Goal: Task Accomplishment & Management: Use online tool/utility

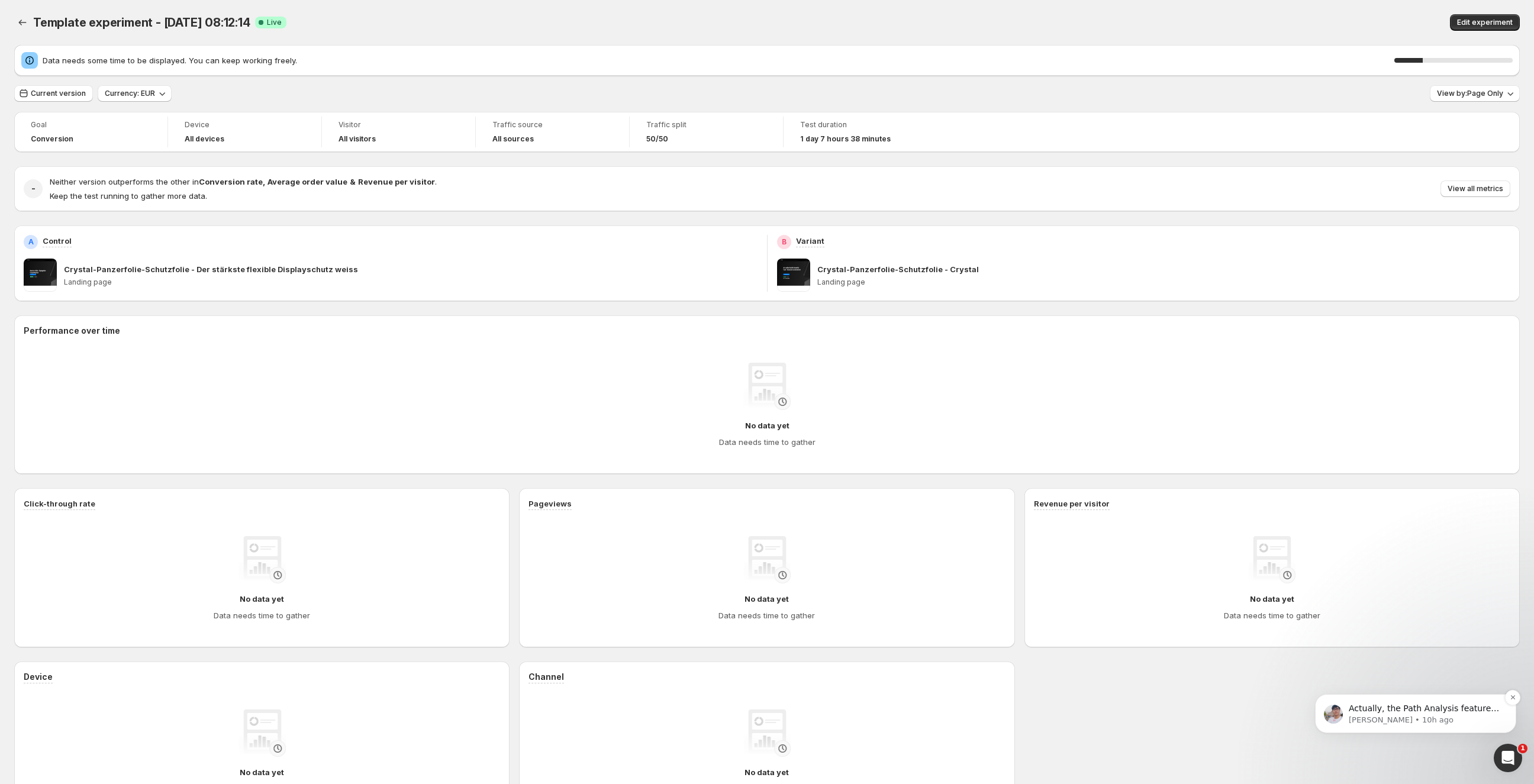
click at [1382, 712] on p "Actually, the Path Analysis feature is still under development and will be rele…" at bounding box center [1425, 709] width 153 height 12
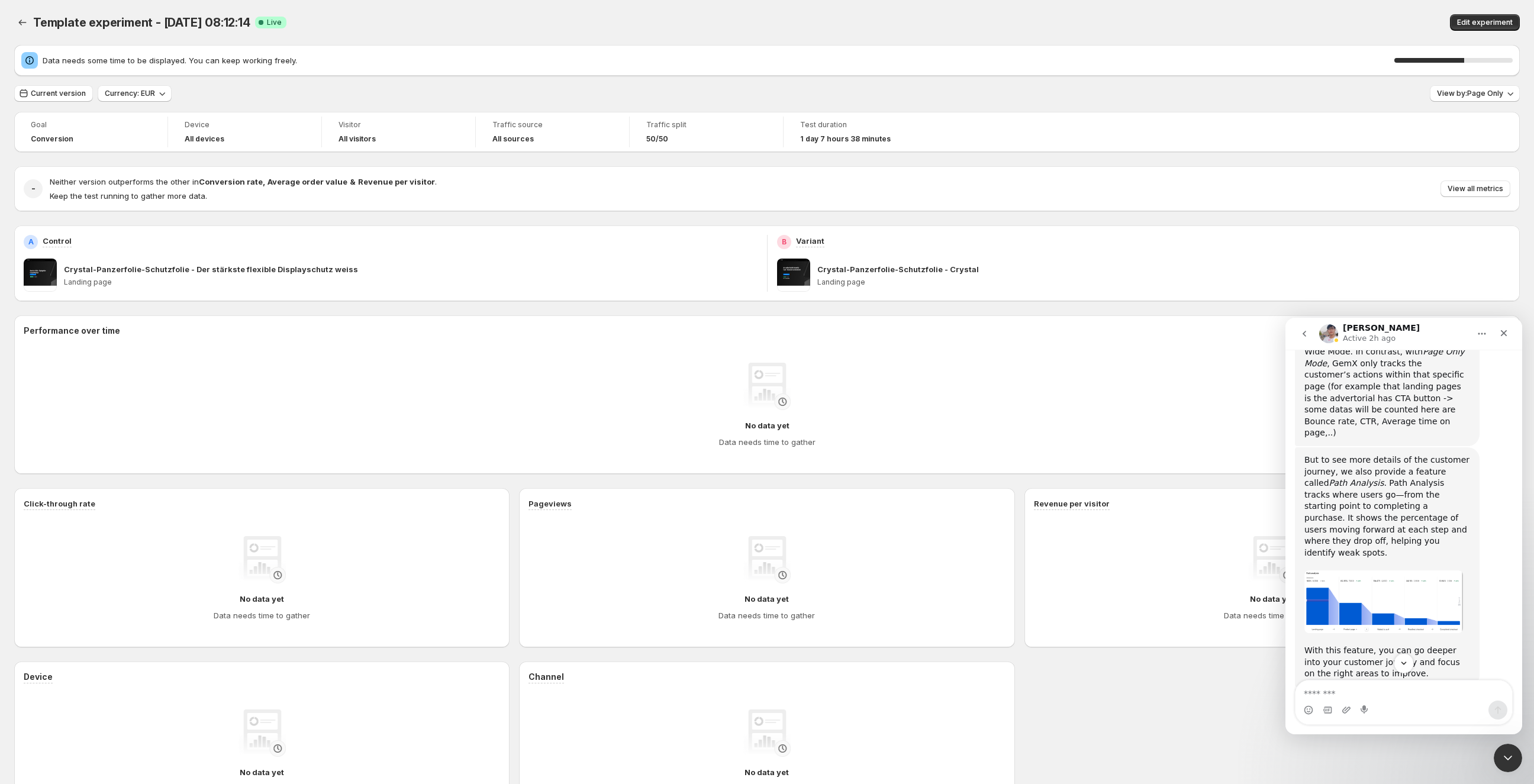
scroll to position [746, 0]
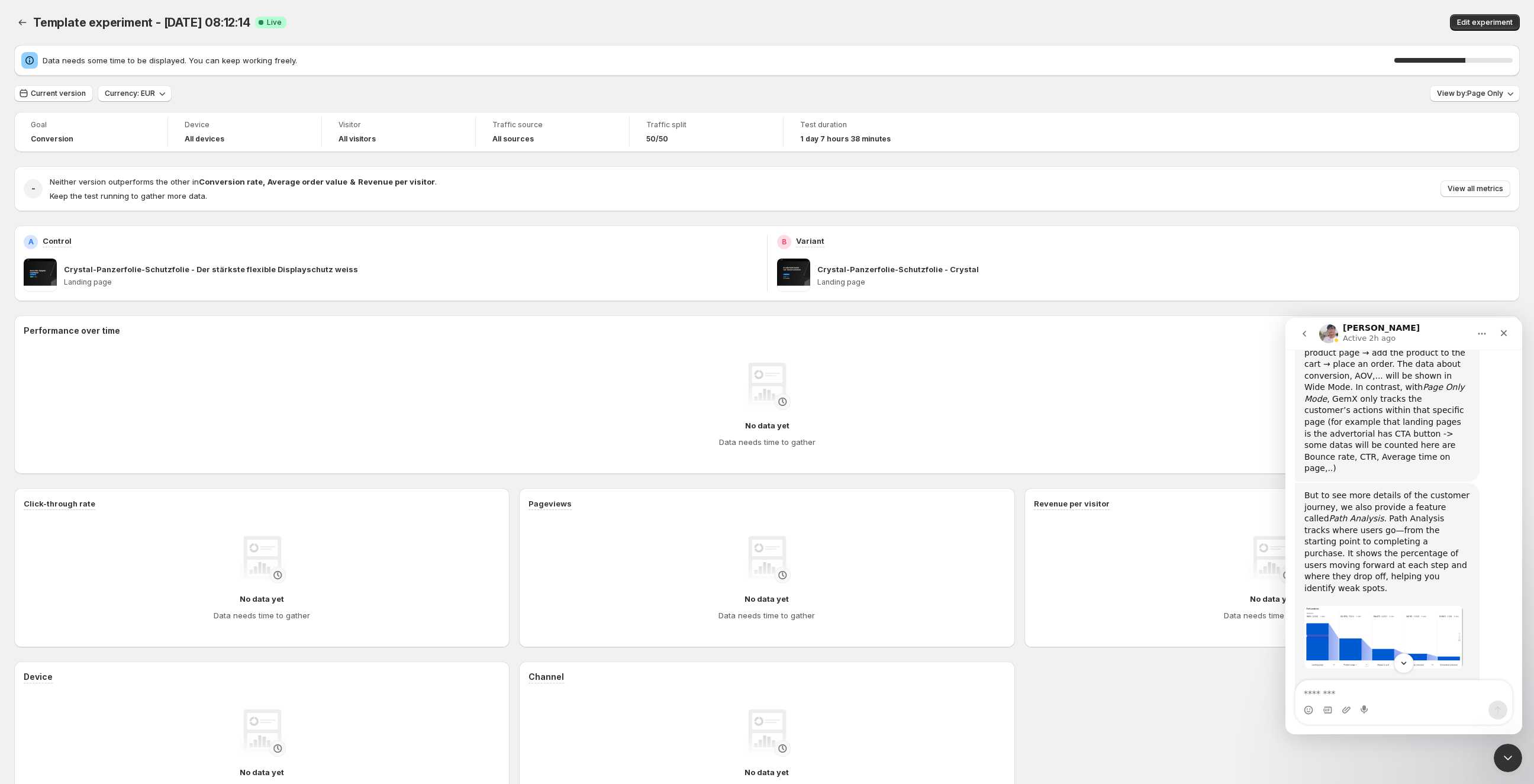
drag, startPoint x: 1431, startPoint y: 156, endPoint x: 1436, endPoint y: 142, distance: 14.9
click at [1431, 152] on div "Goal Conversion Device All devices Visitor All visitors Traffic source All sour…" at bounding box center [767, 466] width 1505 height 709
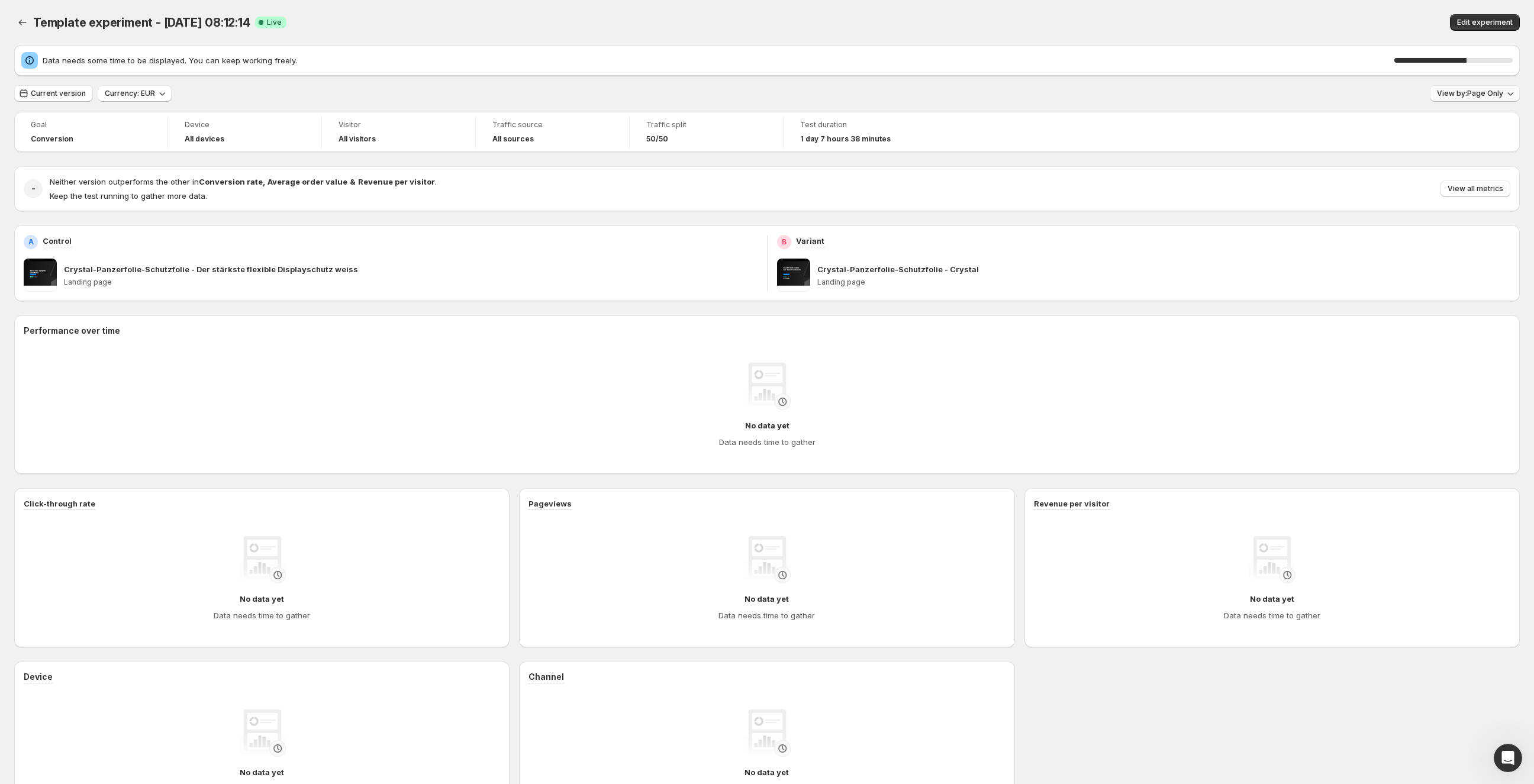
scroll to position [0, 0]
click at [1476, 96] on span "View by: Page Only" at bounding box center [1470, 94] width 66 height 10
click at [1397, 164] on span "Session Wide Calculates metrics across the entire session, starting from the ex…" at bounding box center [1401, 171] width 222 height 36
click at [20, 23] on icon "Back" at bounding box center [23, 22] width 8 height 6
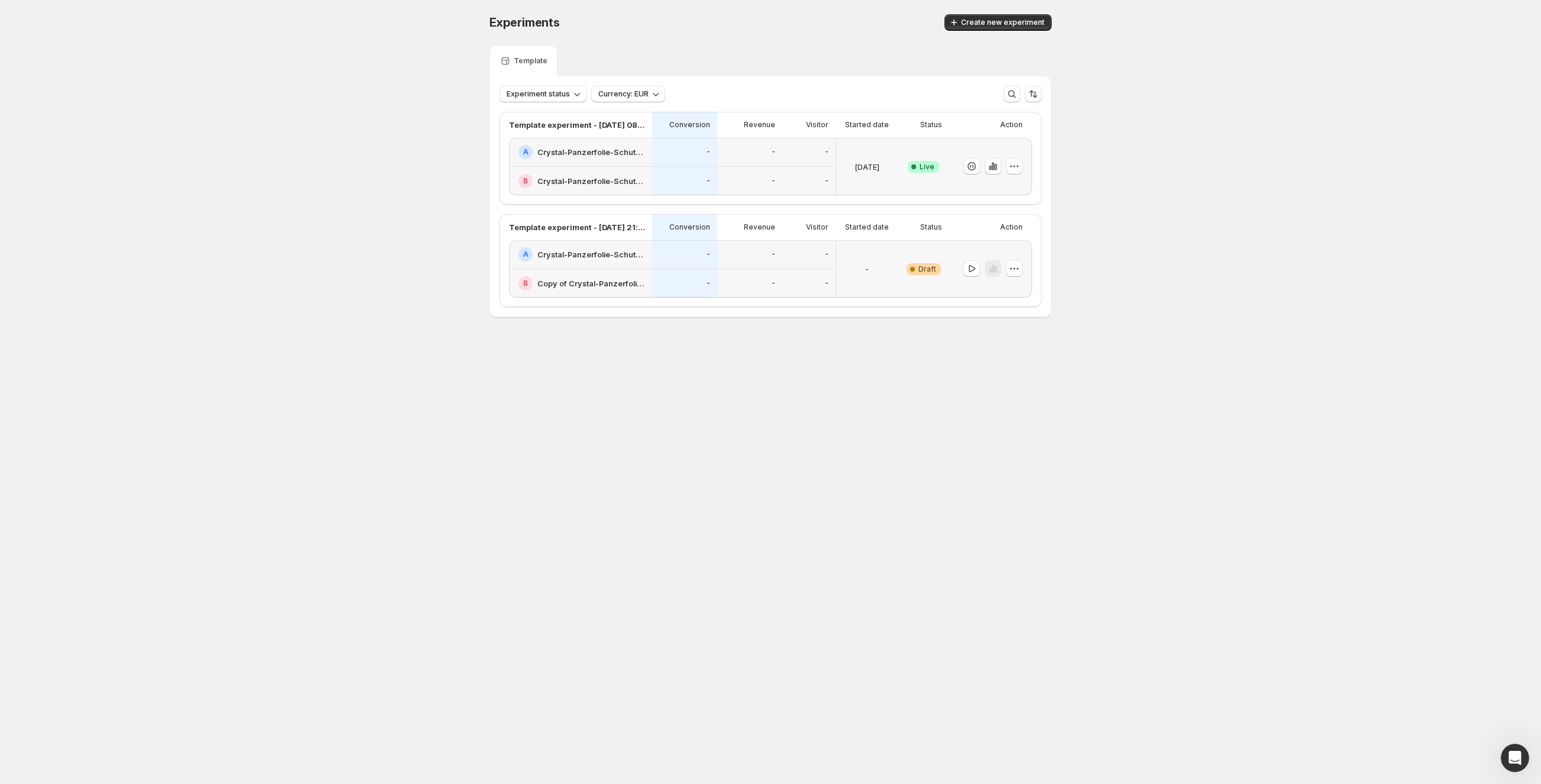
click at [795, 151] on div "-" at bounding box center [809, 152] width 39 height 14
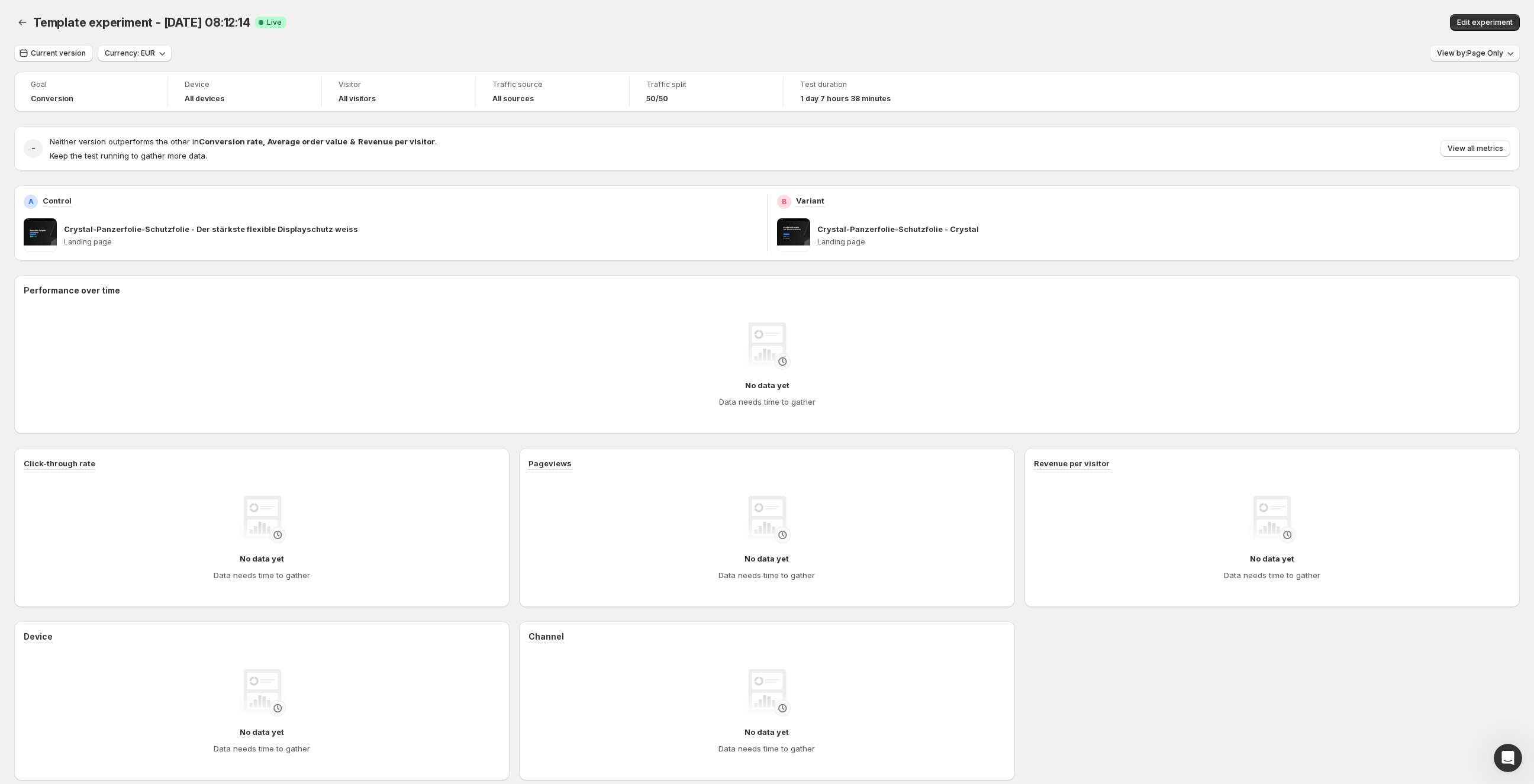
click at [1468, 56] on span "View by: Page Only" at bounding box center [1470, 53] width 66 height 10
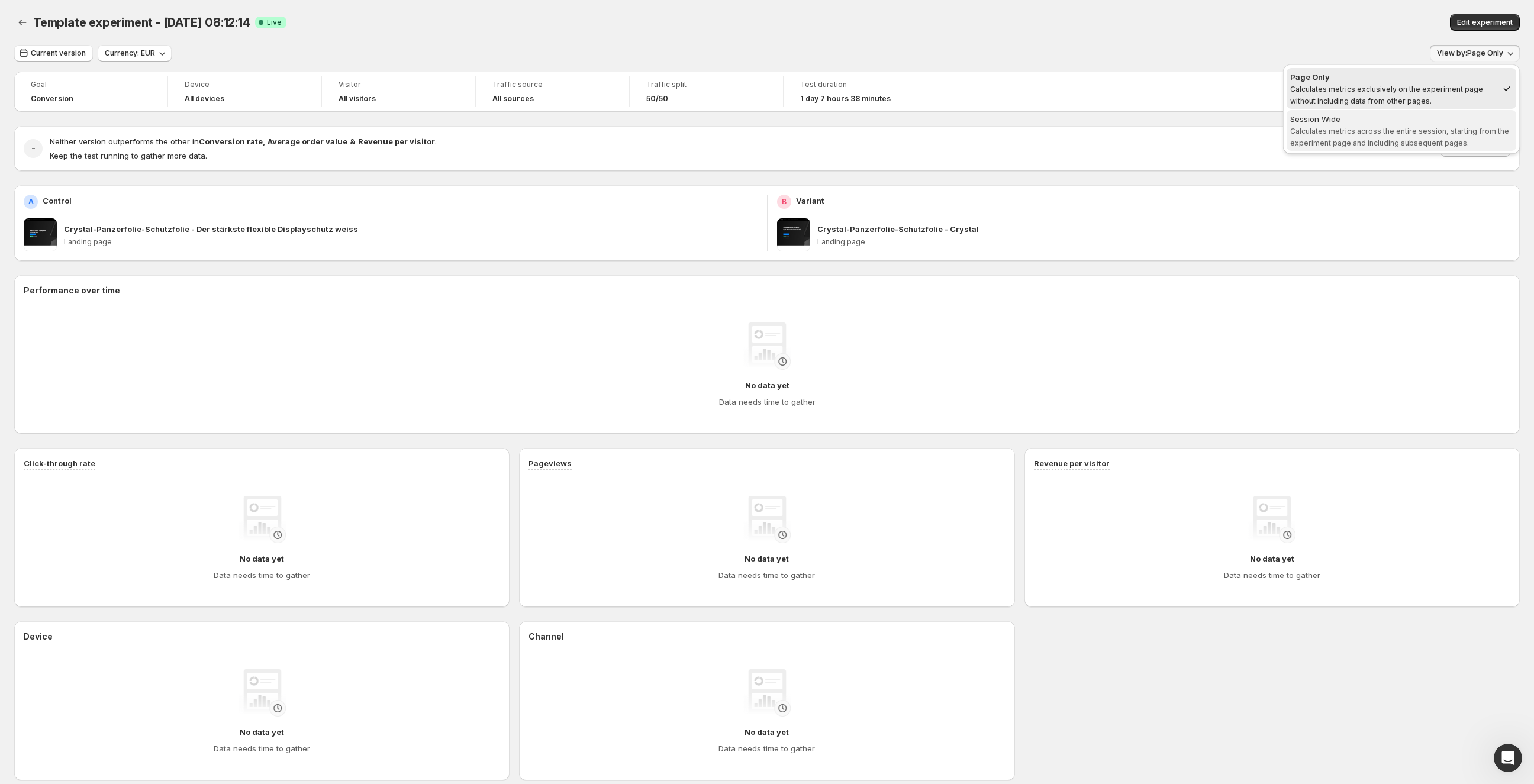
click at [1377, 136] on span "Session Wide Calculates metrics across the entire session, starting from the ex…" at bounding box center [1401, 131] width 222 height 36
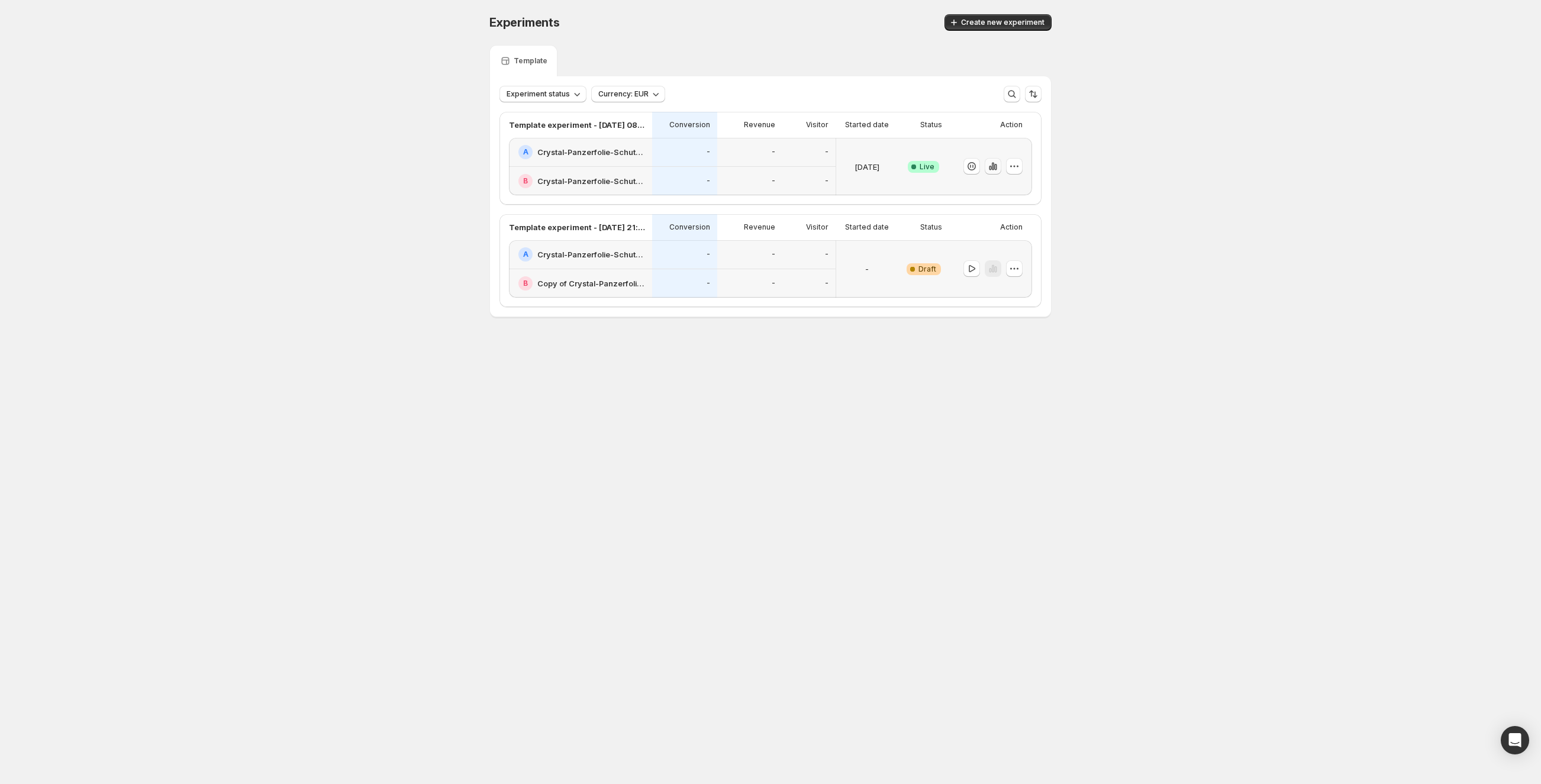
click at [994, 167] on icon "button" at bounding box center [993, 166] width 3 height 8
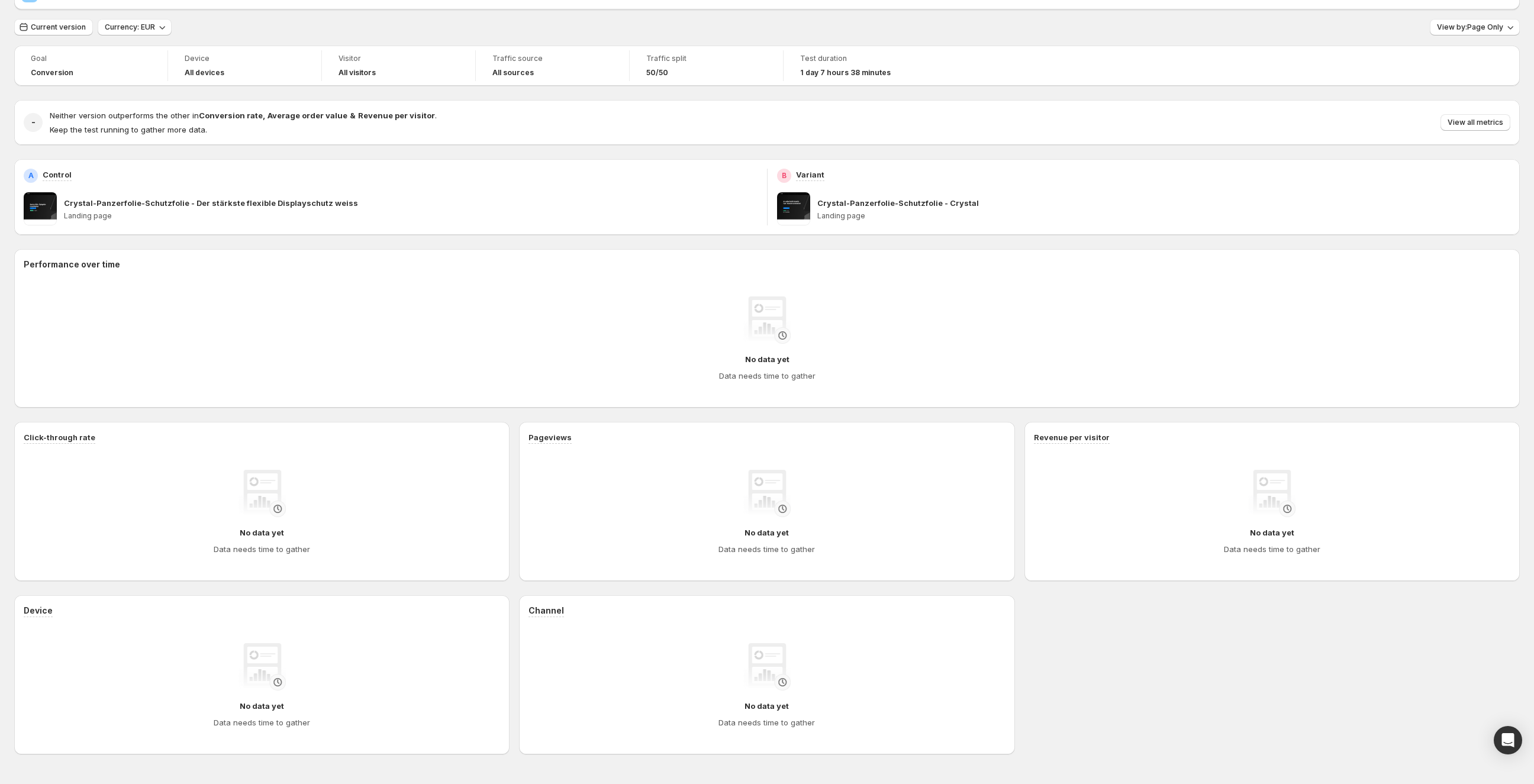
scroll to position [99, 0]
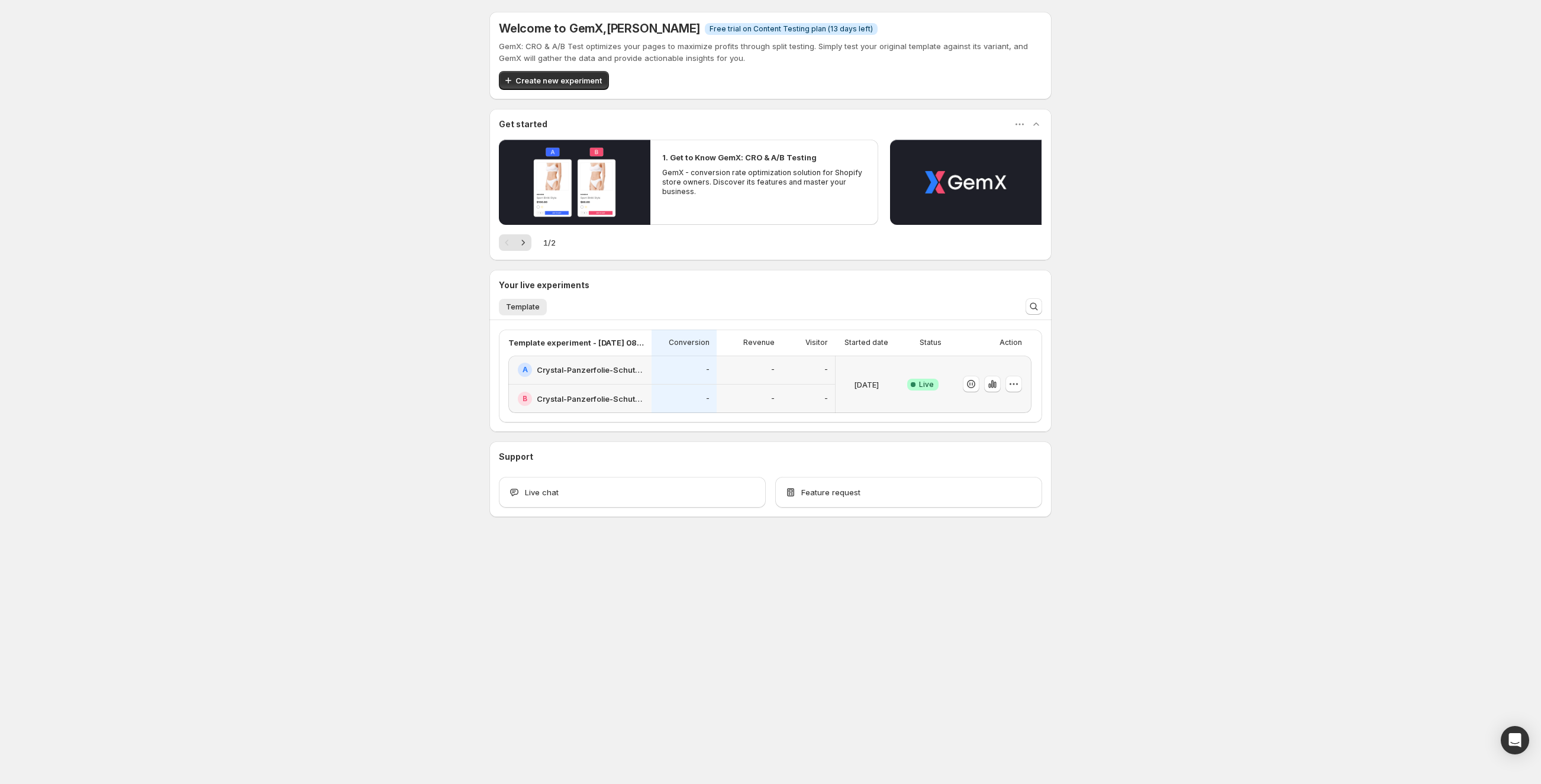
click at [920, 380] on span "Live" at bounding box center [926, 384] width 15 height 10
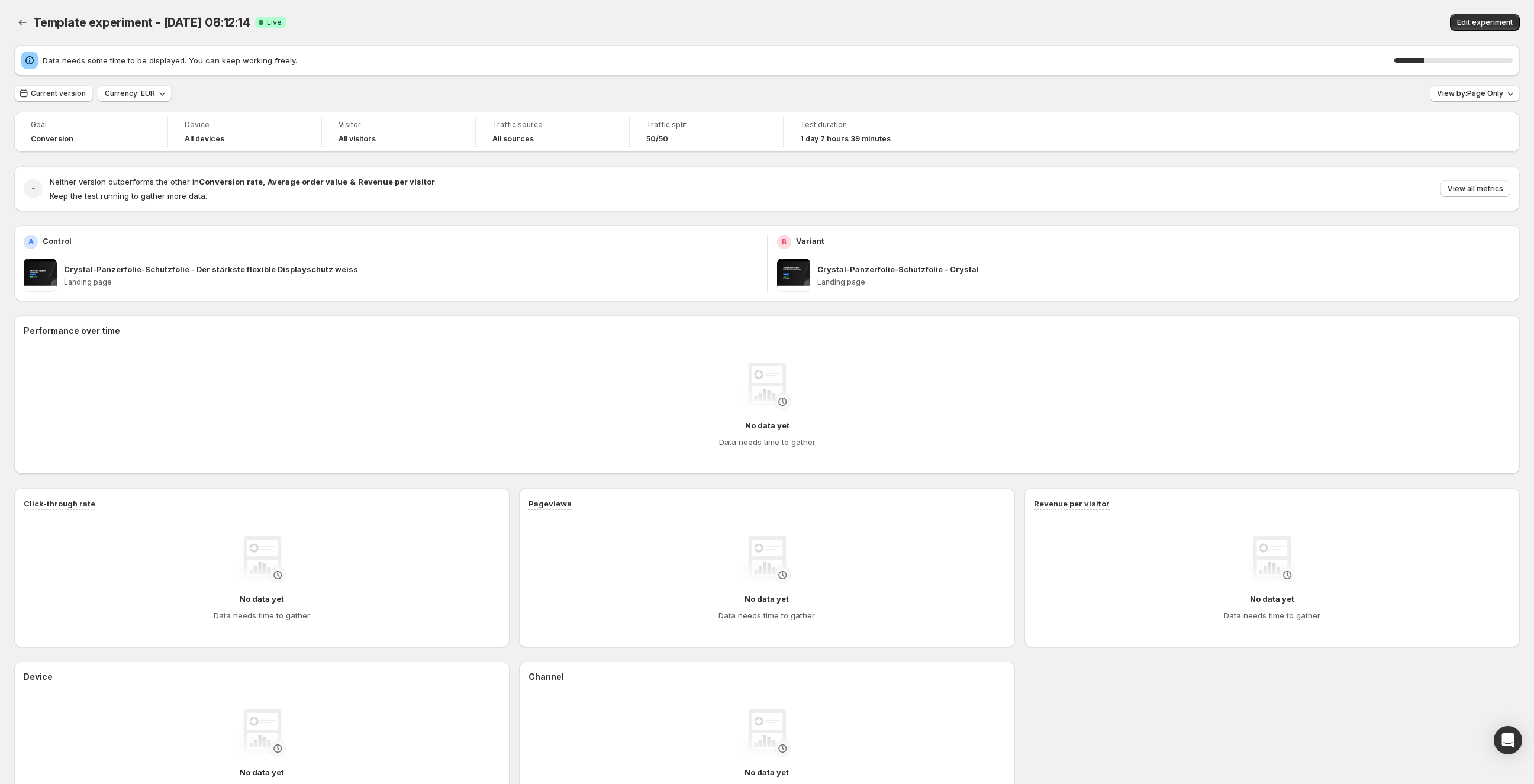
click at [277, 19] on span "Live" at bounding box center [274, 22] width 15 height 10
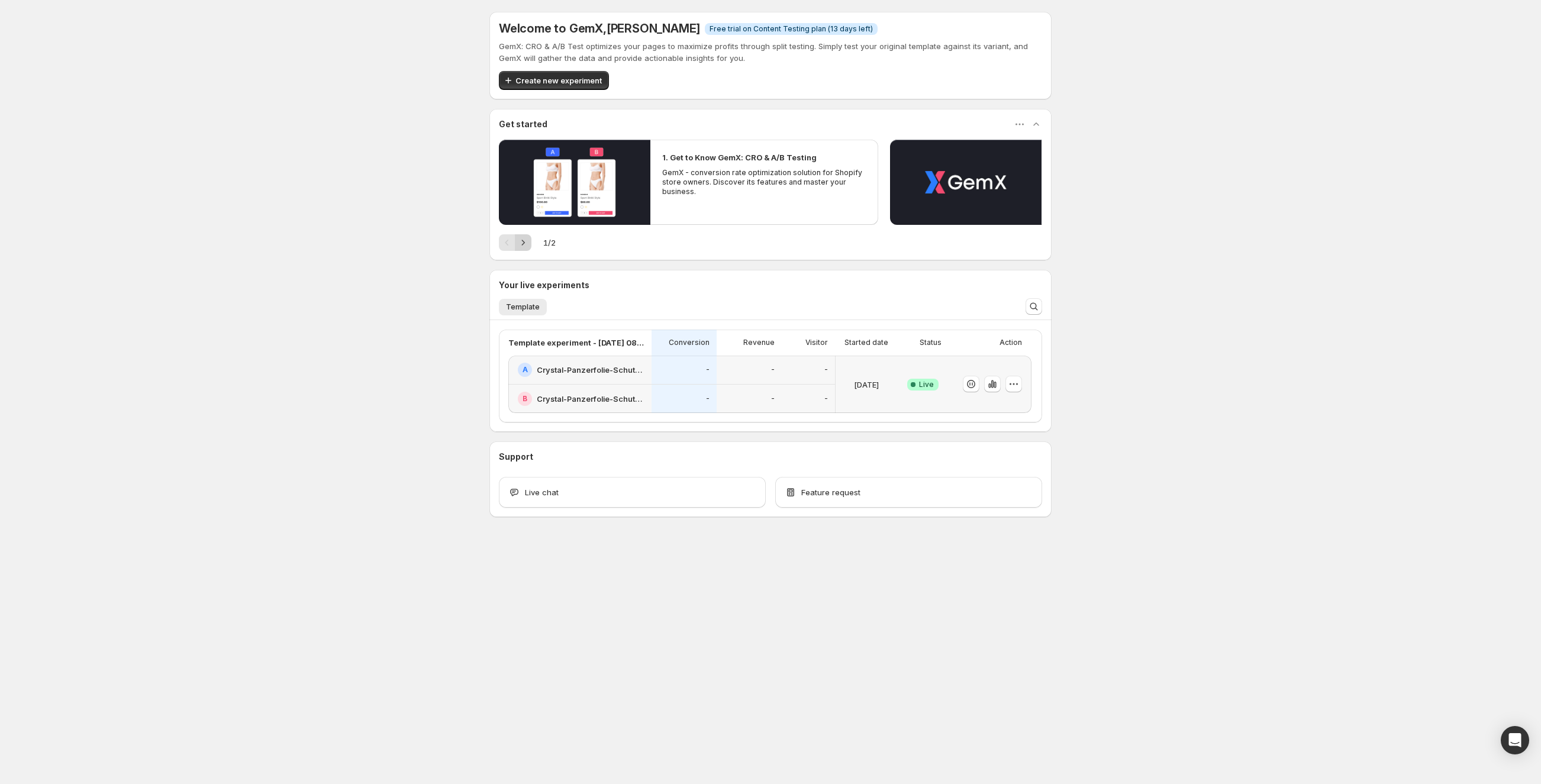
click at [520, 244] on icon "Next" at bounding box center [523, 242] width 12 height 12
click at [1008, 384] on icon "button" at bounding box center [1014, 384] width 12 height 12
click at [973, 409] on span "Edit" at bounding box center [970, 408] width 13 height 10
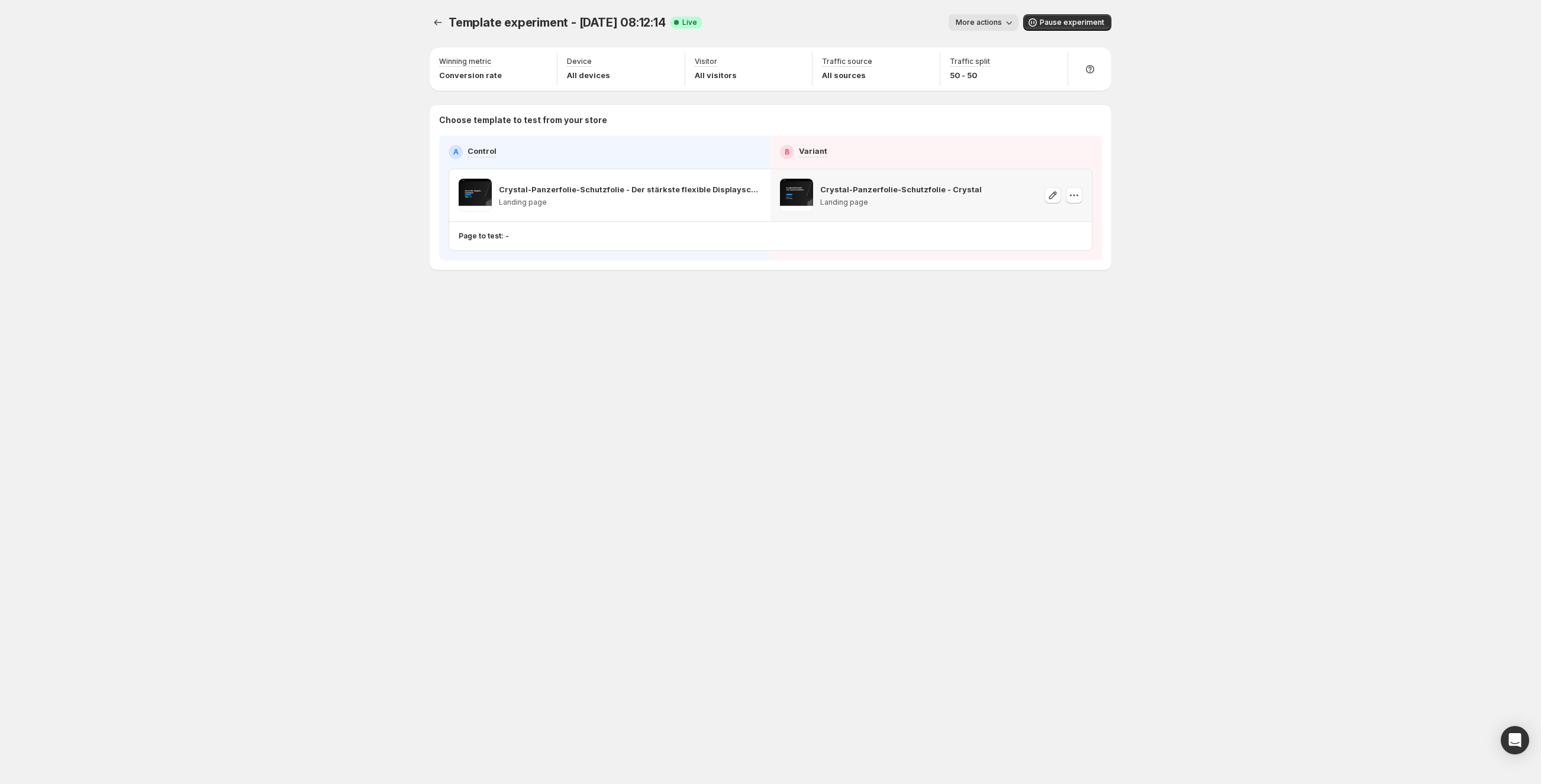
click at [796, 200] on span at bounding box center [797, 195] width 33 height 33
click at [652, 191] on p "Crystal-Panzerfolie-Schutzfolie - Der stärkste flexible Displayschutz weiss" at bounding box center [607, 189] width 217 height 12
click at [507, 233] on div "Page to test: -" at bounding box center [723, 236] width 529 height 10
click at [979, 21] on span "More actions" at bounding box center [979, 22] width 46 height 10
click at [979, 40] on button "View analytic" at bounding box center [1031, 46] width 146 height 19
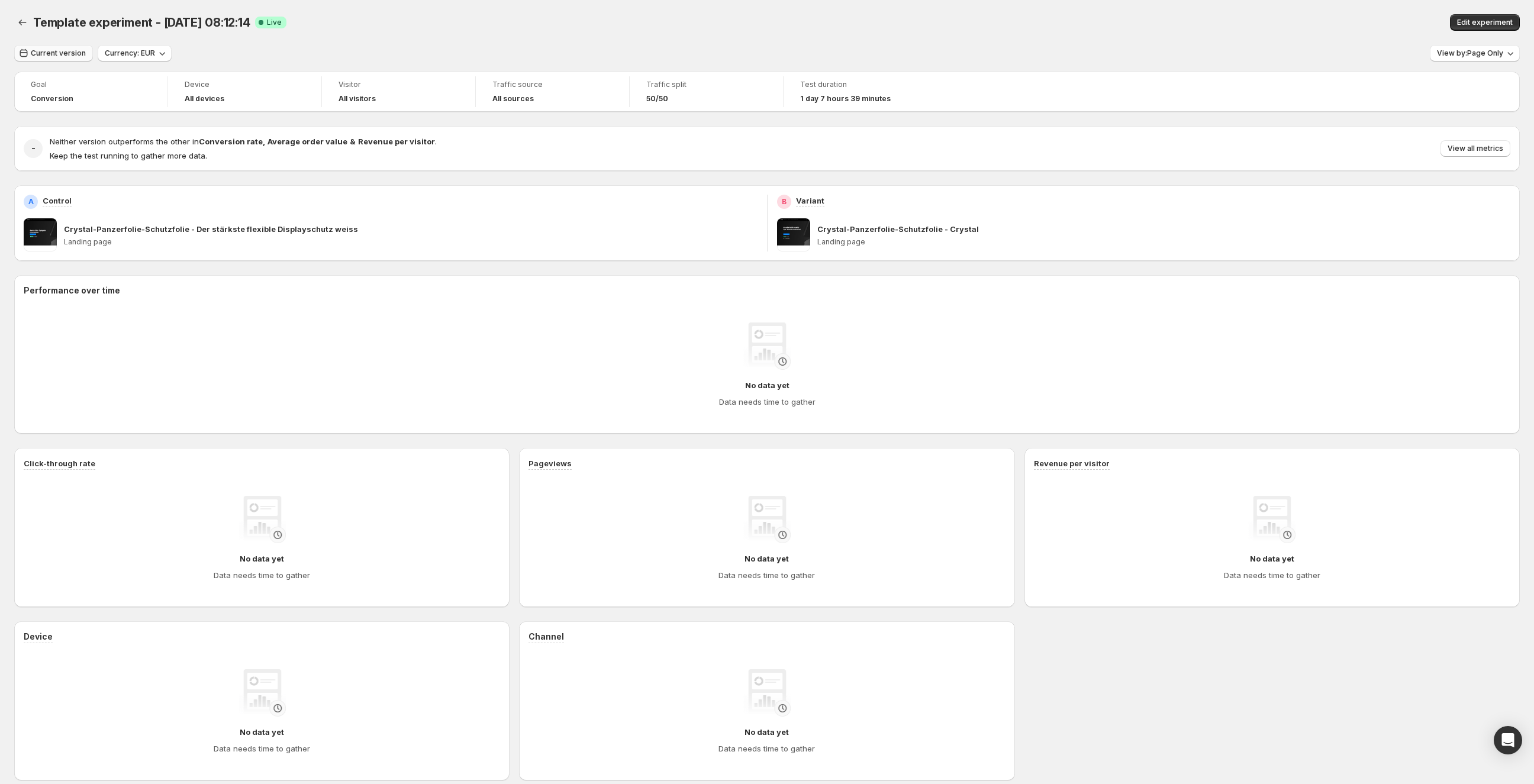
click at [69, 57] on span "Current version" at bounding box center [58, 53] width 55 height 10
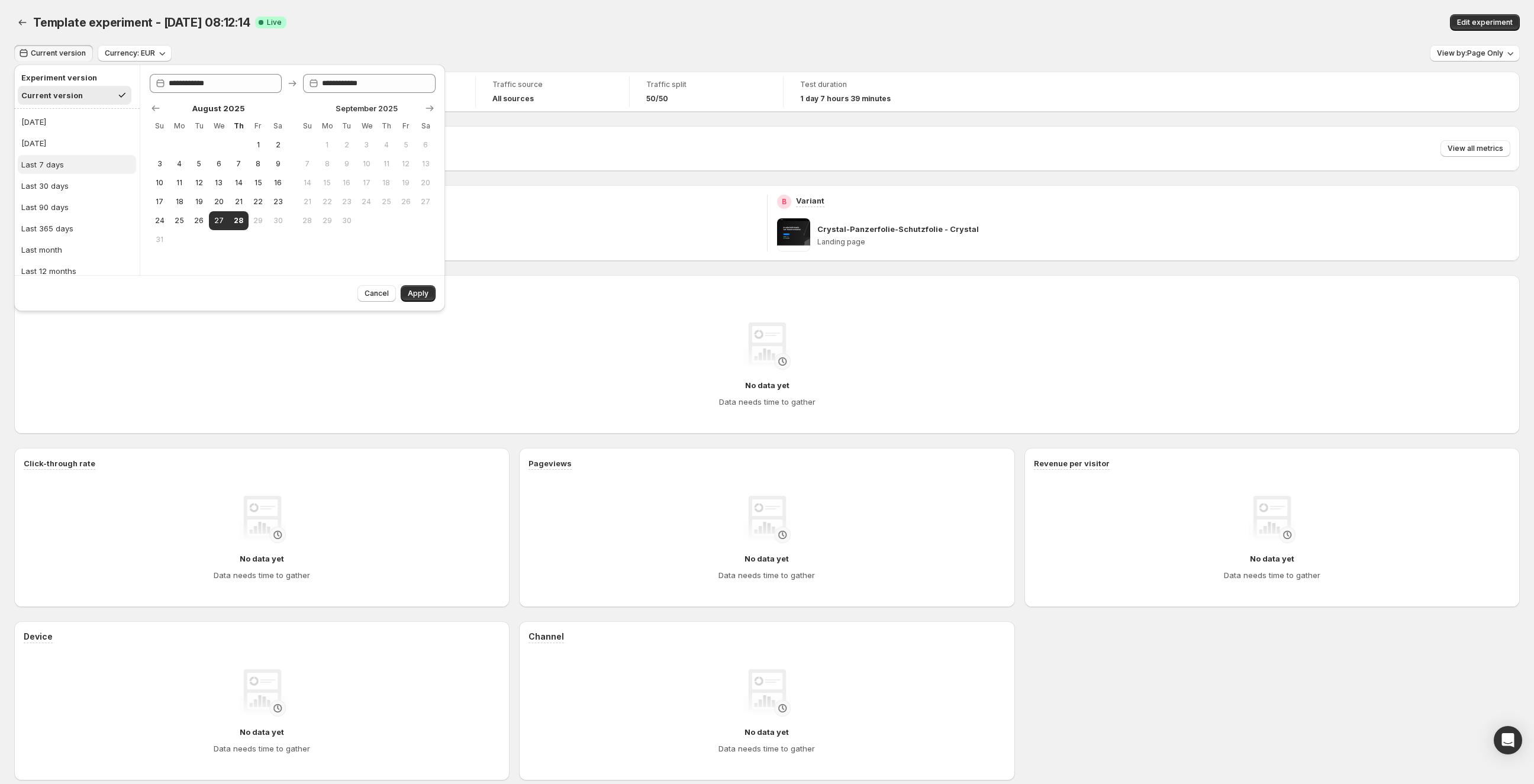
click at [56, 161] on div "Last 7 days" at bounding box center [43, 164] width 43 height 12
type input "**********"
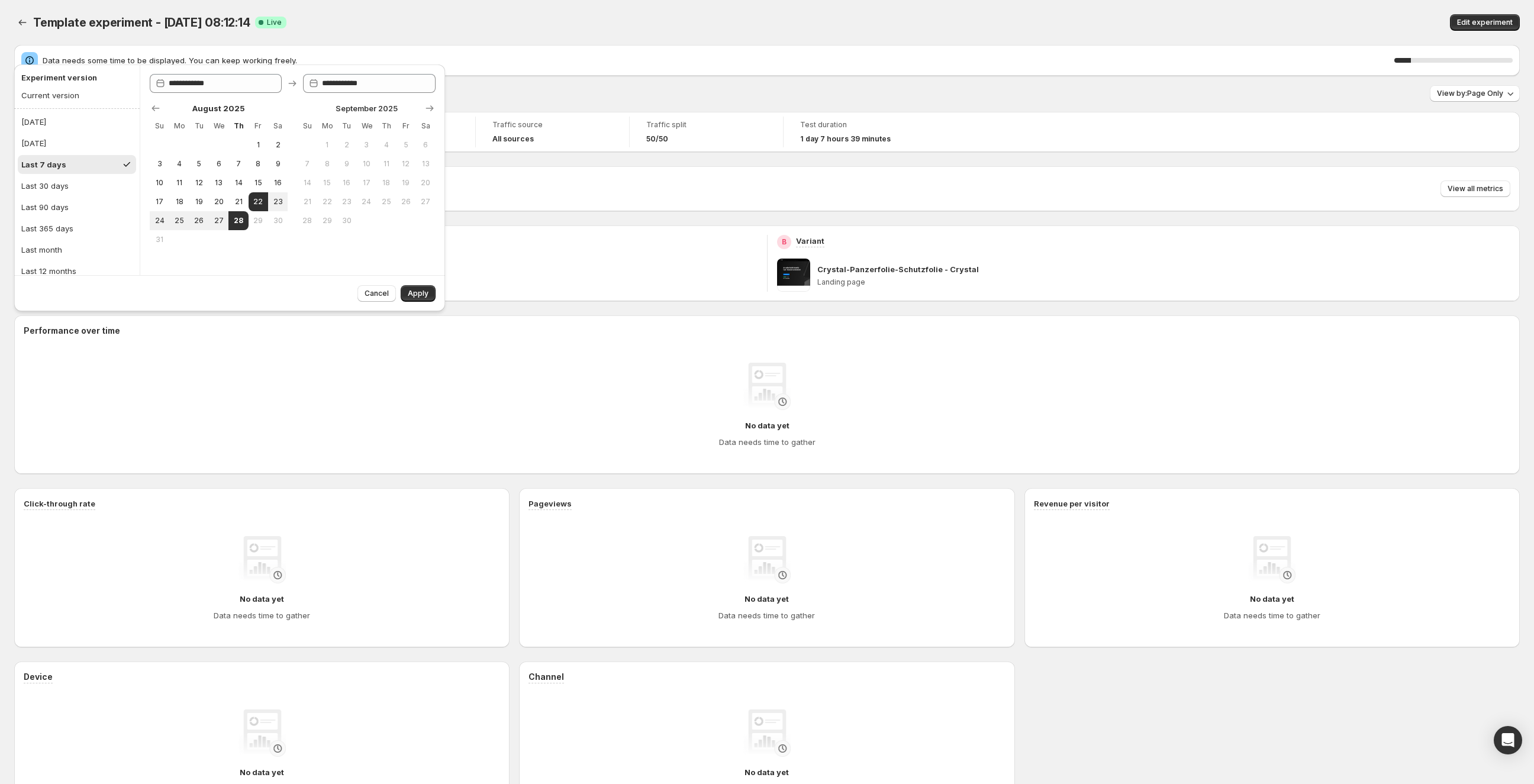
click at [425, 293] on span "Apply" at bounding box center [418, 293] width 21 height 10
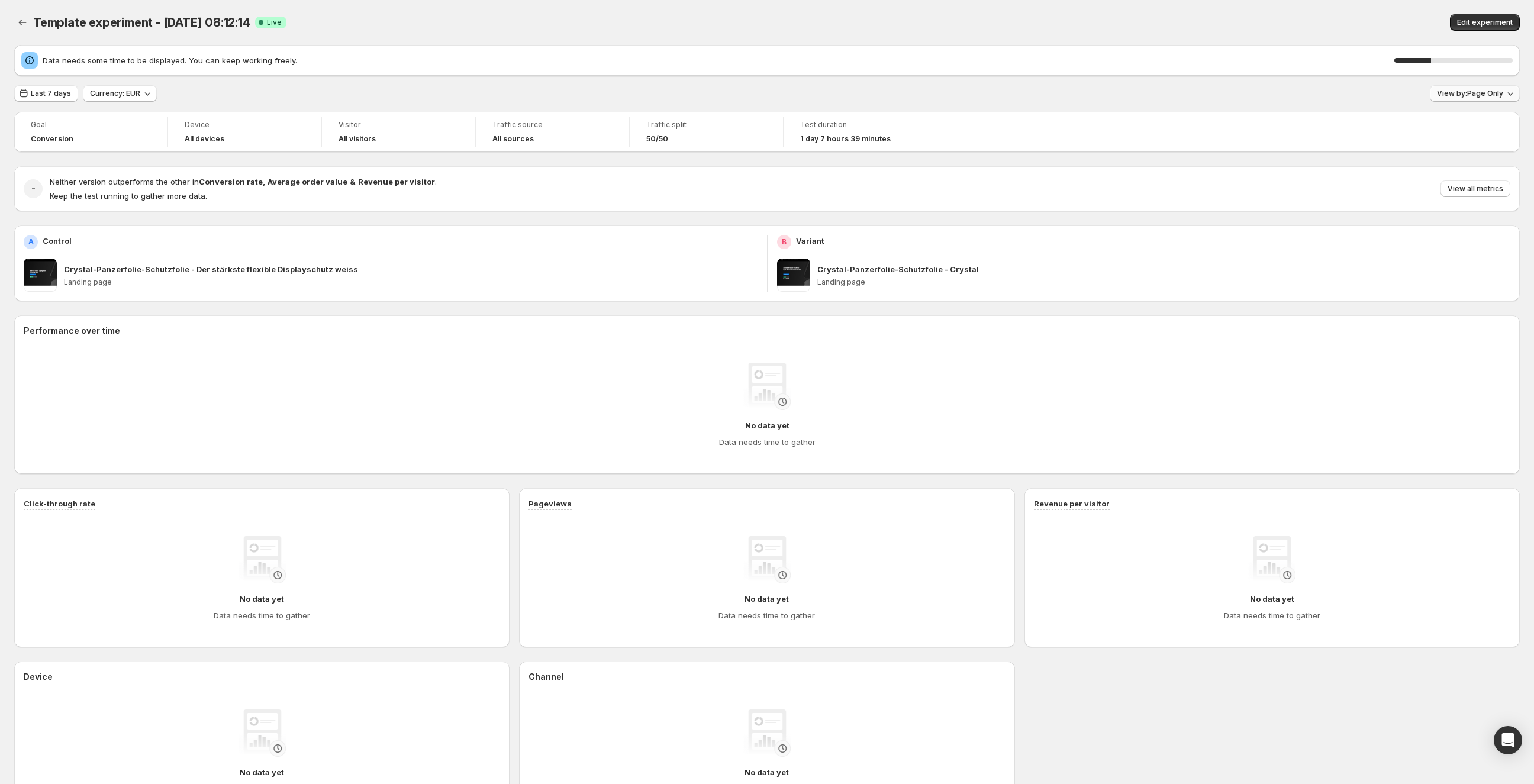
click at [1463, 91] on span "View by: Page Only" at bounding box center [1470, 94] width 66 height 10
click at [1407, 165] on span "Session Wide Calculates metrics across the entire session, starting from the ex…" at bounding box center [1401, 170] width 222 height 34
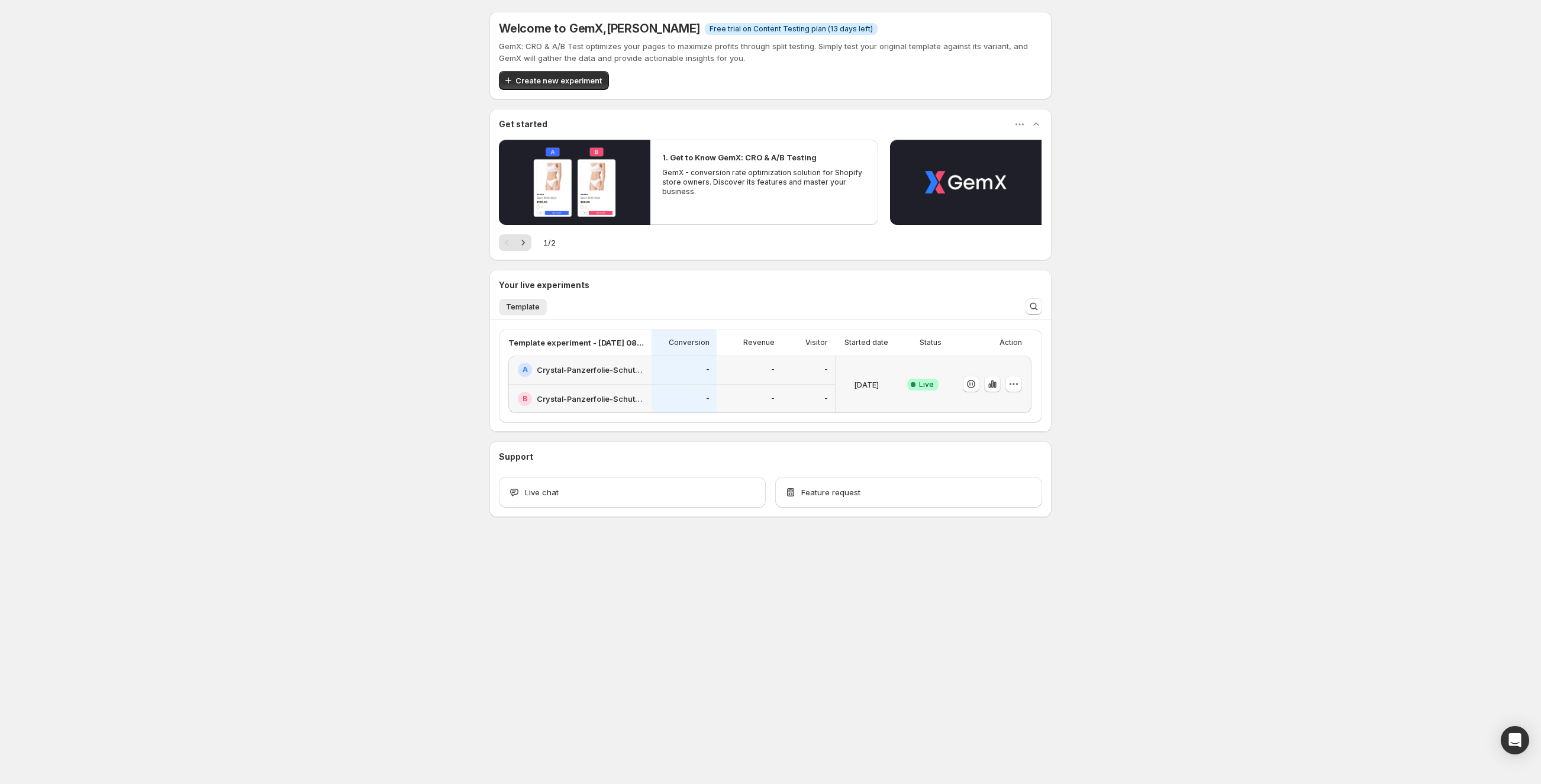
click at [624, 369] on h2 "Crystal-Panzerfolie-Schutzfolie - Der stärkste flexible Displayschutz weiss" at bounding box center [591, 370] width 108 height 12
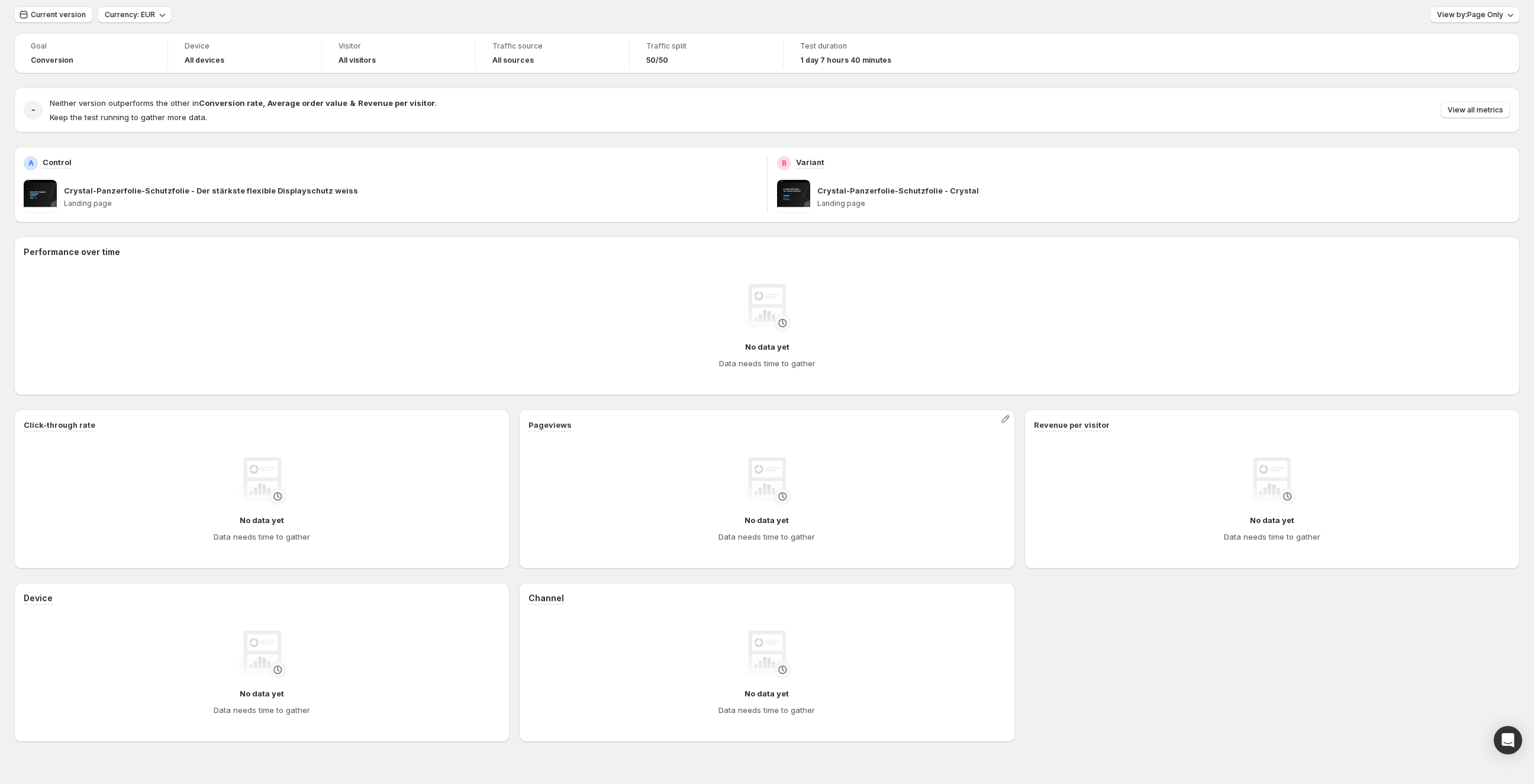
scroll to position [99, 0]
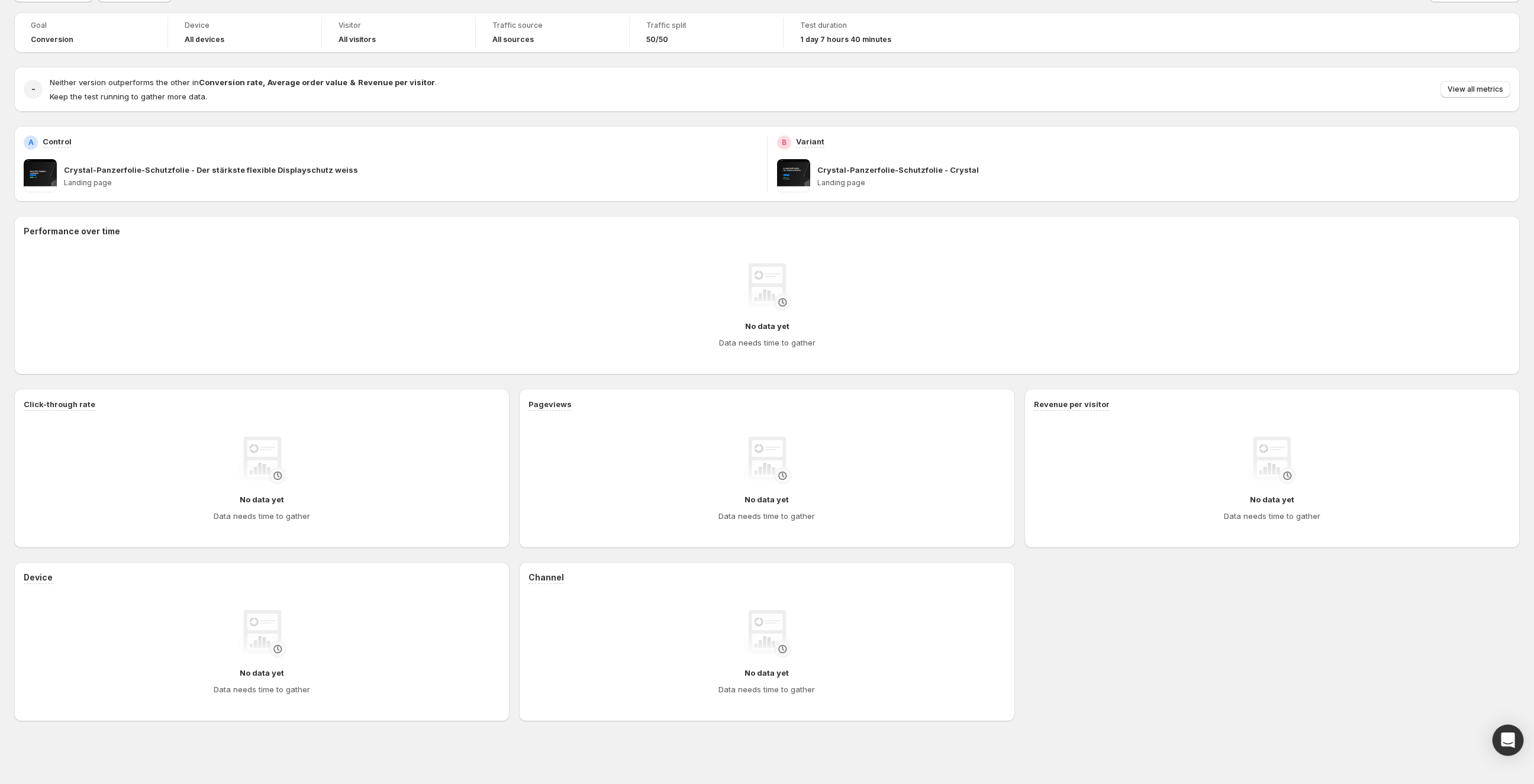
click at [1514, 731] on div "Open Intercom Messenger" at bounding box center [1508, 740] width 31 height 31
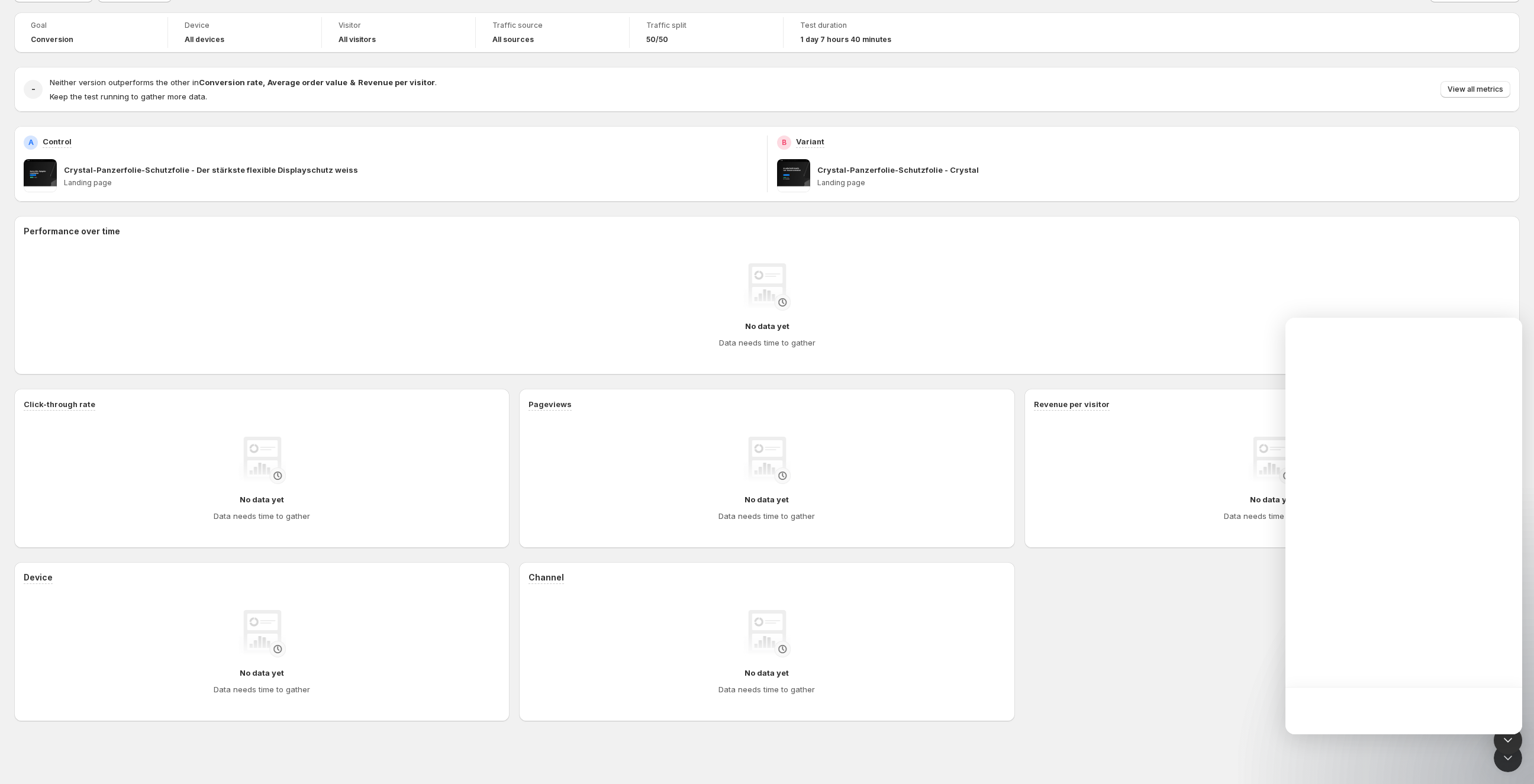
scroll to position [0, 0]
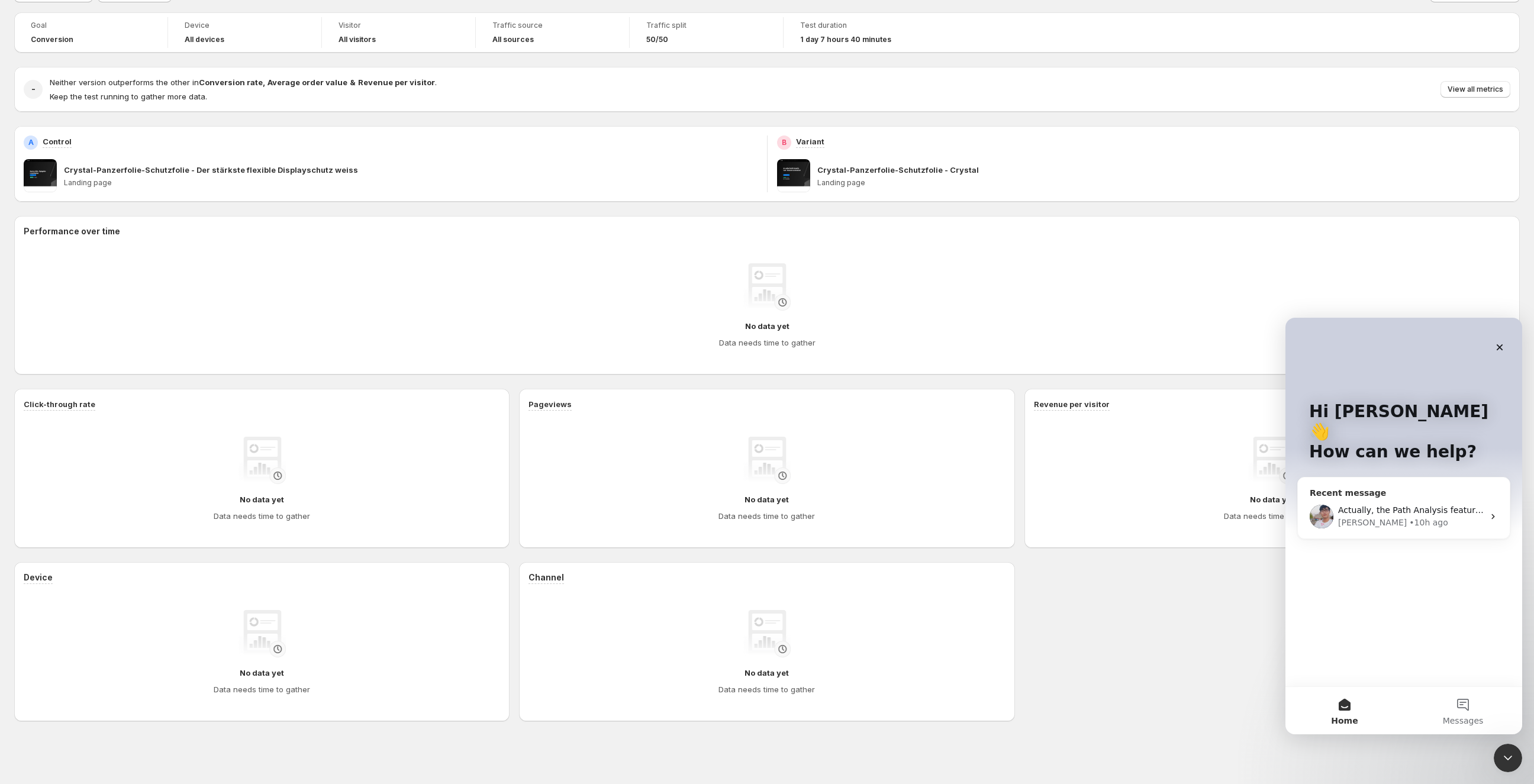
click at [1349, 504] on div "Actually, the Path Analysis feature is still under development and will be rele…" at bounding box center [1411, 510] width 146 height 12
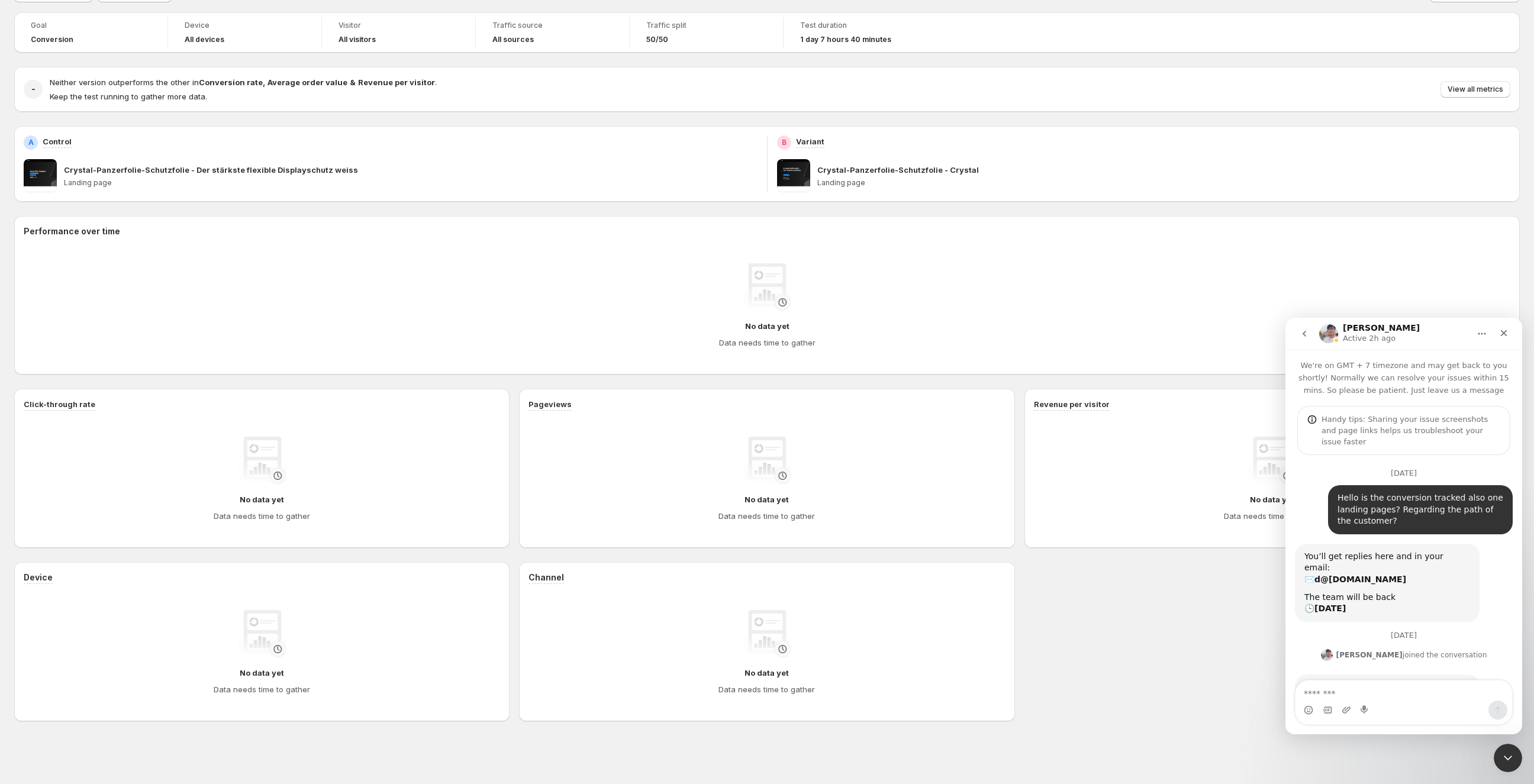
scroll to position [622, 0]
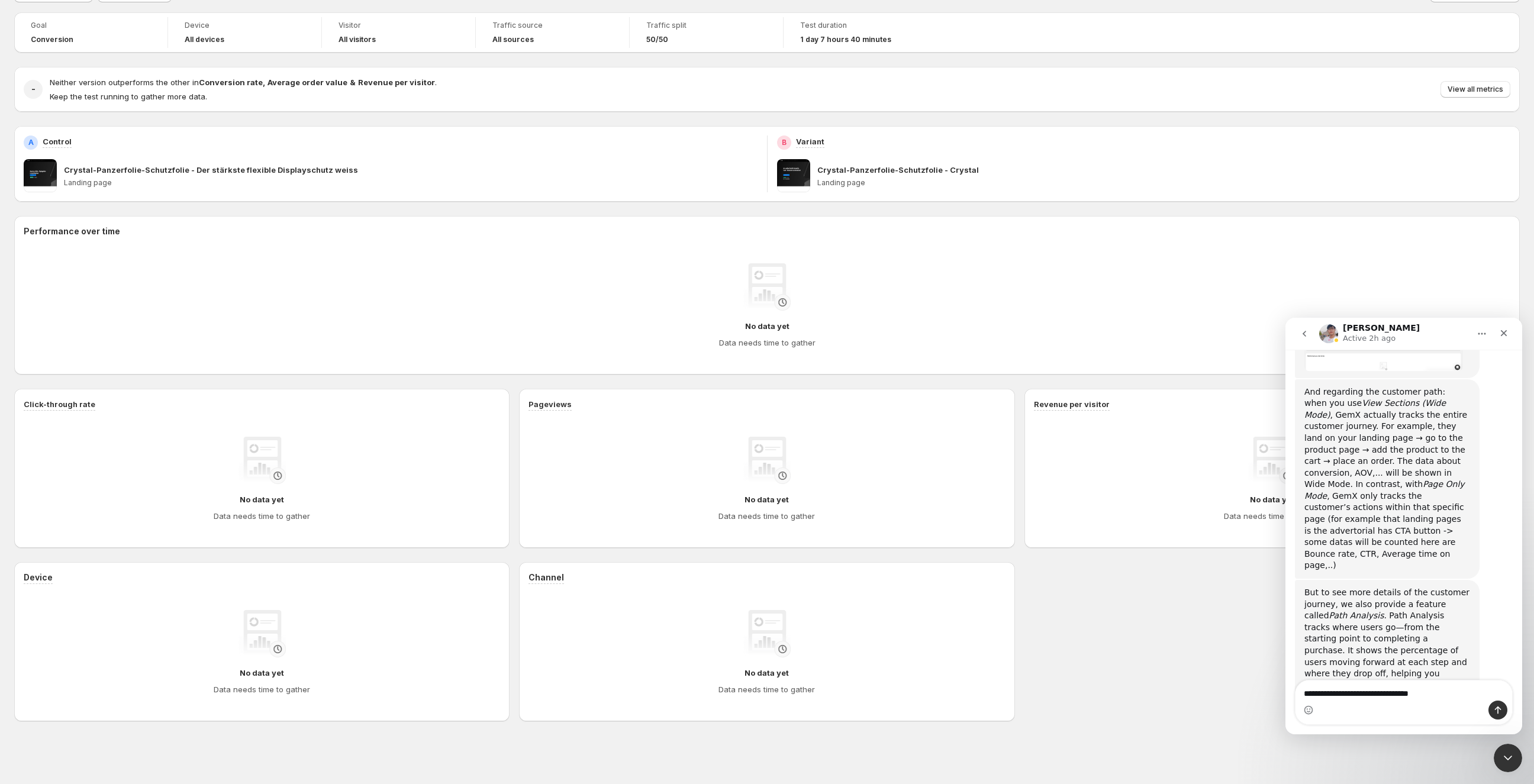
type textarea "**********"
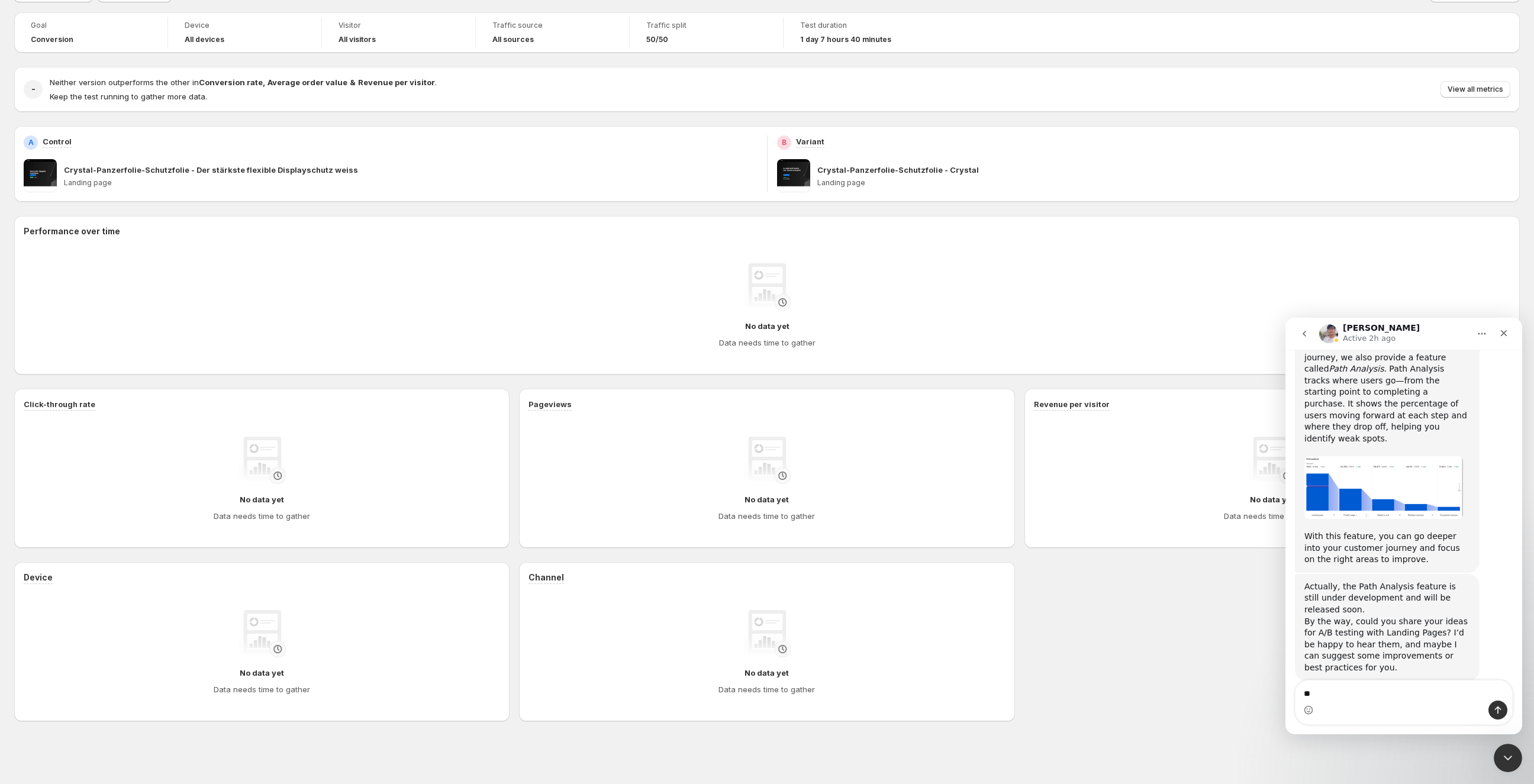
scroll to position [870, 0]
type textarea "**********"
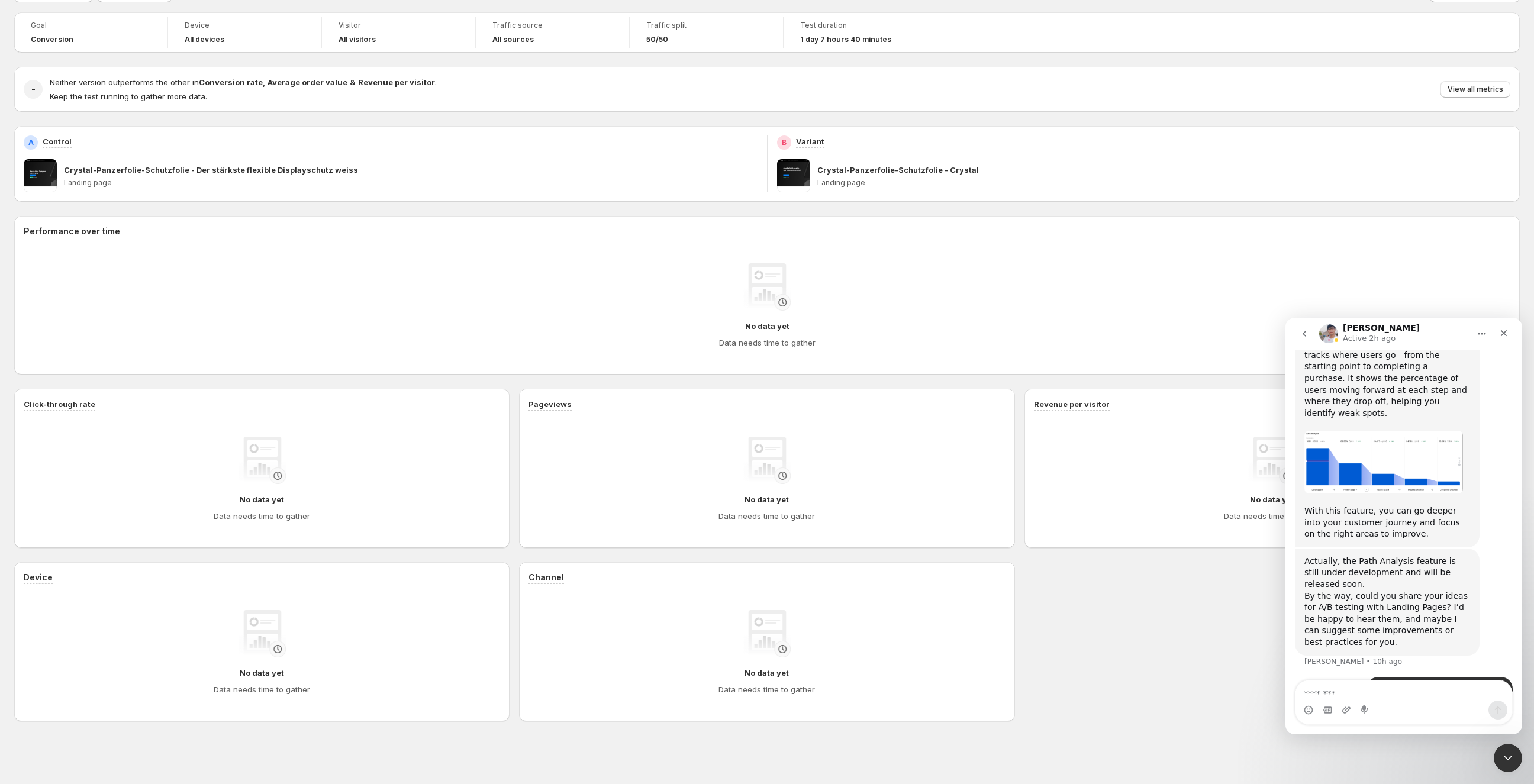
scroll to position [897, 0]
type textarea "**********"
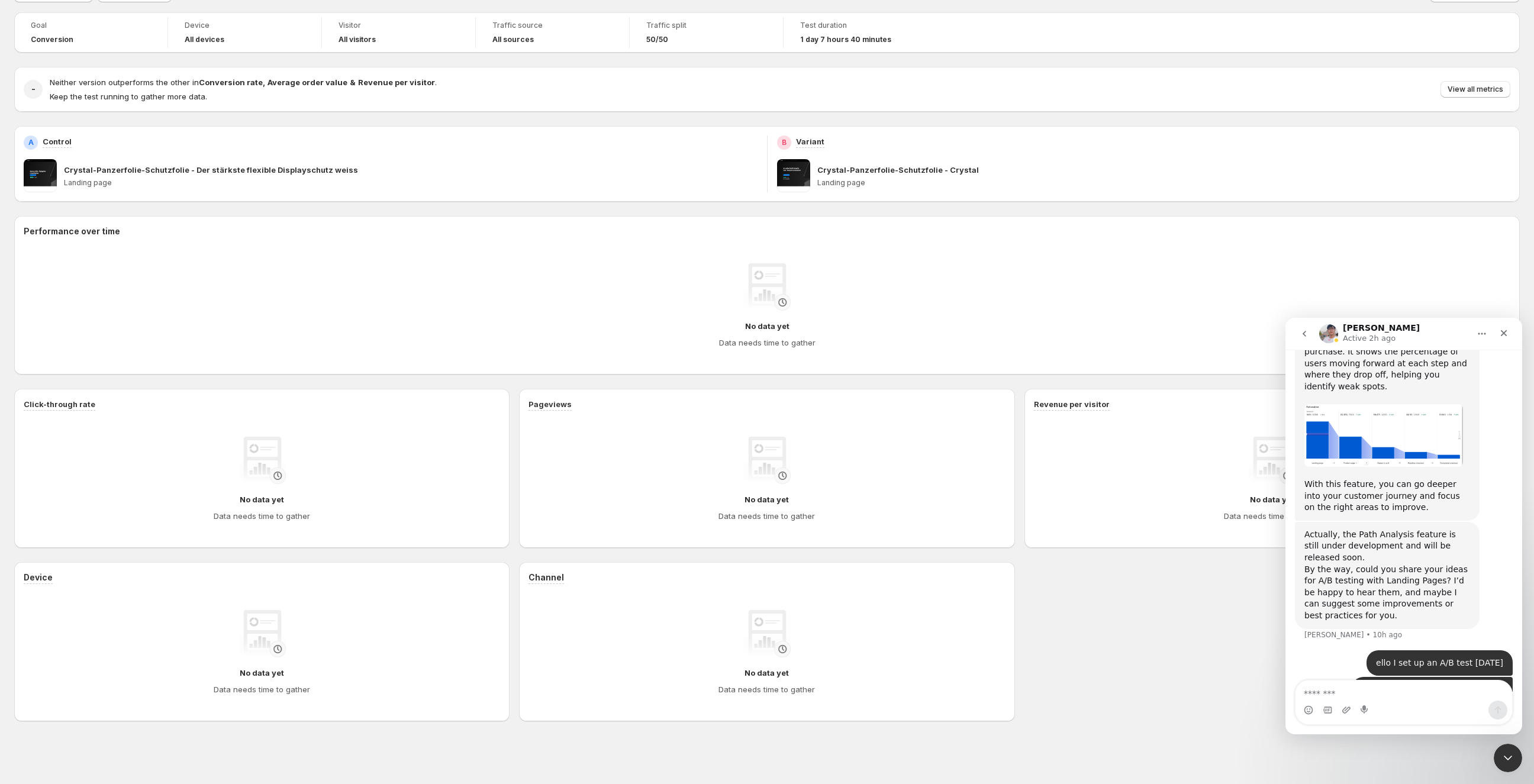
scroll to position [924, 0]
drag, startPoint x: 1177, startPoint y: 72, endPoint x: 1273, endPoint y: 114, distance: 104.8
click at [1180, 75] on div "- Neither version outperforms the other in Conversion rate , Average order valu…" at bounding box center [767, 89] width 1505 height 45
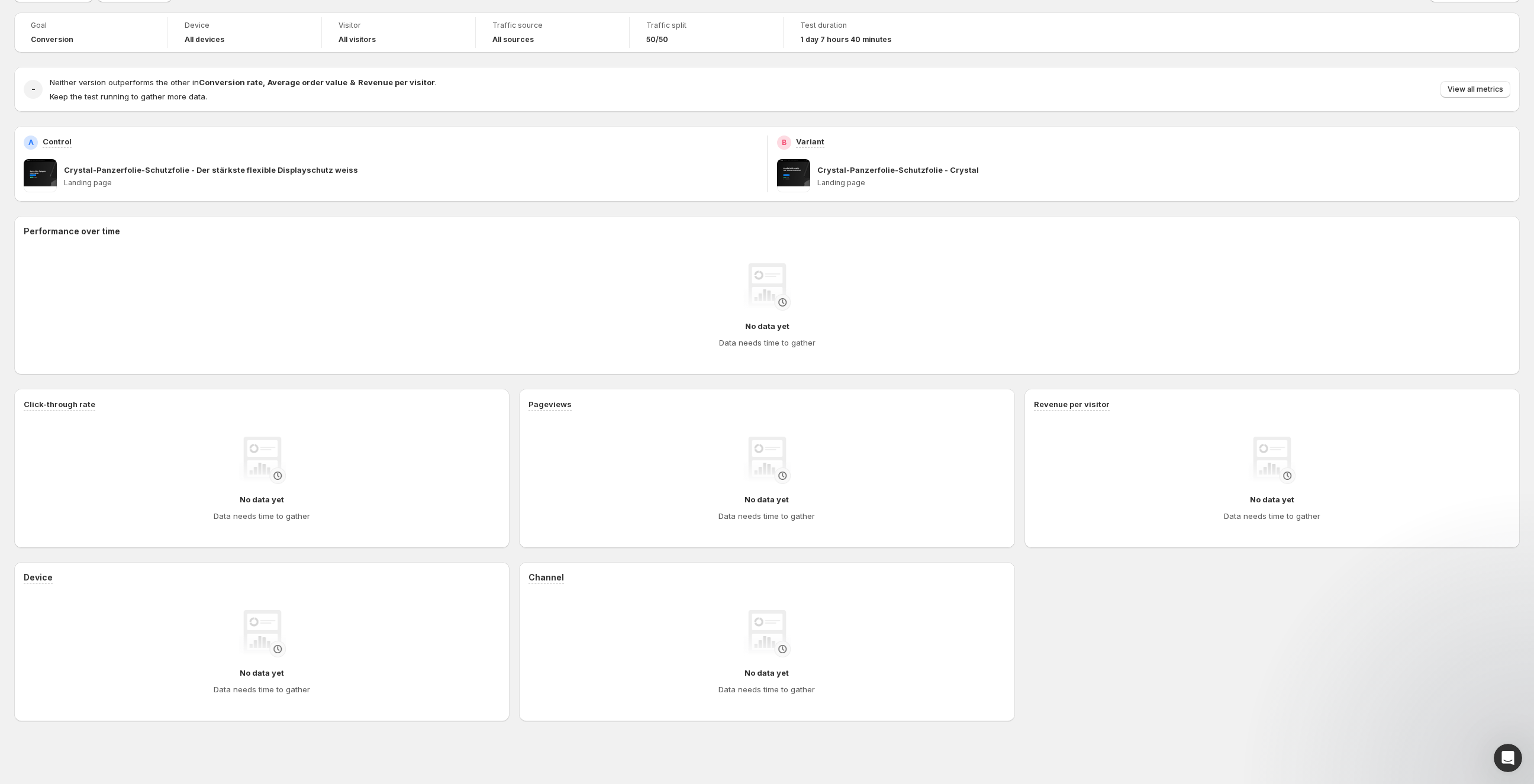
scroll to position [781, 0]
click at [1369, 105] on div "- Neither version outperforms the other in Conversion rate , Average order valu…" at bounding box center [767, 89] width 1505 height 45
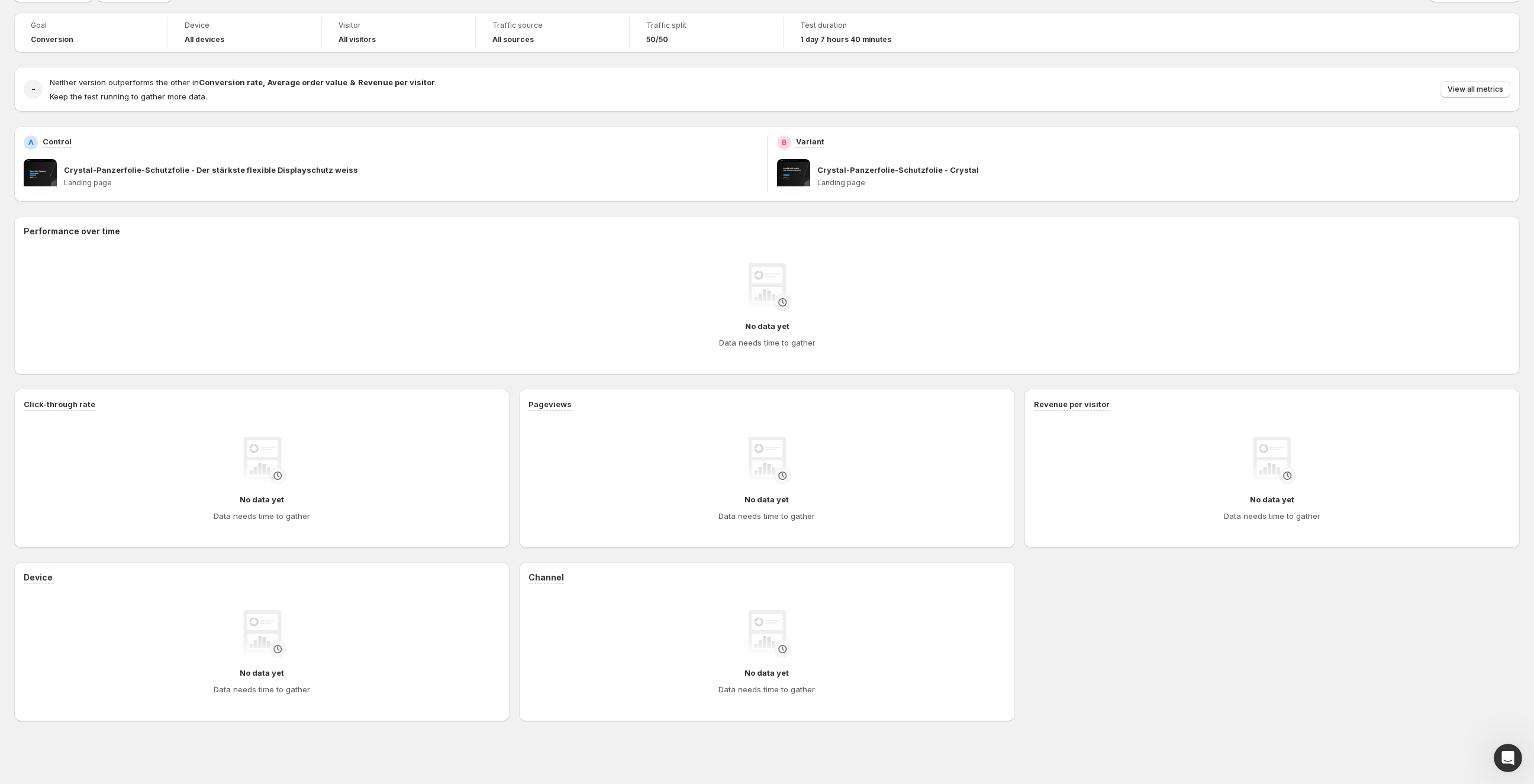
click at [1014, 131] on div "B Variant Crystal-Panzerfolie-Schutzfolie - Crystal Landing page" at bounding box center [1144, 164] width 753 height 75
click at [824, 173] on p "Crystal-Panzerfolie-Schutzfolie - Crystal" at bounding box center [898, 170] width 161 height 12
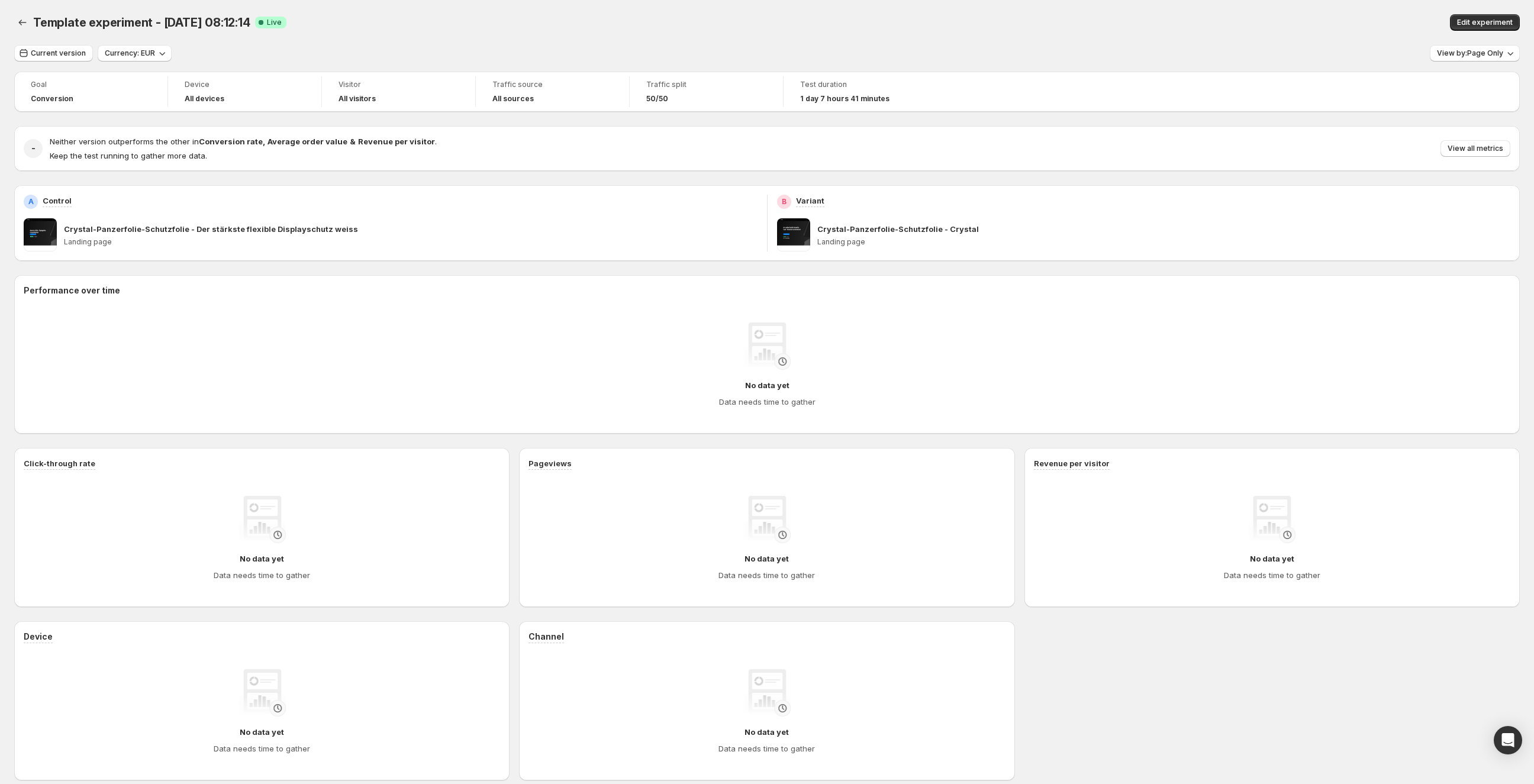
click at [696, 345] on div "No data yet Data needs time to gather" at bounding box center [767, 365] width 1468 height 85
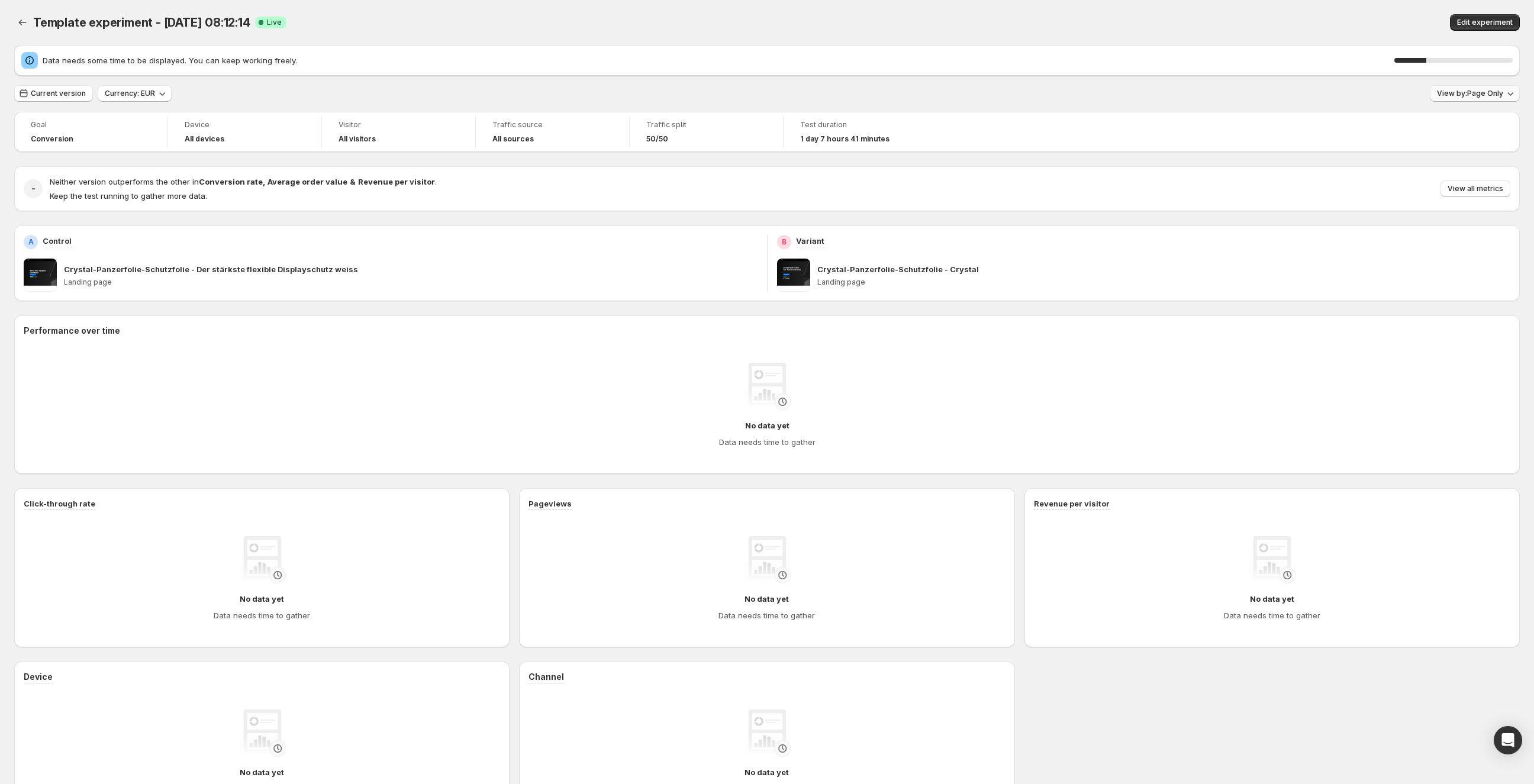
click at [1477, 94] on span "View by: Page Only" at bounding box center [1470, 94] width 66 height 10
click at [1472, 201] on div "Page Only Calculates metrics exclusively on the experiment page without includi…" at bounding box center [1401, 153] width 246 height 102
click at [1477, 189] on span "View all metrics" at bounding box center [1475, 189] width 56 height 10
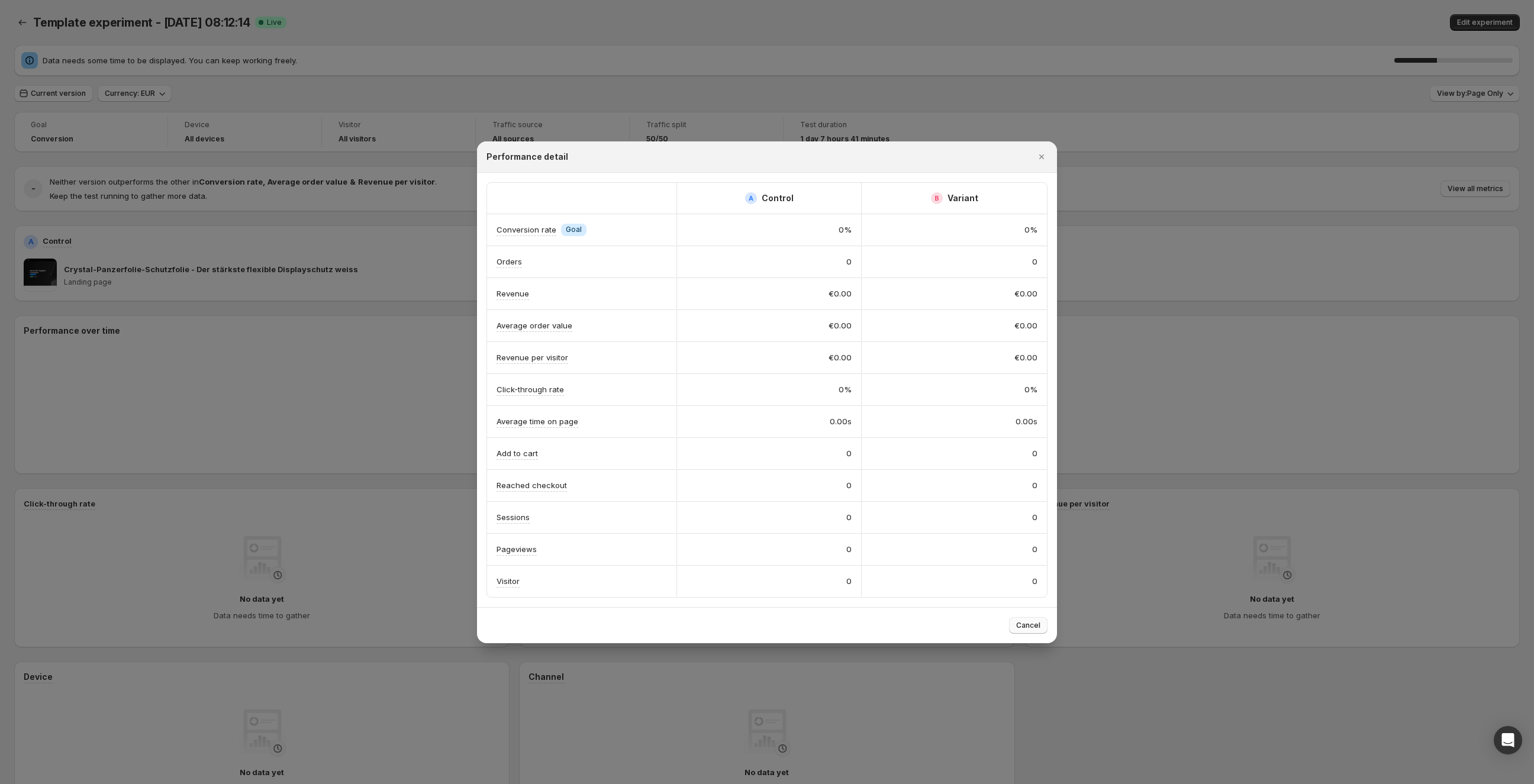
click at [1037, 621] on span "Cancel" at bounding box center [1028, 625] width 24 height 10
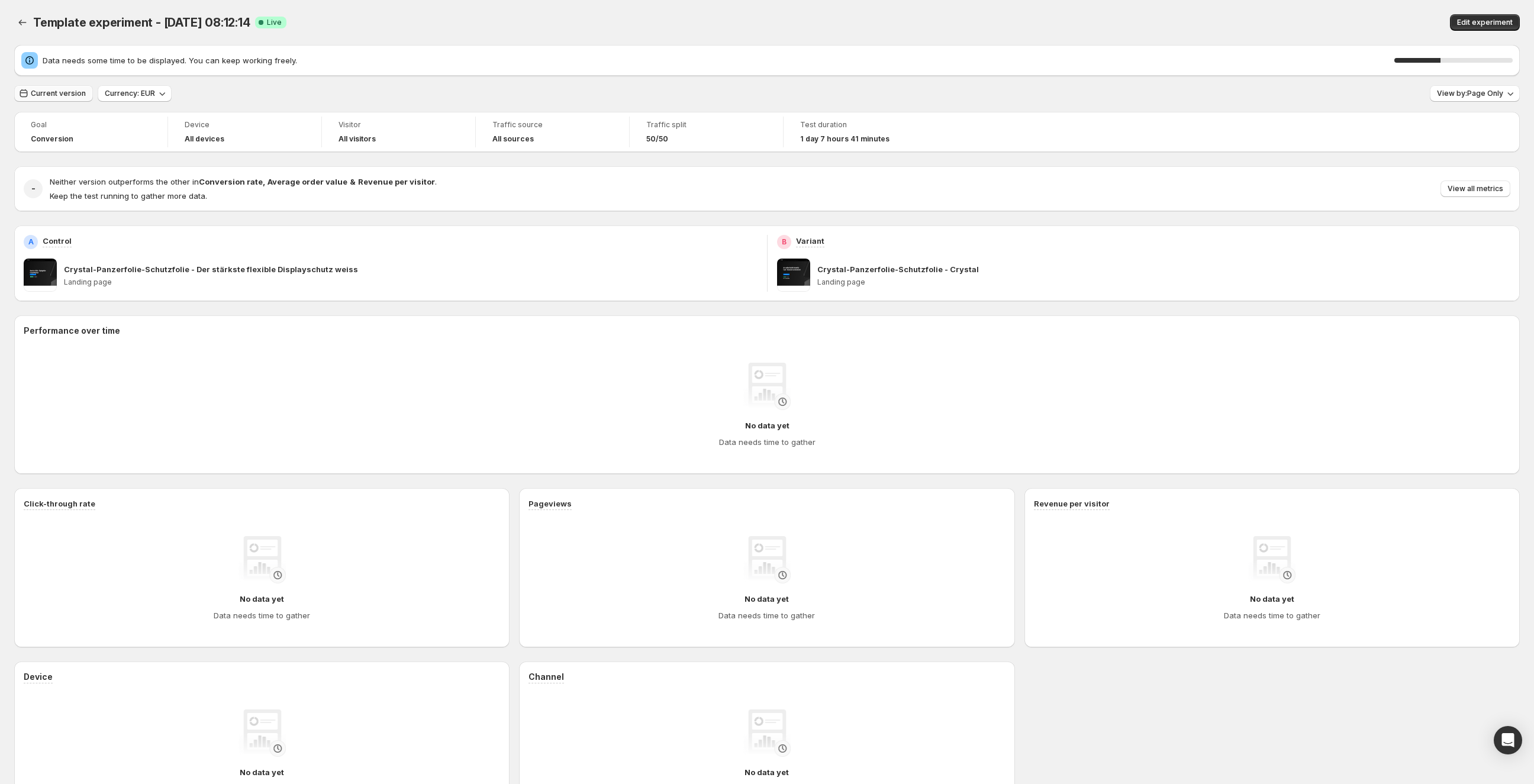
click at [57, 89] on span "Current version" at bounding box center [58, 94] width 55 height 10
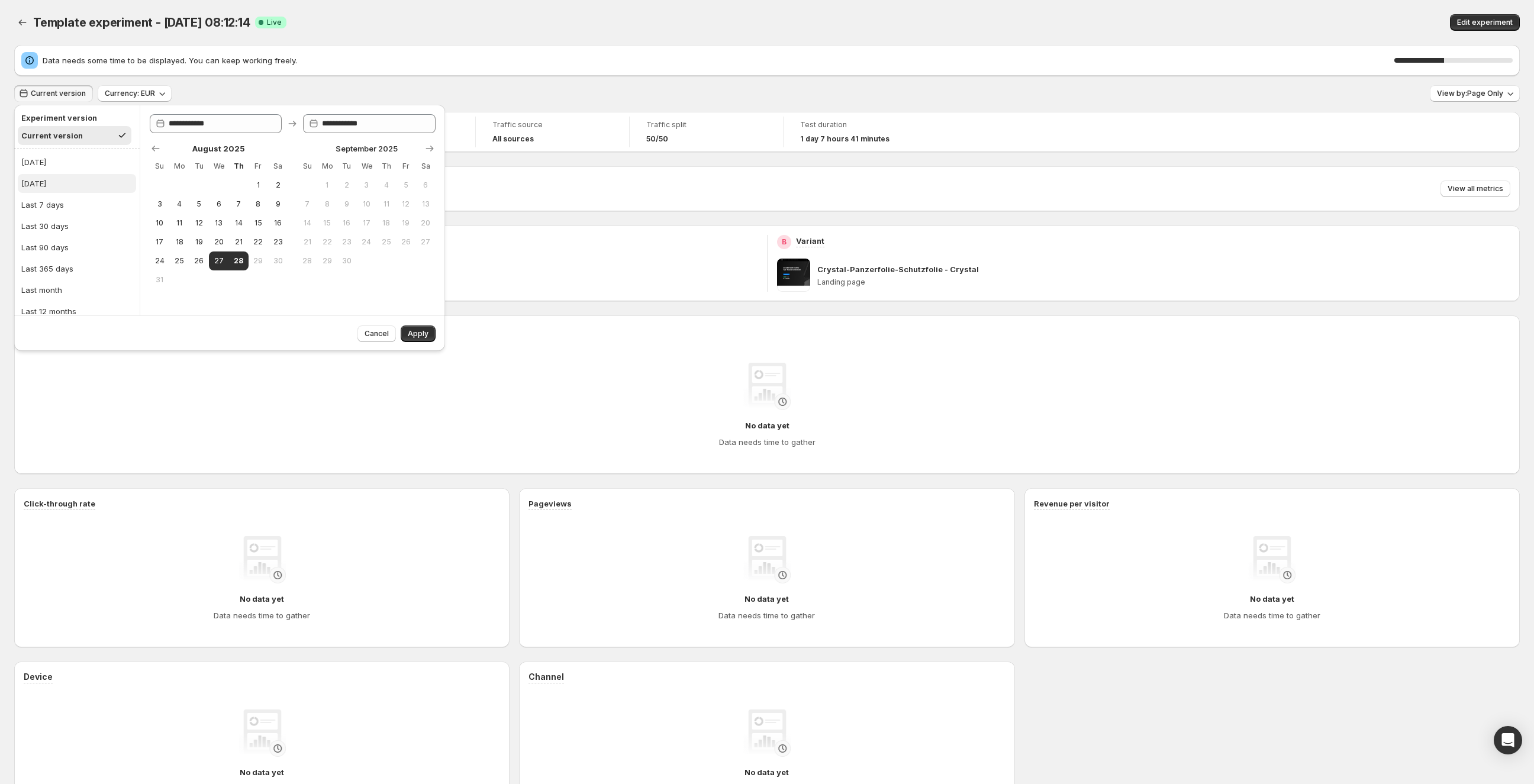
click at [58, 177] on button "[DATE]" at bounding box center [77, 183] width 118 height 19
type input "**********"
click at [404, 330] on button "Apply" at bounding box center [418, 333] width 35 height 16
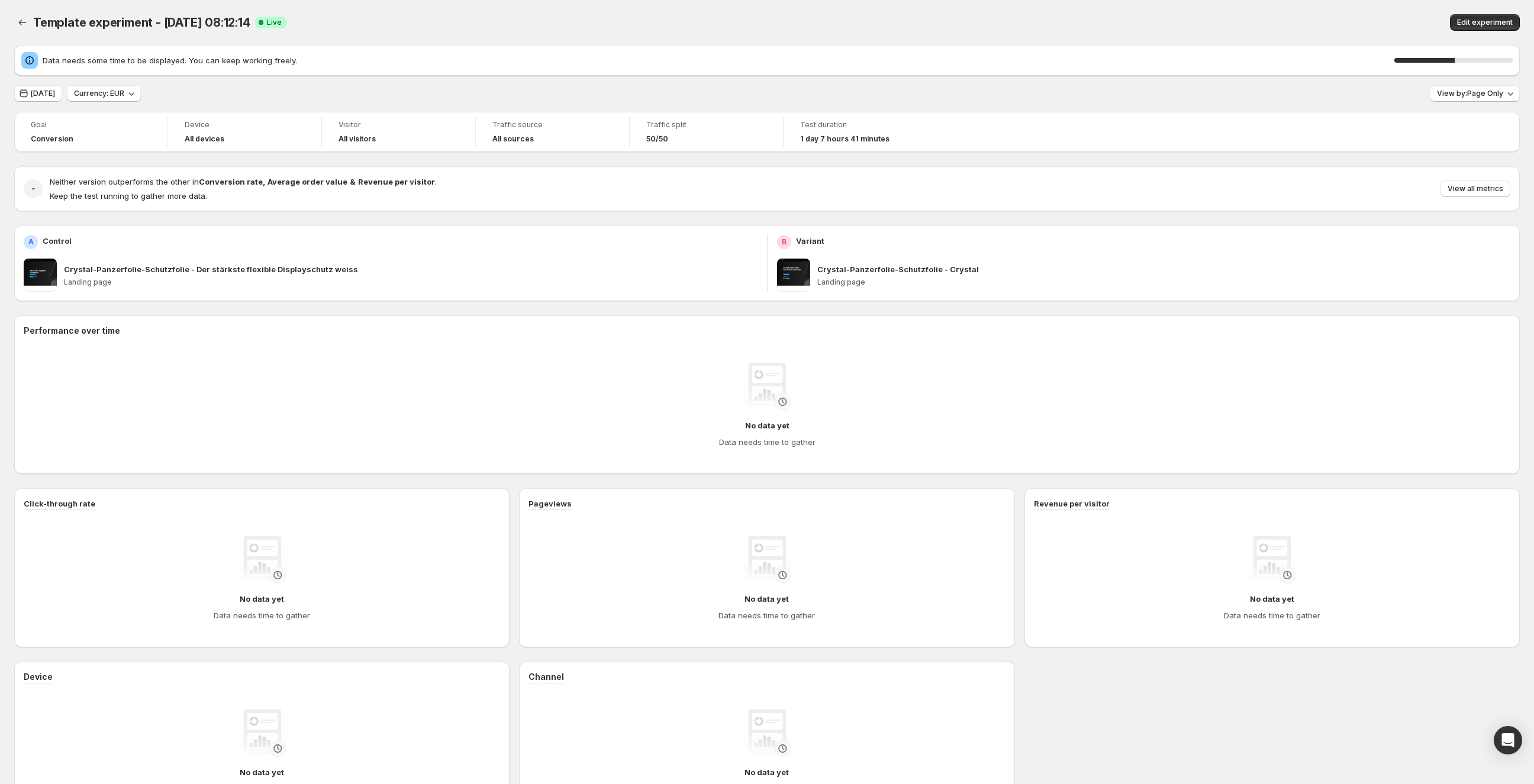
click at [214, 60] on span "Data needs some time to be displayed. You can keep working freely." at bounding box center [719, 60] width 1352 height 12
click at [7, 25] on div "Template experiment - Aug 27, 08:12:14. This page is ready Template experiment …" at bounding box center [767, 442] width 1534 height 885
click at [21, 25] on icon "Back" at bounding box center [23, 22] width 8 height 6
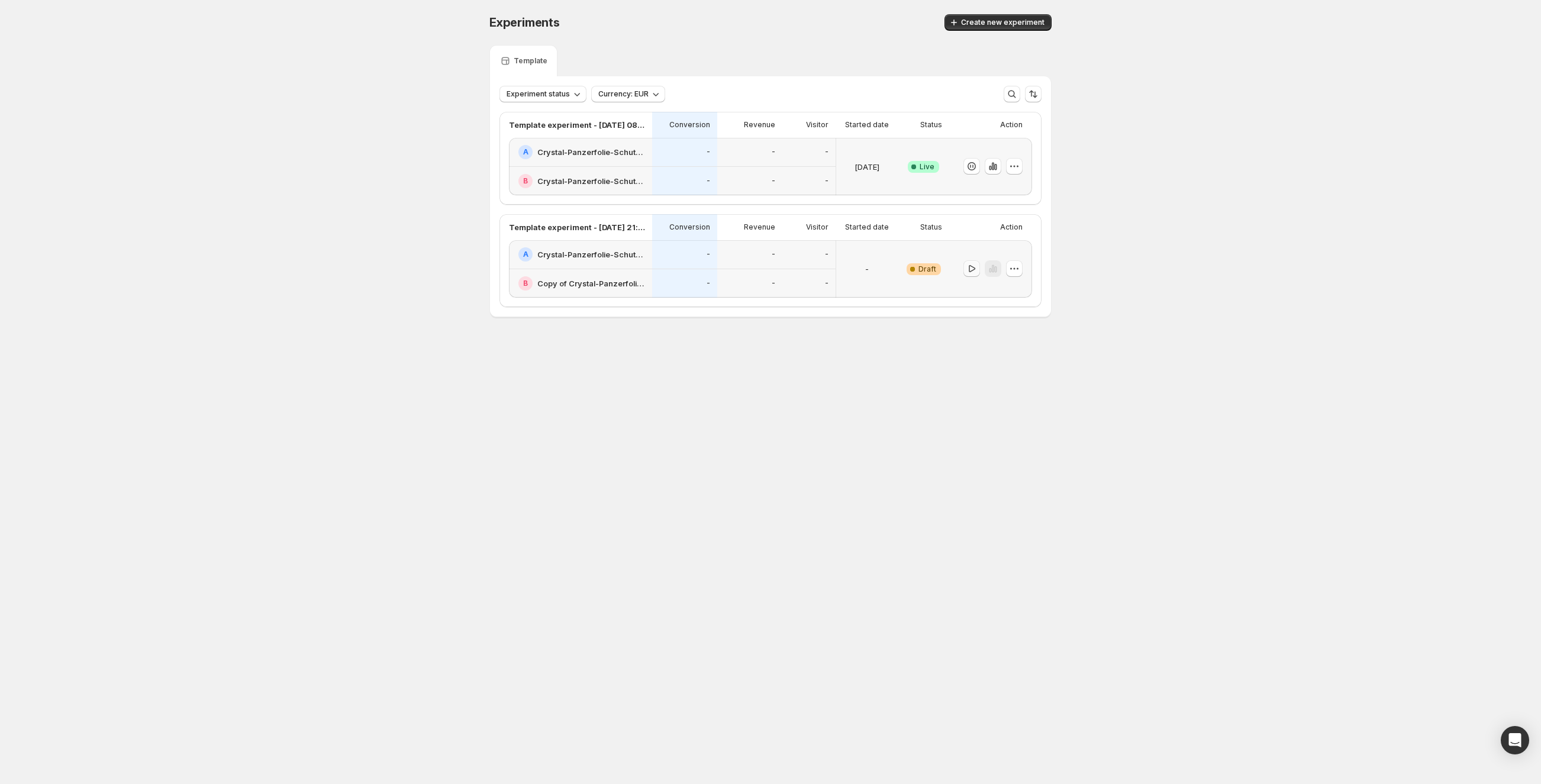
click at [971, 270] on icon "button" at bounding box center [971, 268] width 12 height 12
click at [973, 270] on icon "button" at bounding box center [971, 268] width 8 height 8
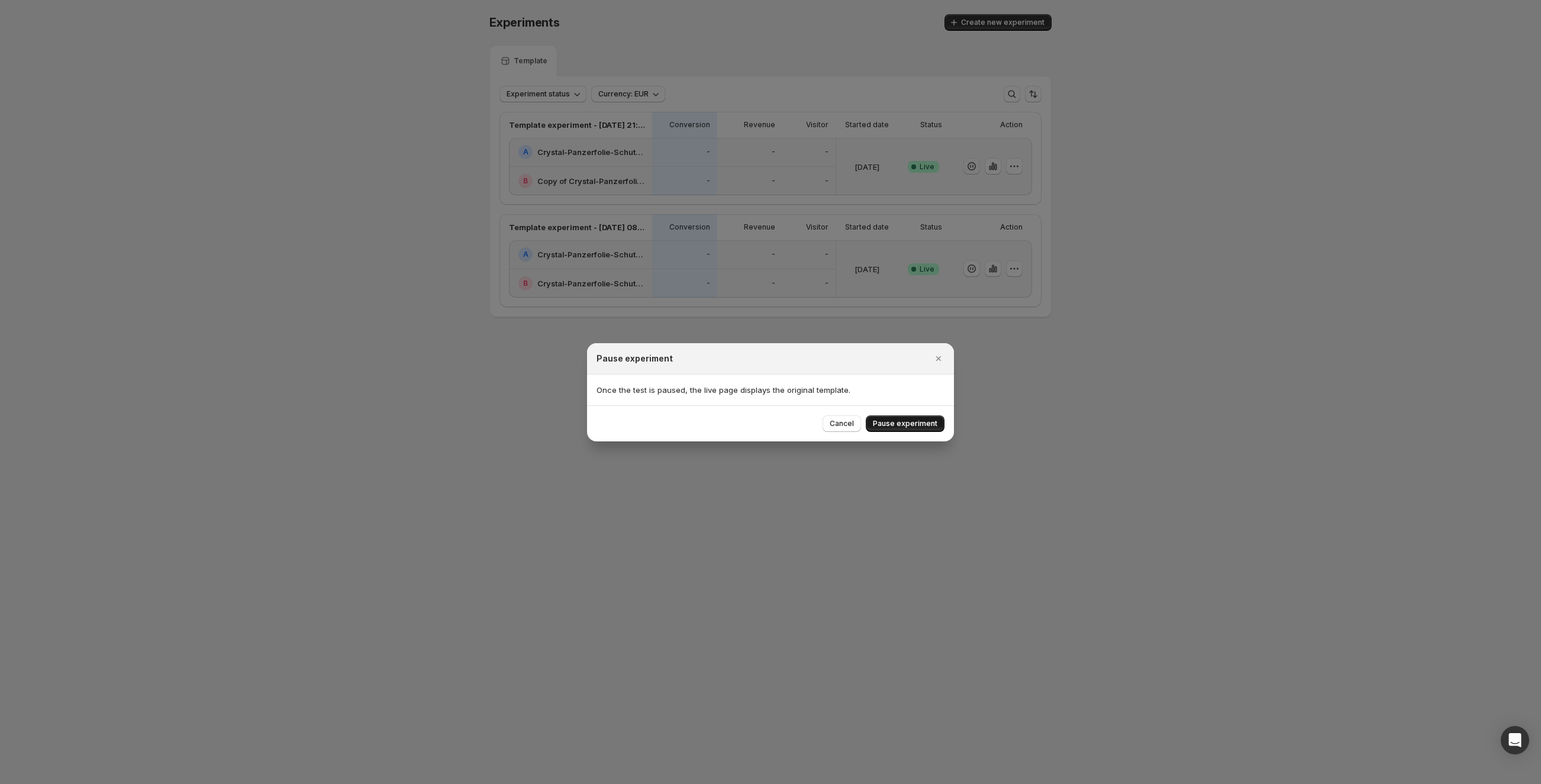
click at [908, 422] on span "Pause experiment" at bounding box center [904, 423] width 64 height 10
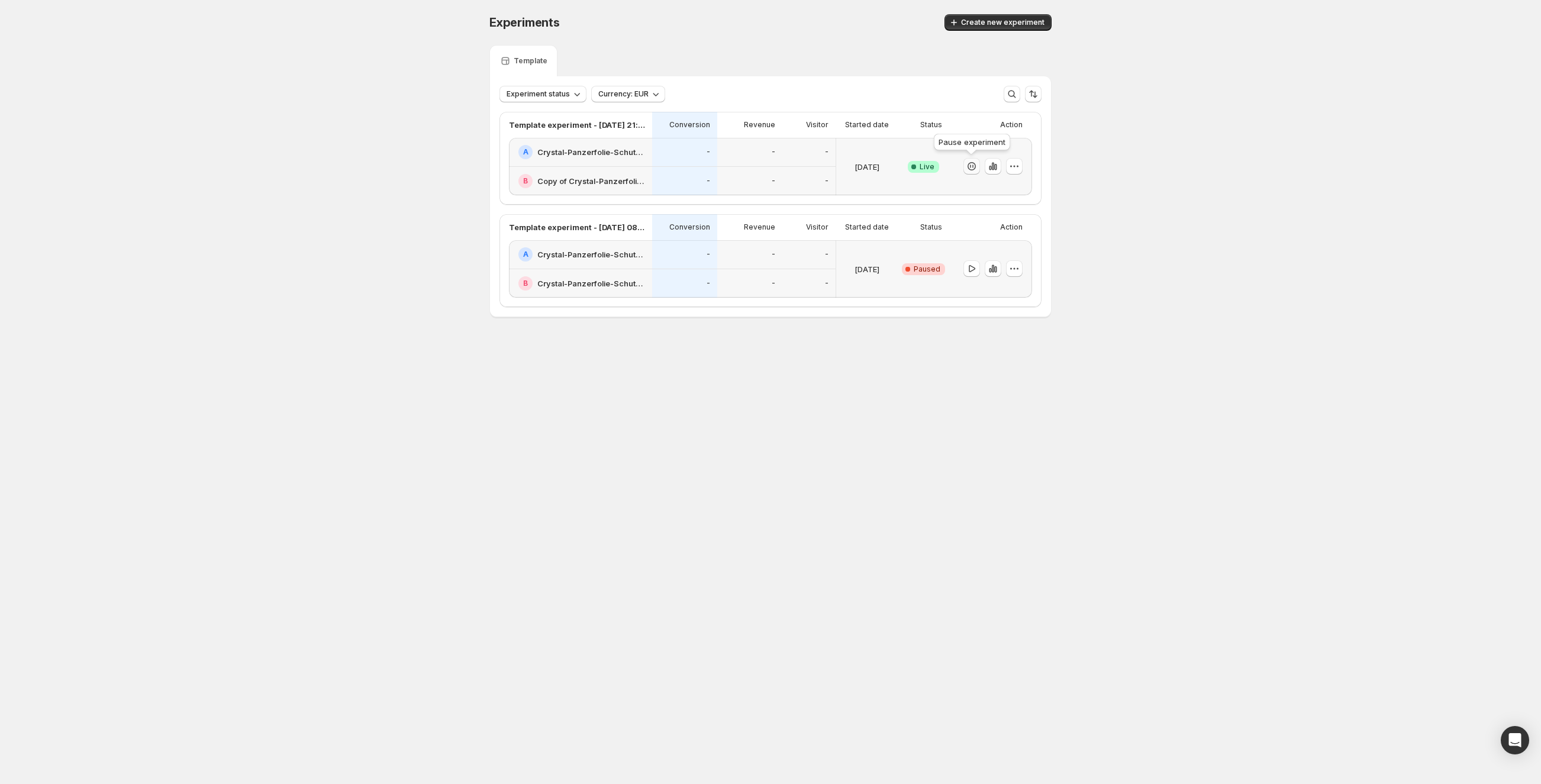
click at [973, 165] on icon "button" at bounding box center [971, 166] width 12 height 12
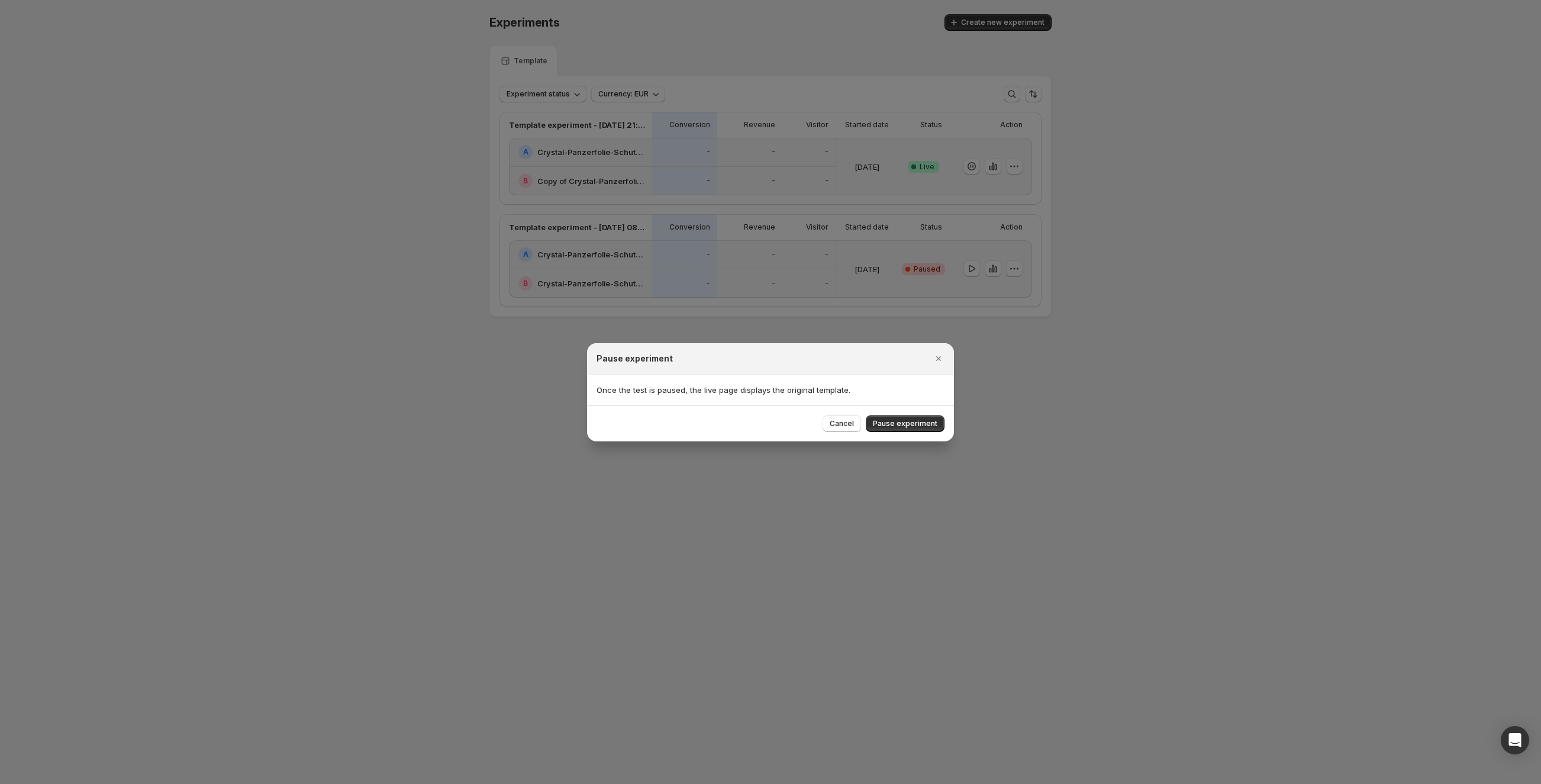
click at [894, 419] on span "Pause experiment" at bounding box center [904, 423] width 64 height 10
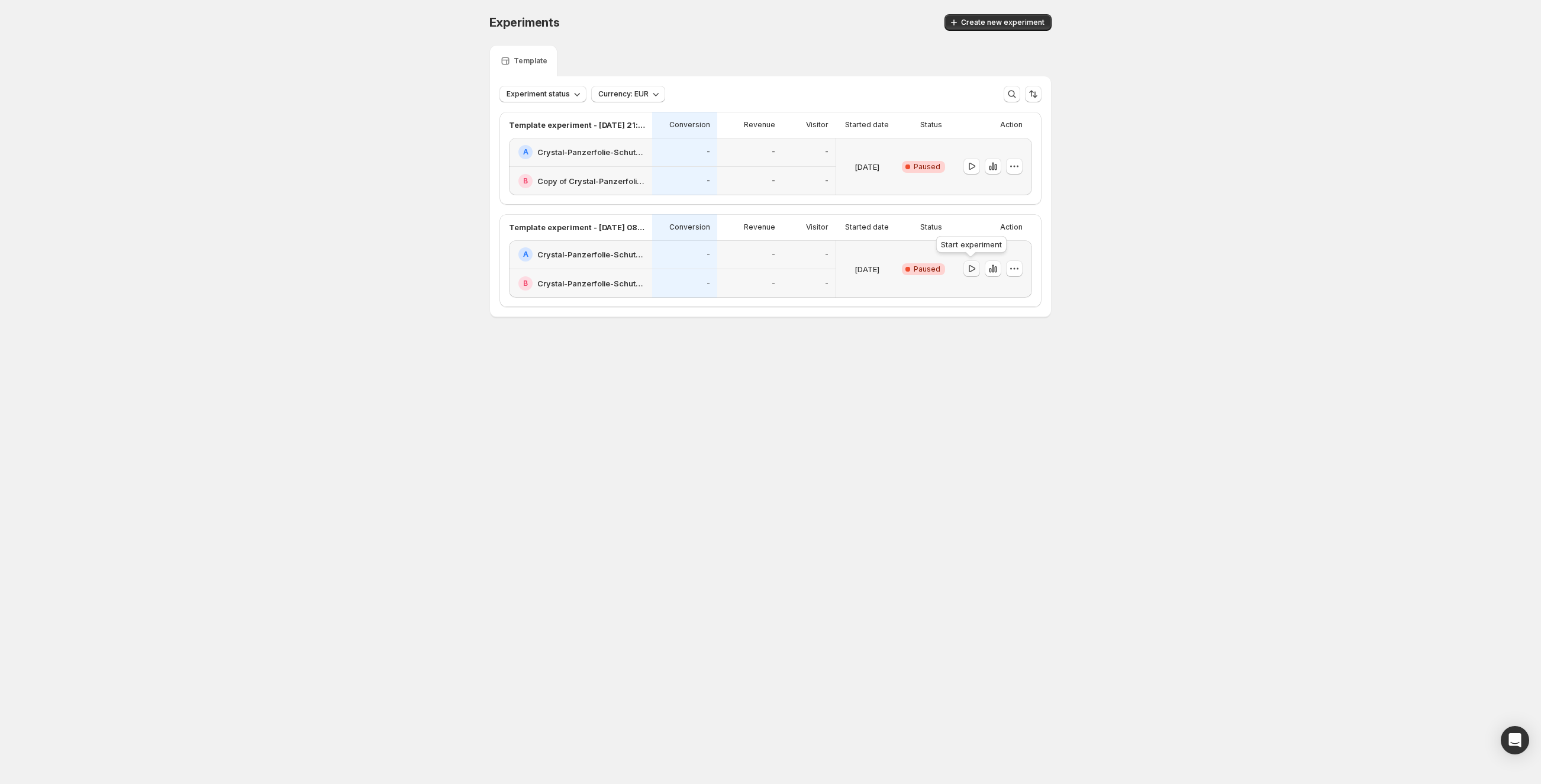
click at [976, 268] on icon "button" at bounding box center [971, 268] width 12 height 12
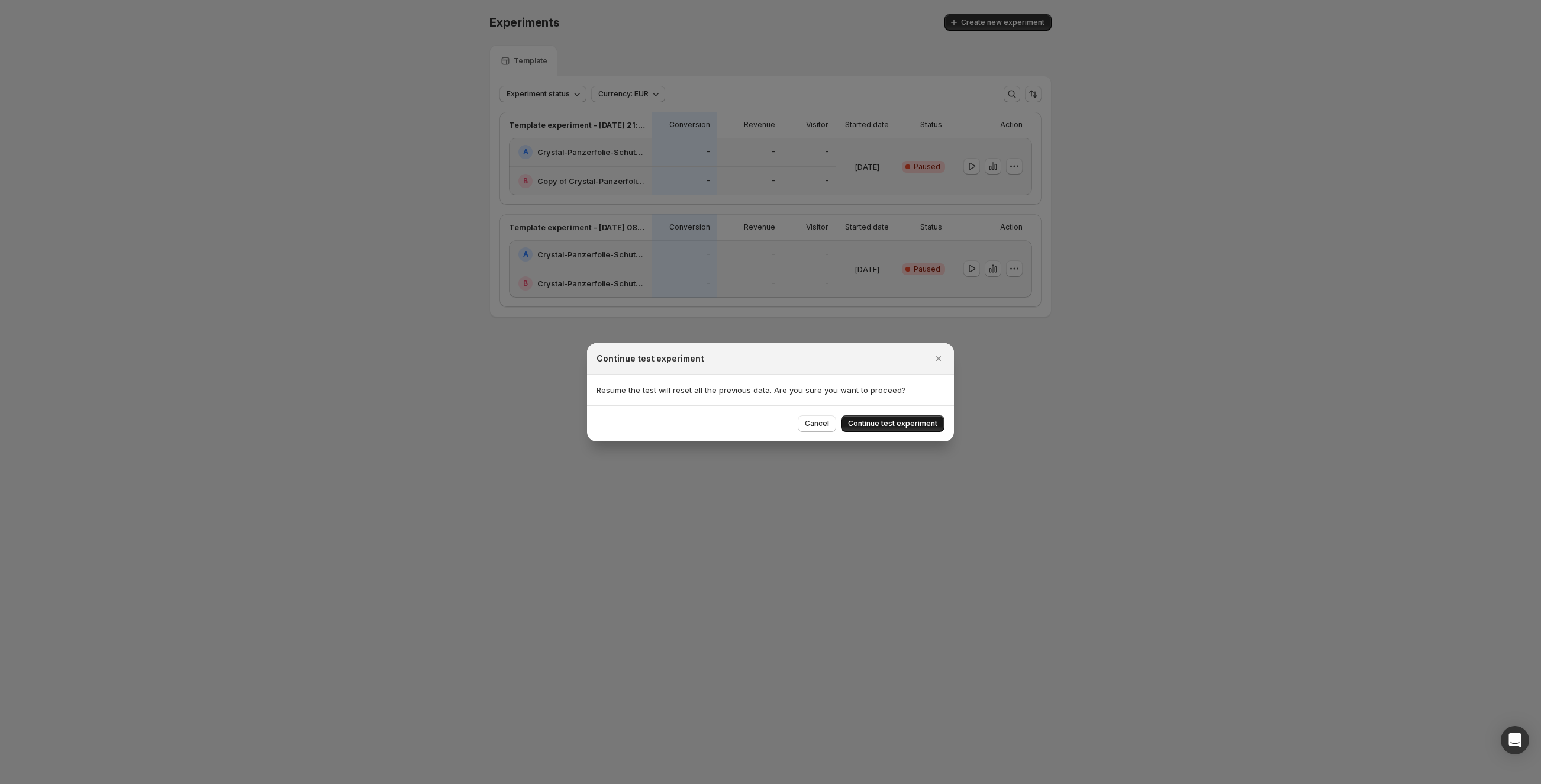
click at [873, 421] on span "Continue test experiment" at bounding box center [892, 423] width 89 height 10
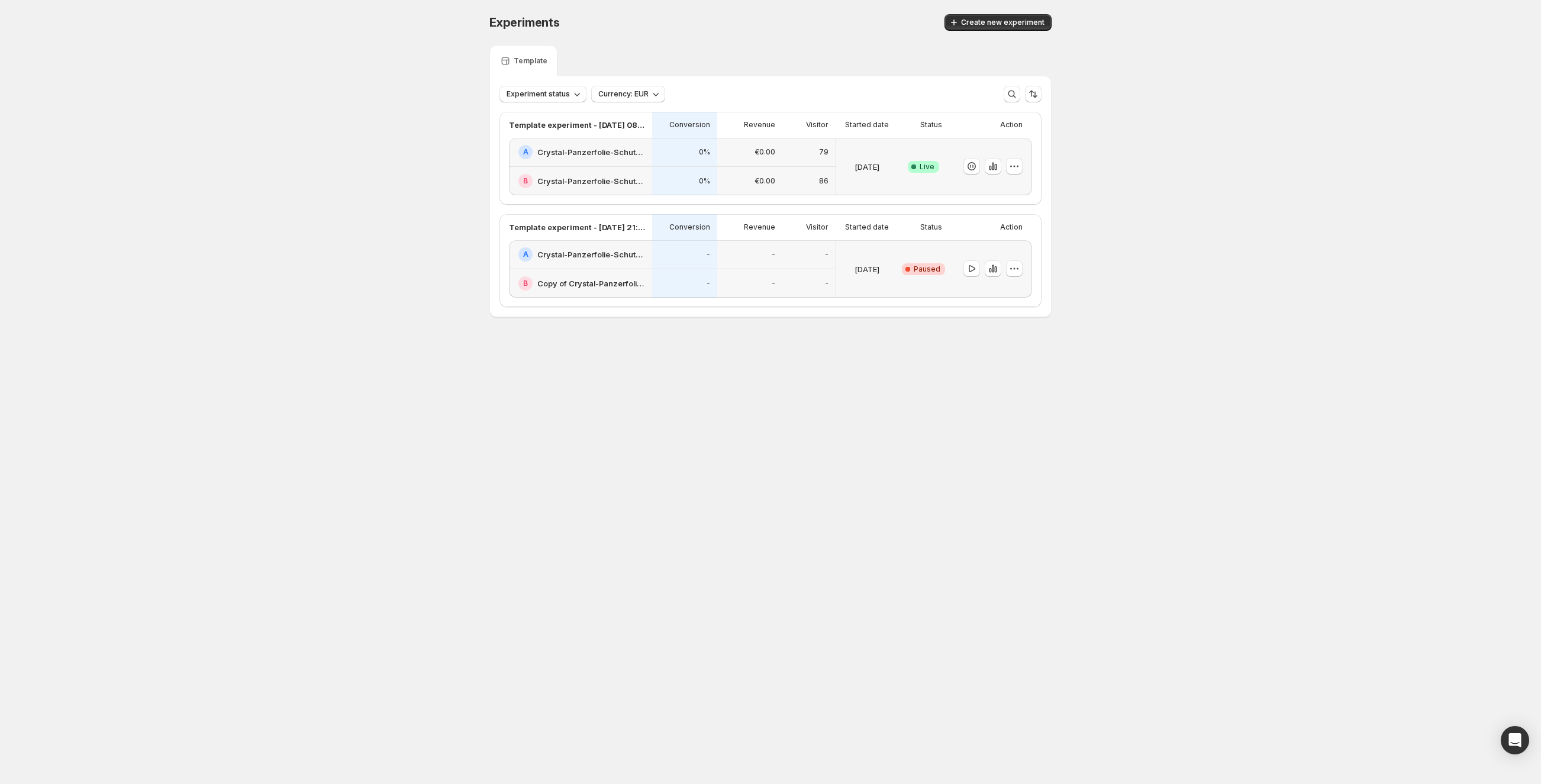
click at [560, 131] on div "Template experiment - [DATE] 08:12:14" at bounding box center [581, 125] width 143 height 26
click at [577, 123] on p "Template experiment - [DATE] 08:12:14" at bounding box center [577, 125] width 136 height 12
click at [990, 163] on icon "button" at bounding box center [993, 166] width 12 height 12
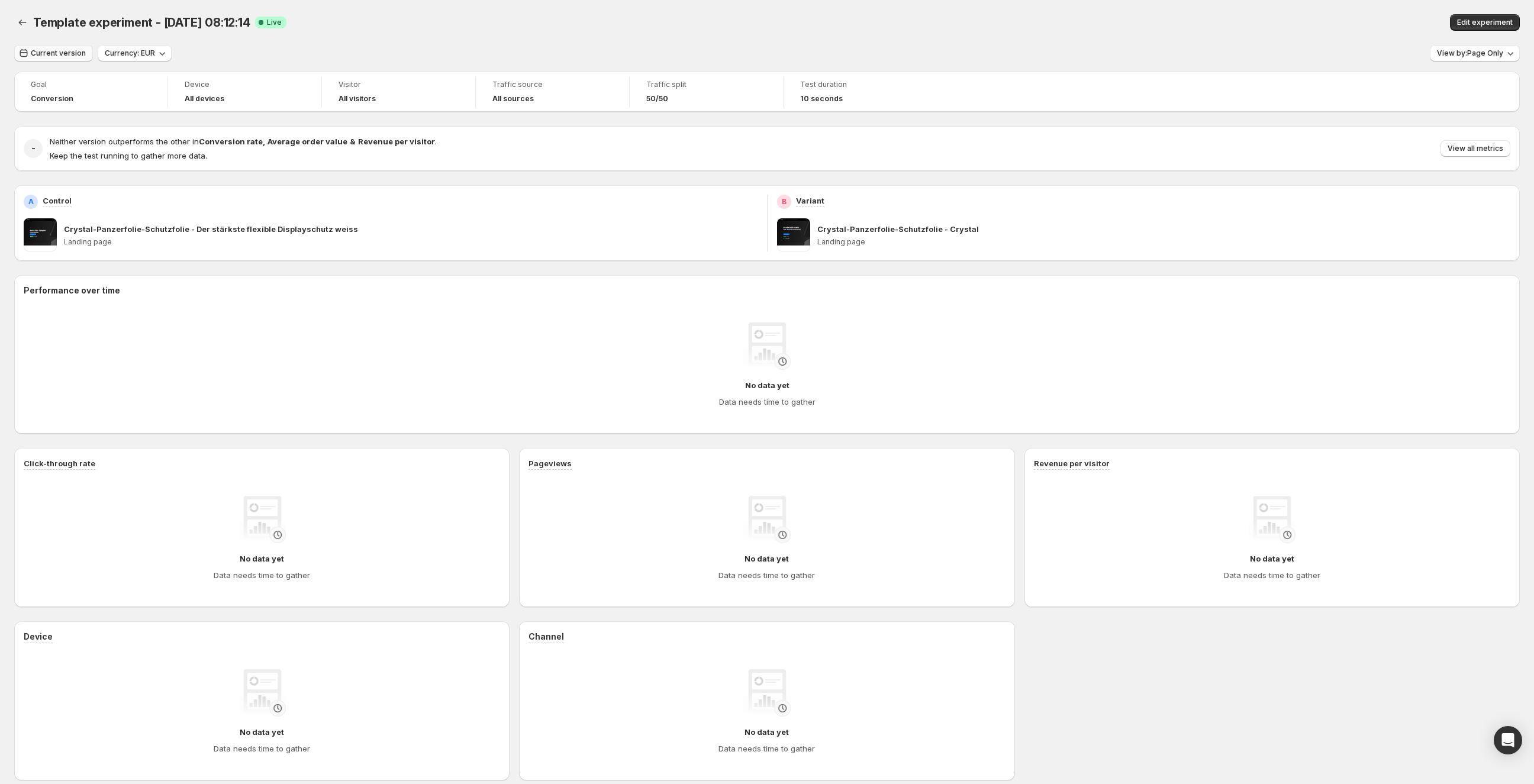
click at [49, 45] on button "Current version" at bounding box center [53, 53] width 79 height 16
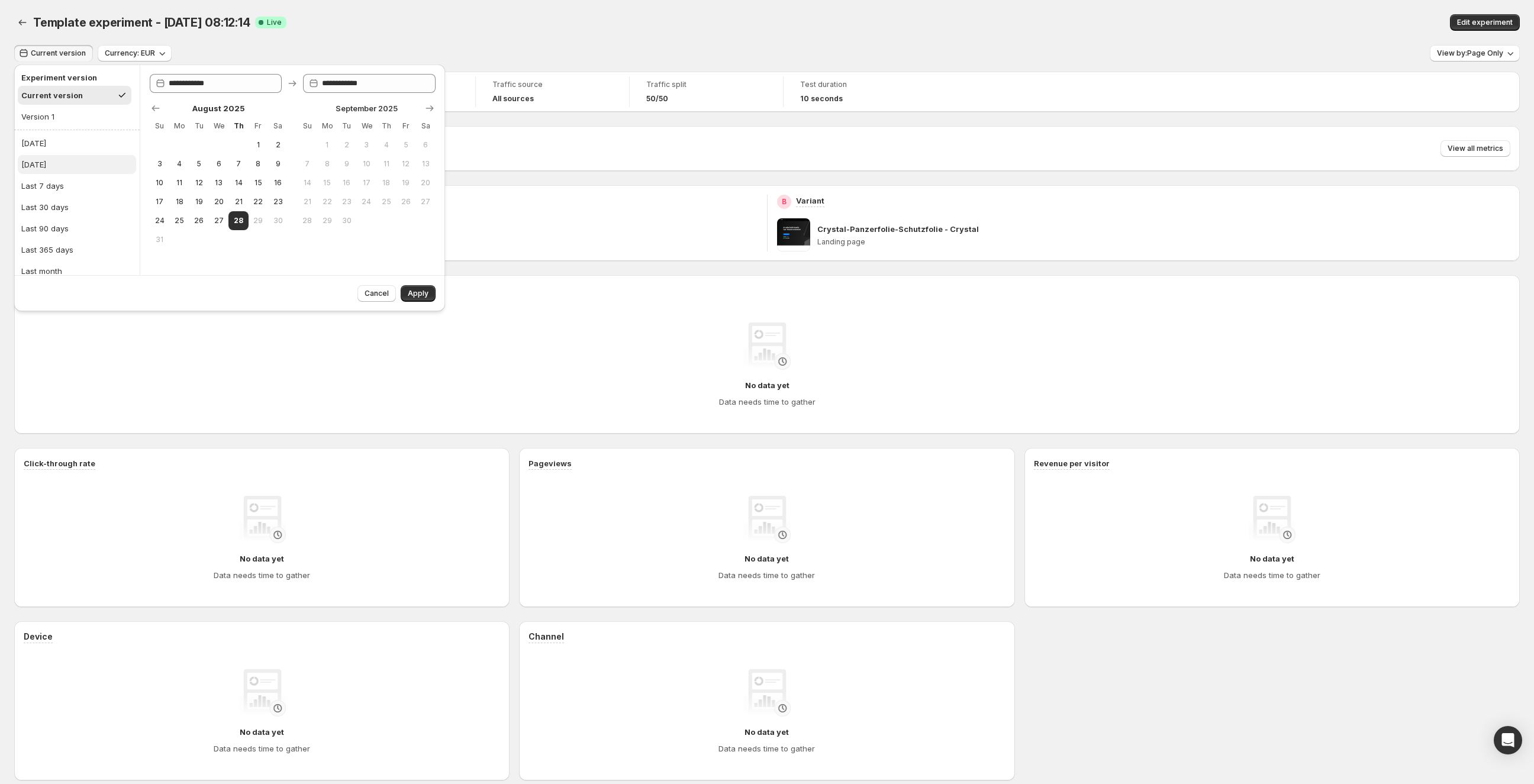
click at [46, 159] on div "[DATE]" at bounding box center [34, 164] width 25 height 12
type input "**********"
drag, startPoint x: 446, startPoint y: 296, endPoint x: 438, endPoint y: 294, distance: 8.2
click at [446, 296] on div "**********" at bounding box center [230, 191] width 440 height 259
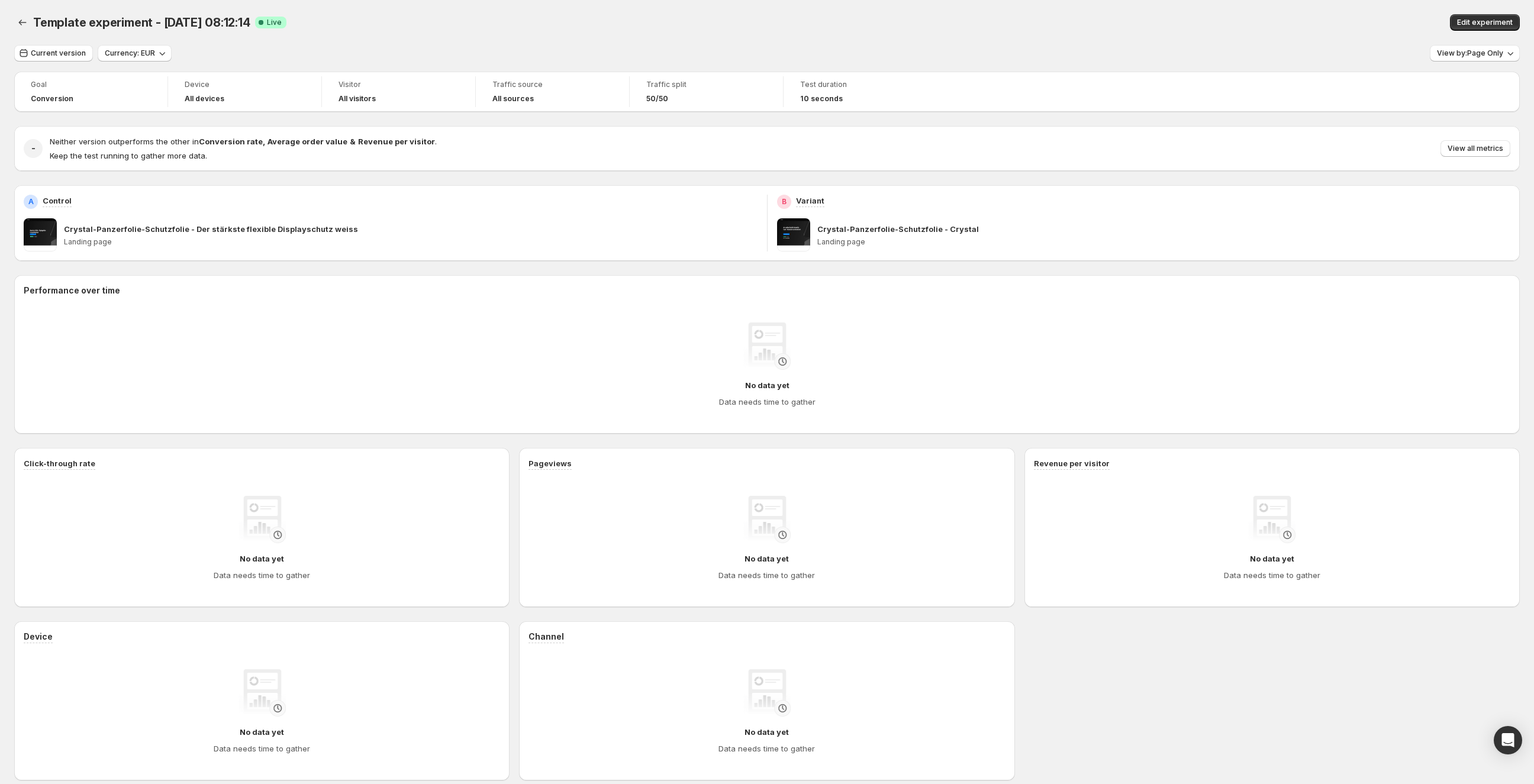
click at [425, 294] on h2 "Performance over time" at bounding box center [767, 291] width 1487 height 12
click at [64, 59] on button "Current version" at bounding box center [53, 53] width 79 height 16
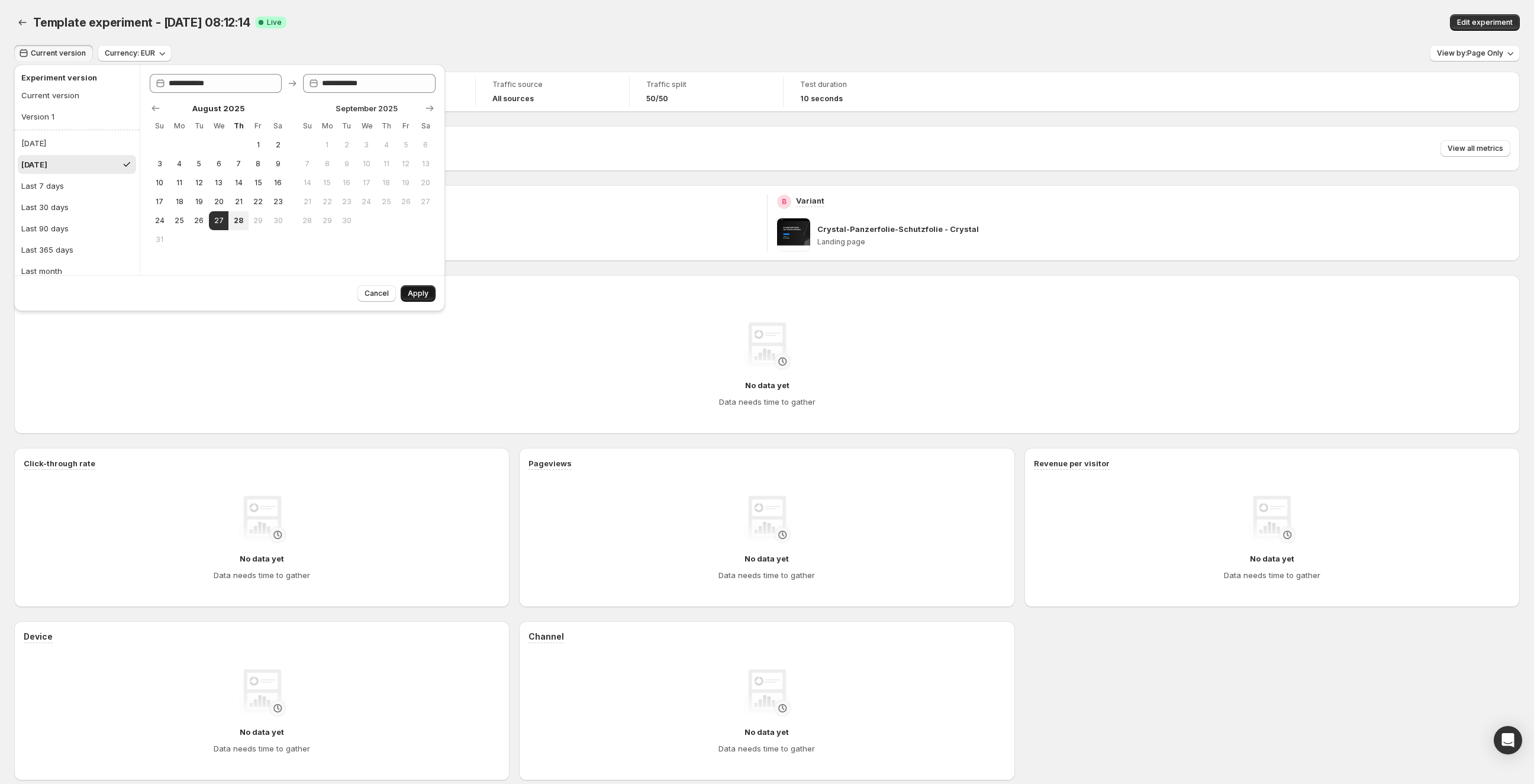
click at [425, 296] on span "Apply" at bounding box center [418, 293] width 21 height 10
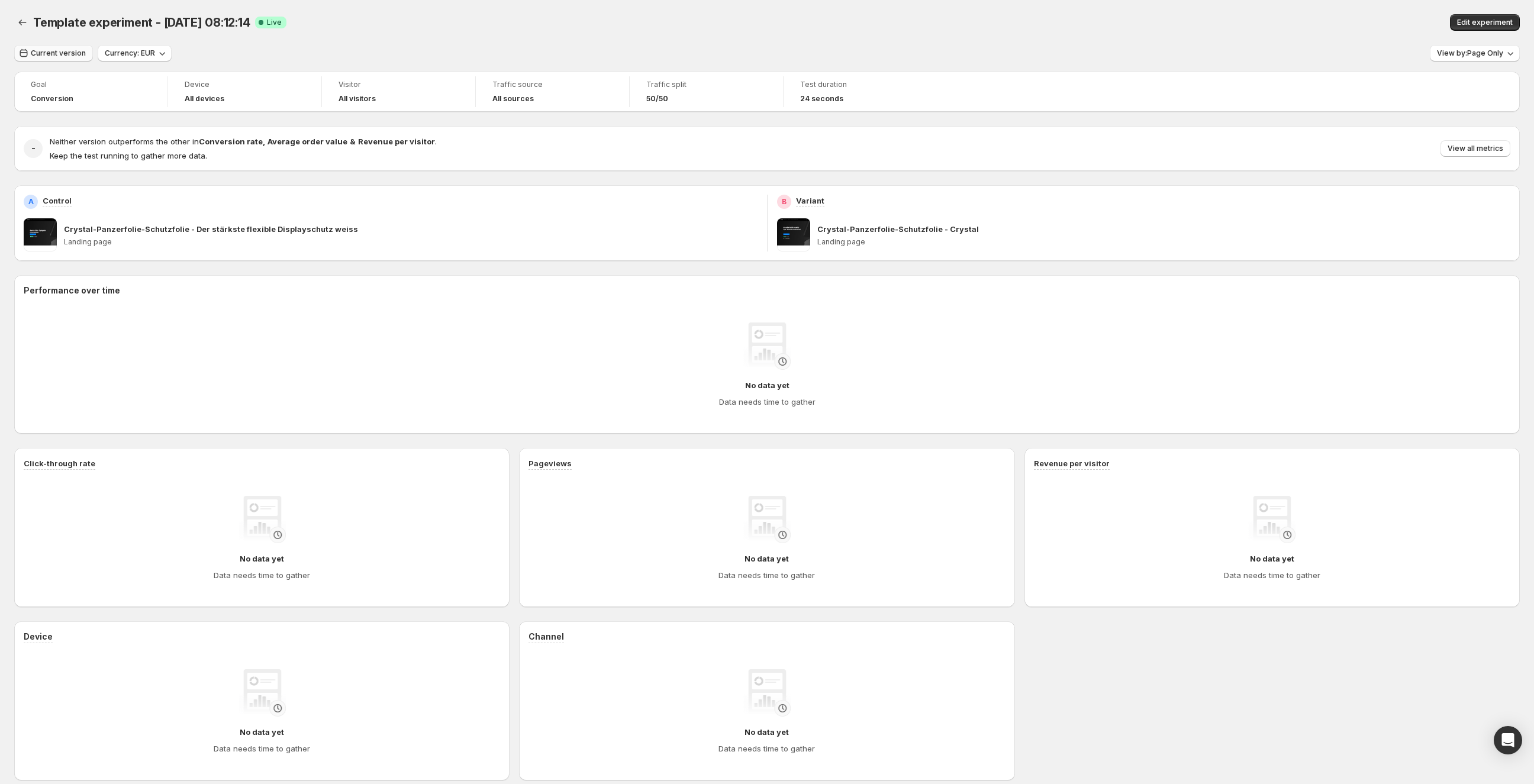
click at [55, 58] on button "Current version" at bounding box center [53, 53] width 79 height 16
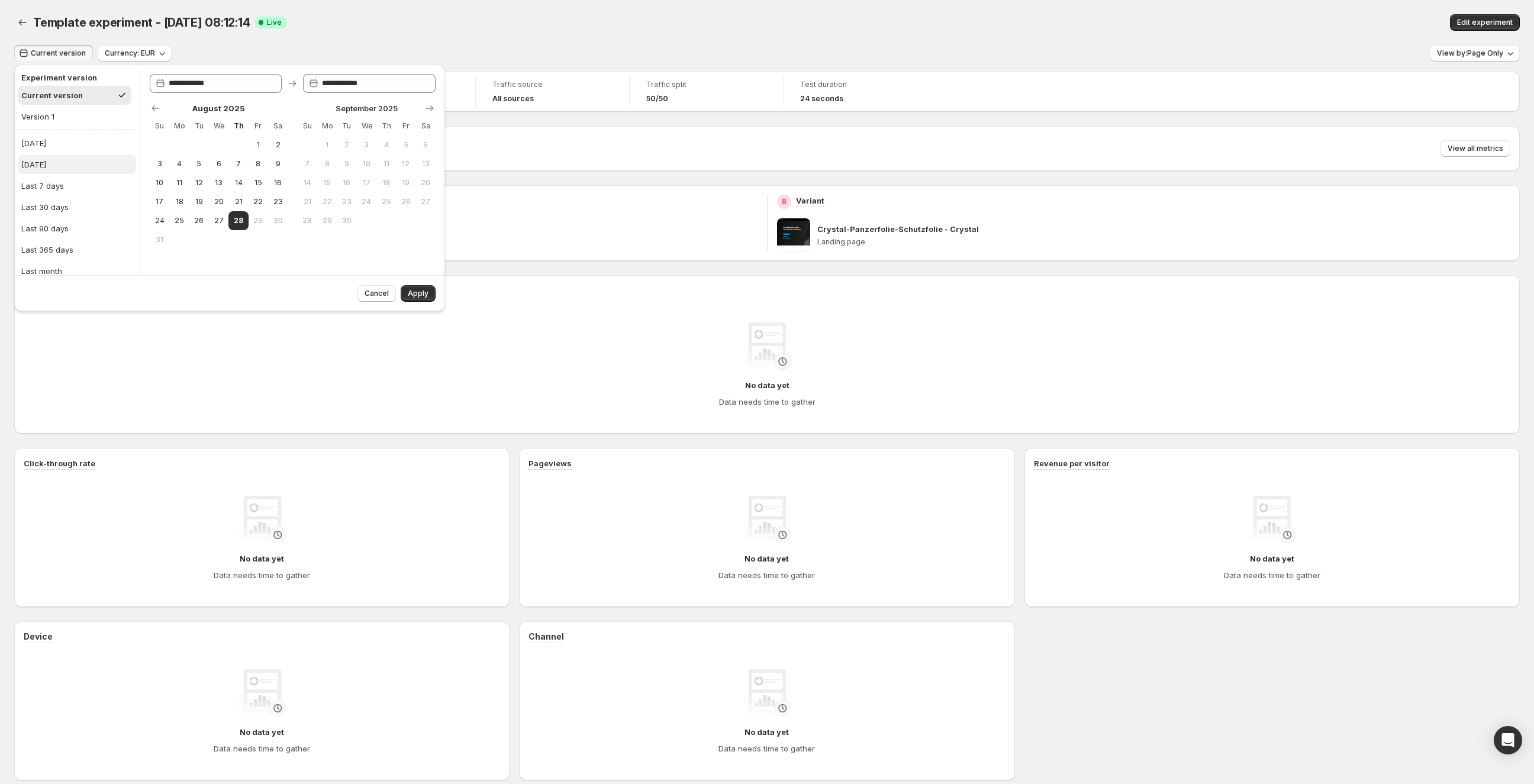
click at [58, 164] on button "[DATE]" at bounding box center [77, 164] width 118 height 19
type input "**********"
drag, startPoint x: 418, startPoint y: 291, endPoint x: 427, endPoint y: 293, distance: 9.2
click at [418, 291] on span "Apply" at bounding box center [418, 293] width 21 height 10
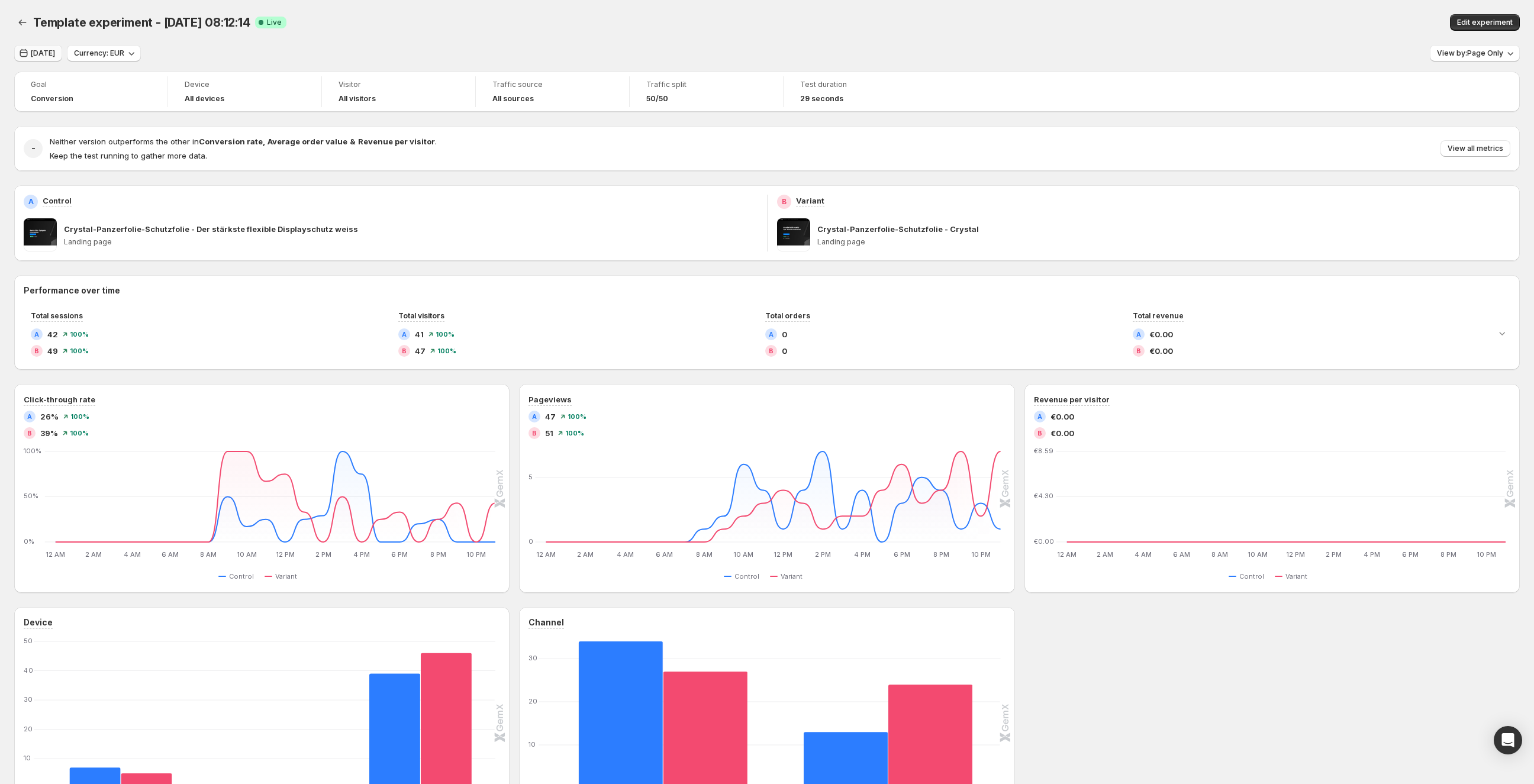
click at [33, 55] on span "[DATE]" at bounding box center [42, 53] width 24 height 10
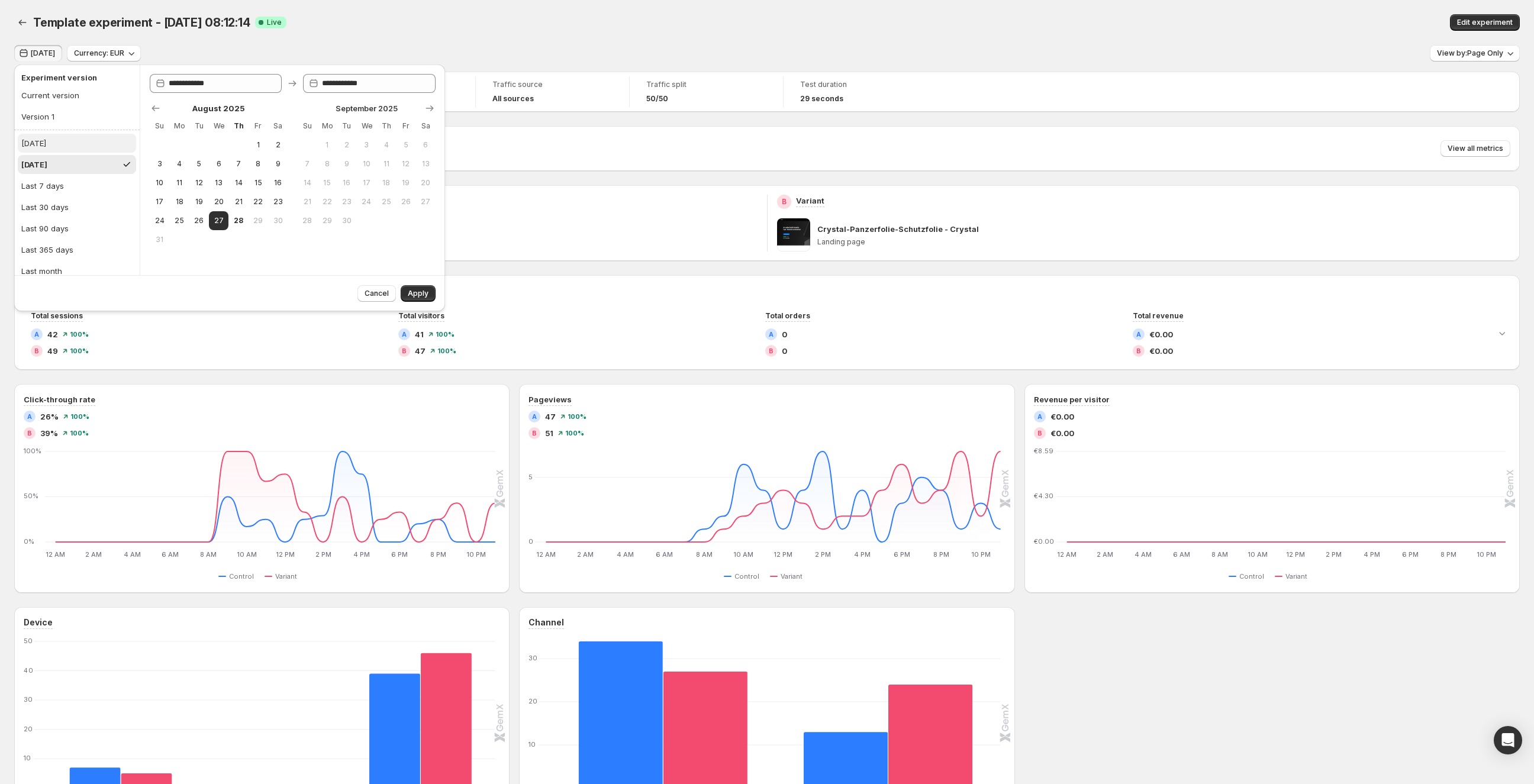
click at [57, 149] on button "[DATE]" at bounding box center [77, 143] width 118 height 19
type input "**********"
click at [425, 292] on span "Apply" at bounding box center [418, 293] width 21 height 10
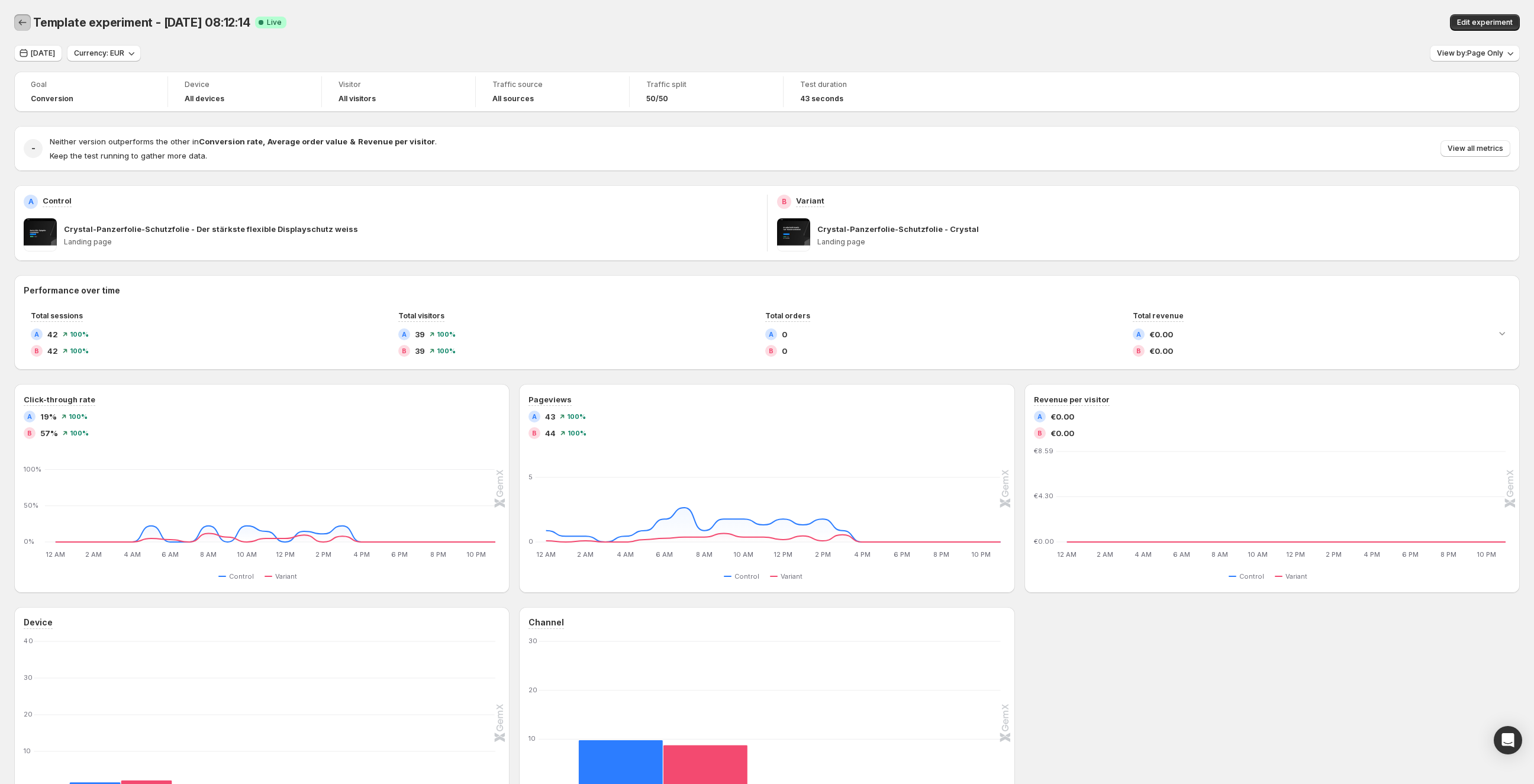
click at [15, 20] on button "Back" at bounding box center [22, 22] width 16 height 16
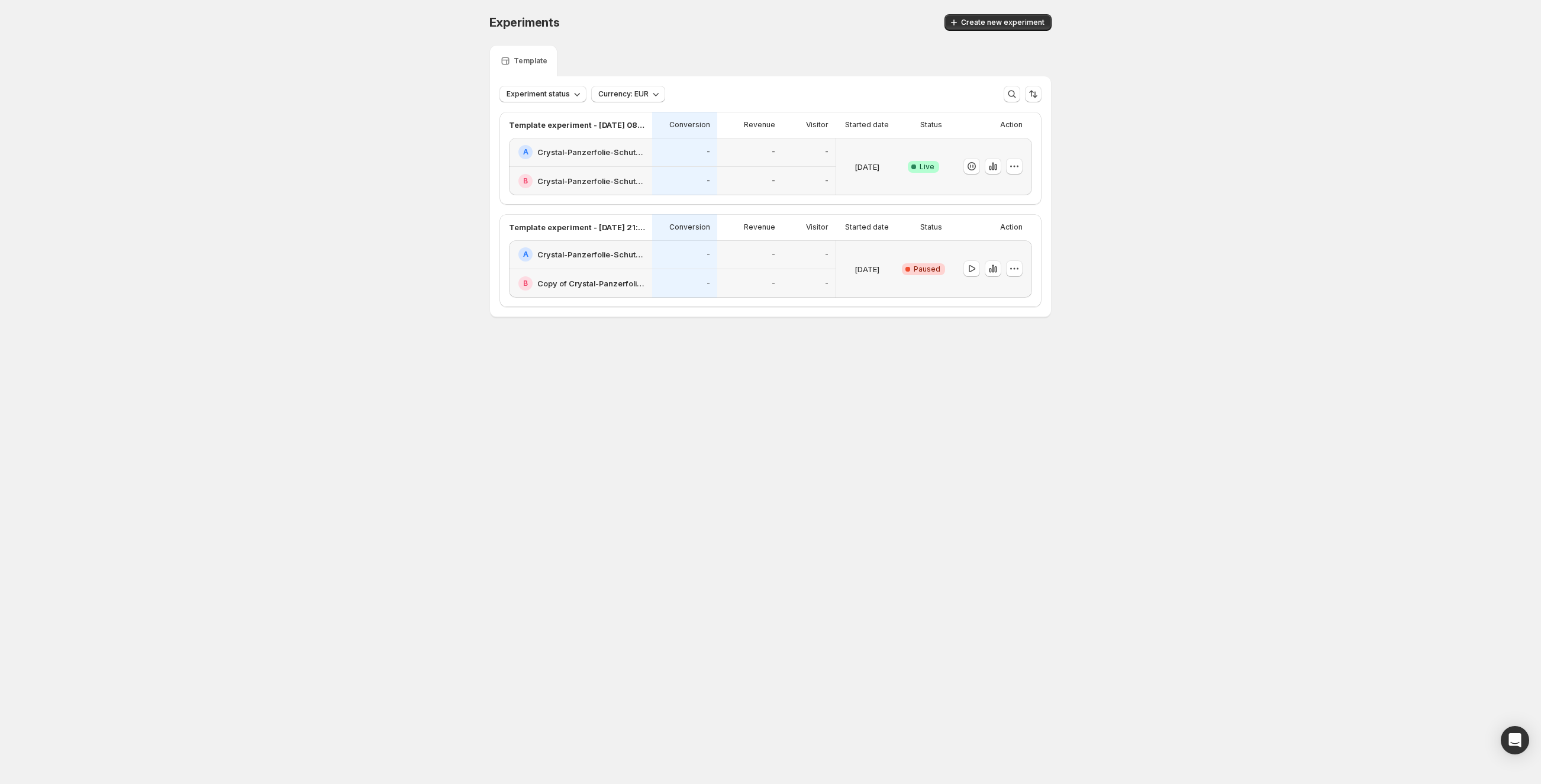
click at [731, 157] on div "-" at bounding box center [750, 152] width 51 height 14
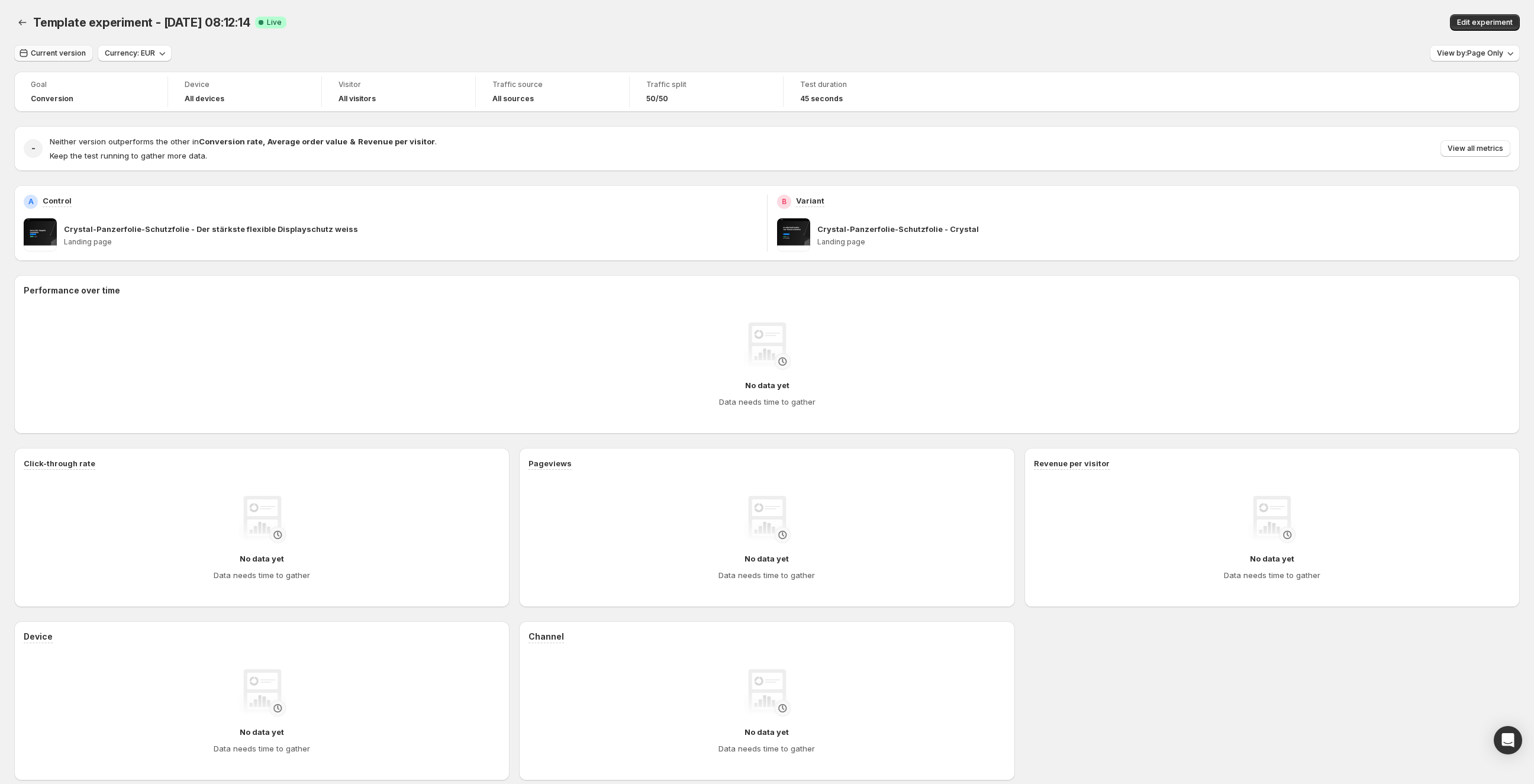
click at [36, 55] on span "Current version" at bounding box center [58, 53] width 55 height 10
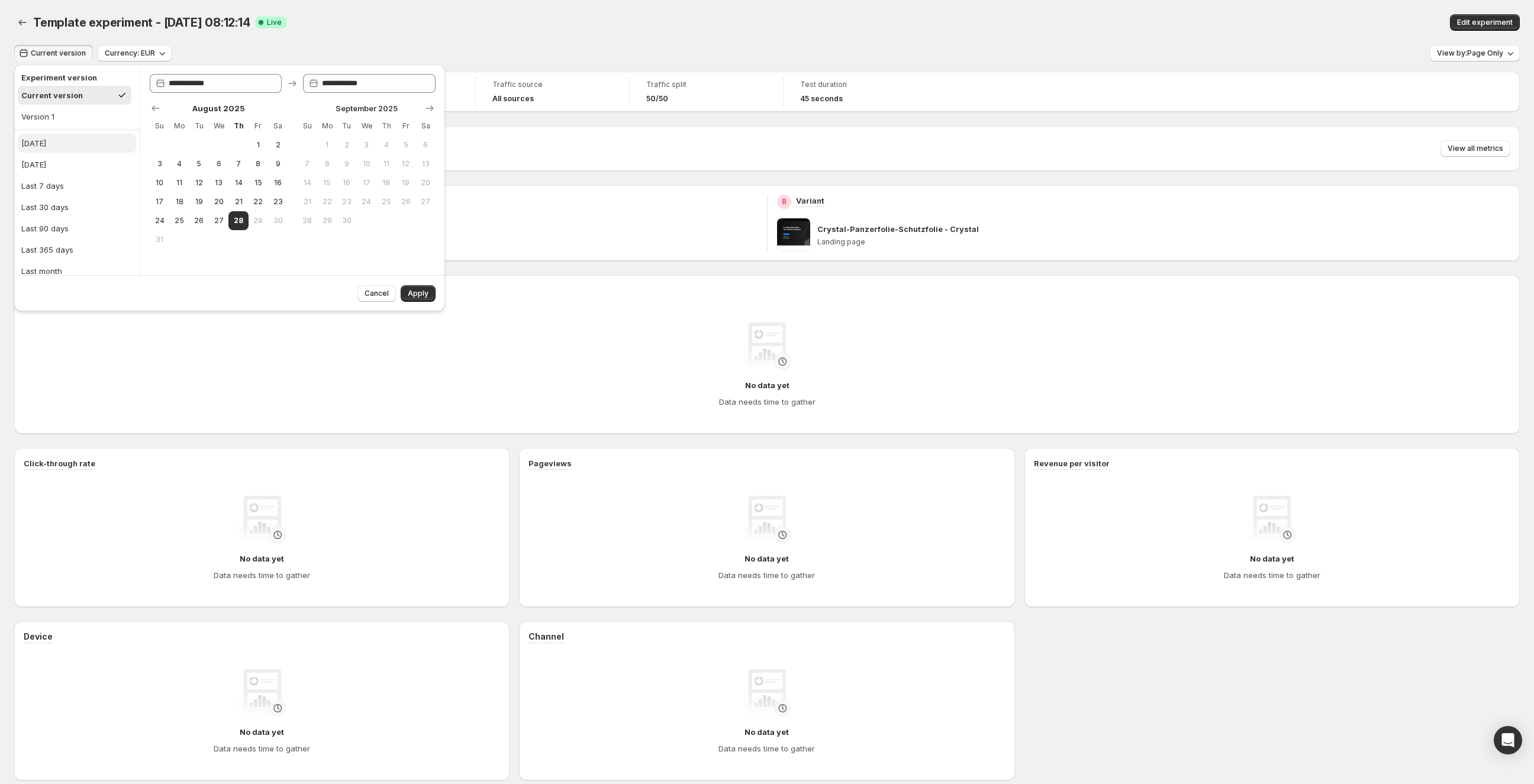
click at [49, 146] on button "[DATE]" at bounding box center [77, 143] width 118 height 19
click at [425, 292] on span "Apply" at bounding box center [418, 293] width 21 height 10
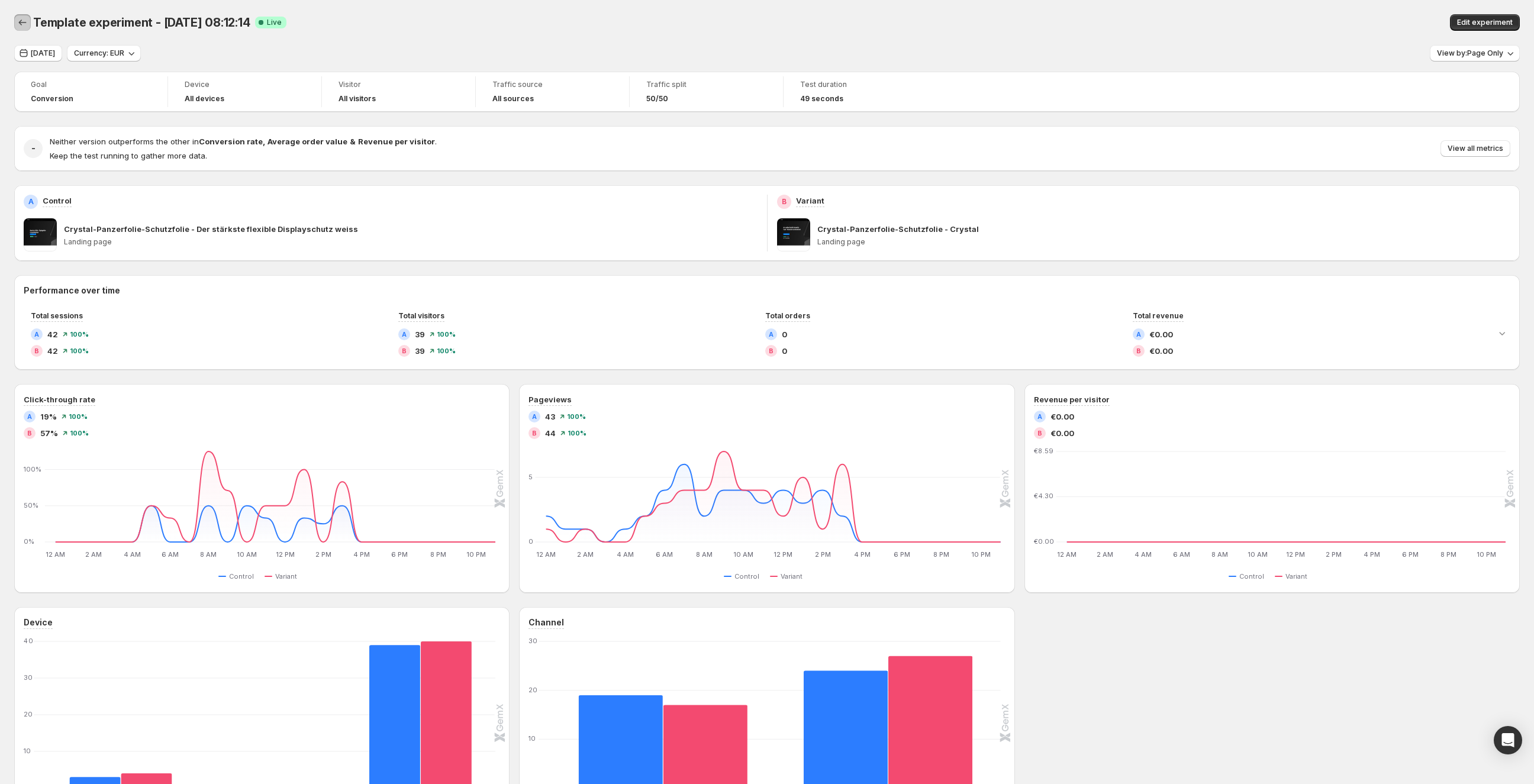
click at [18, 23] on icon "Back" at bounding box center [22, 22] width 12 height 12
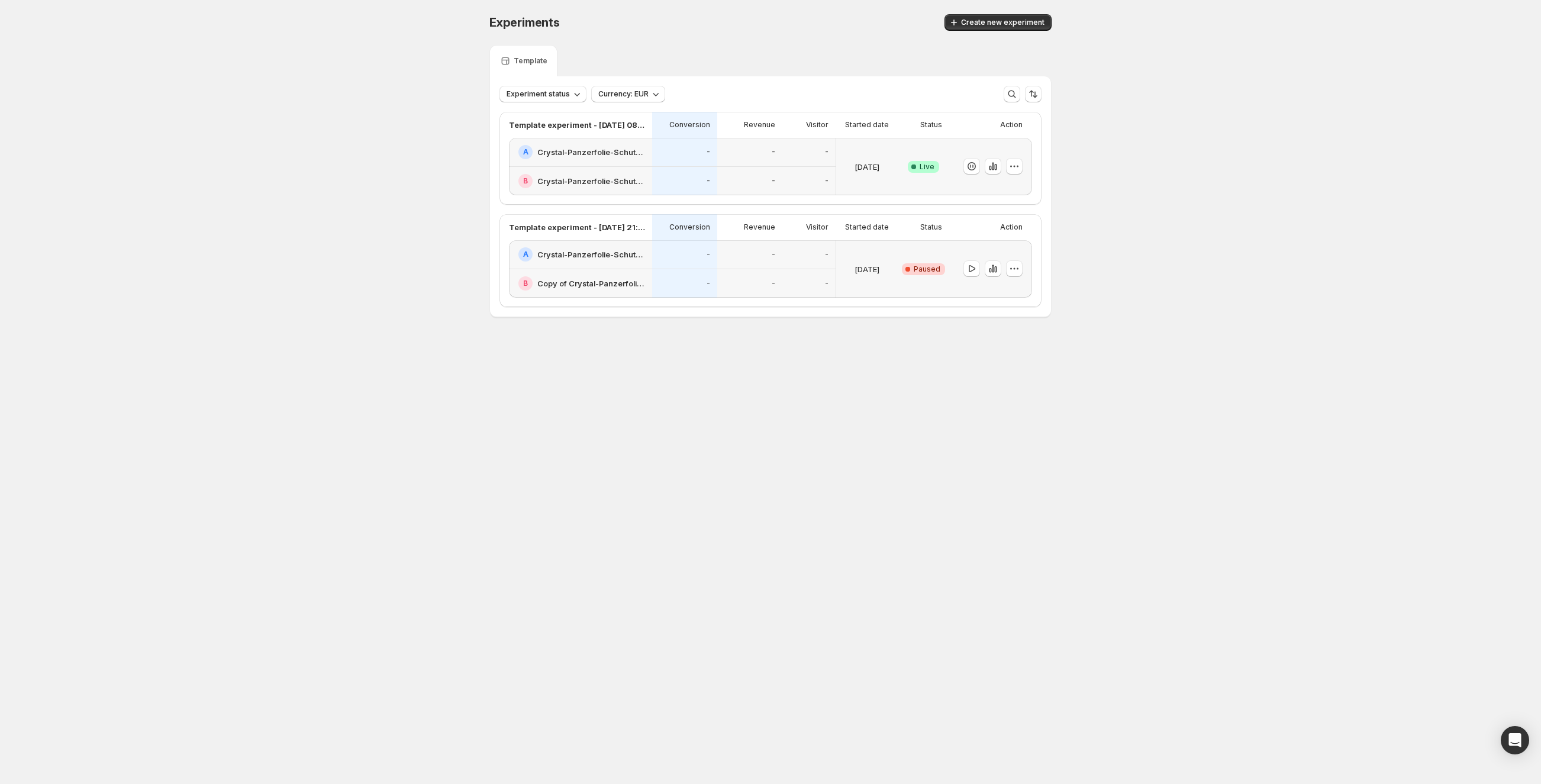
click at [794, 277] on div "-" at bounding box center [809, 283] width 39 height 15
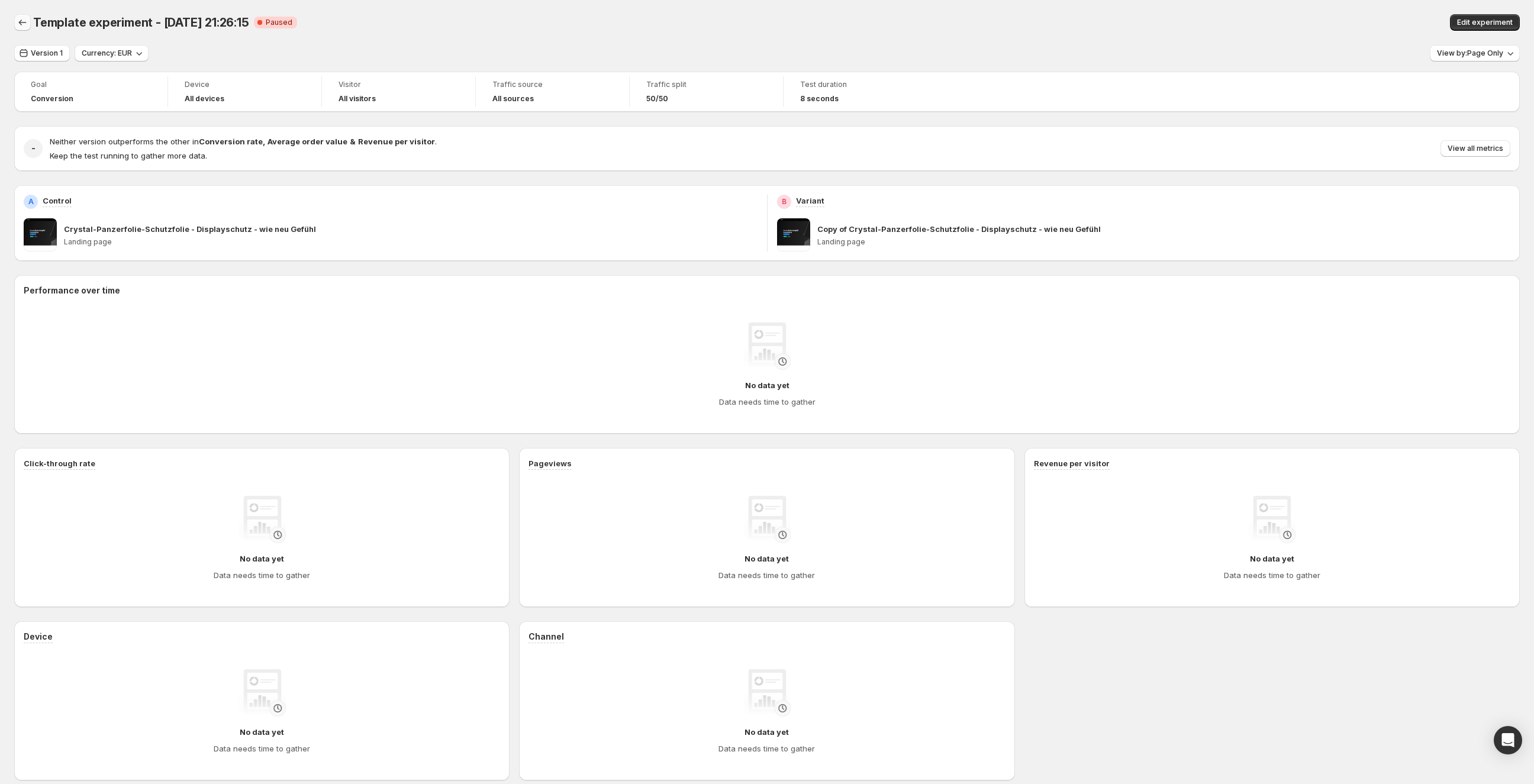
click at [21, 25] on icon "Back" at bounding box center [23, 22] width 8 height 6
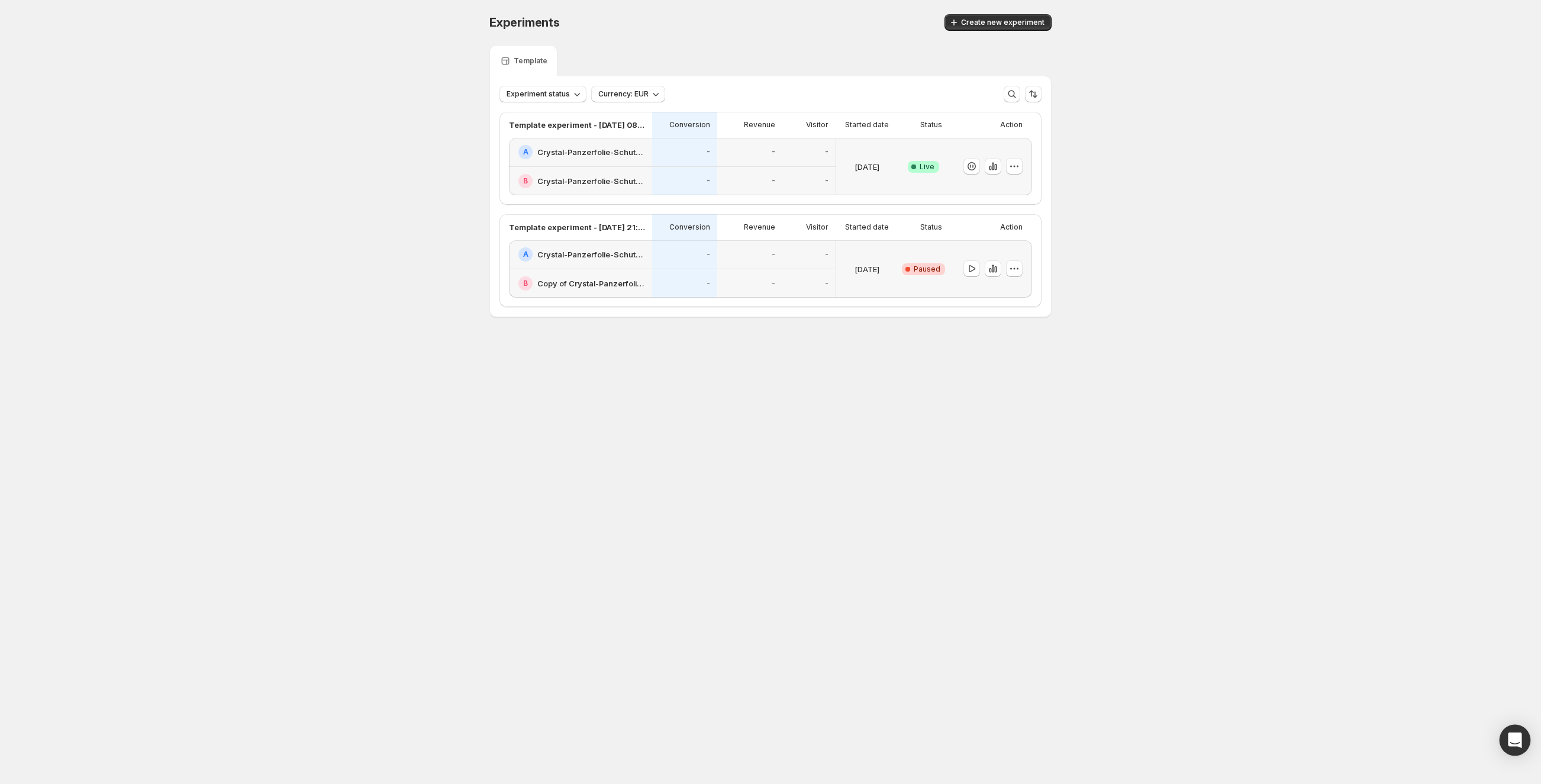
click at [1508, 737] on icon "Open Intercom Messenger" at bounding box center [1515, 740] width 16 height 16
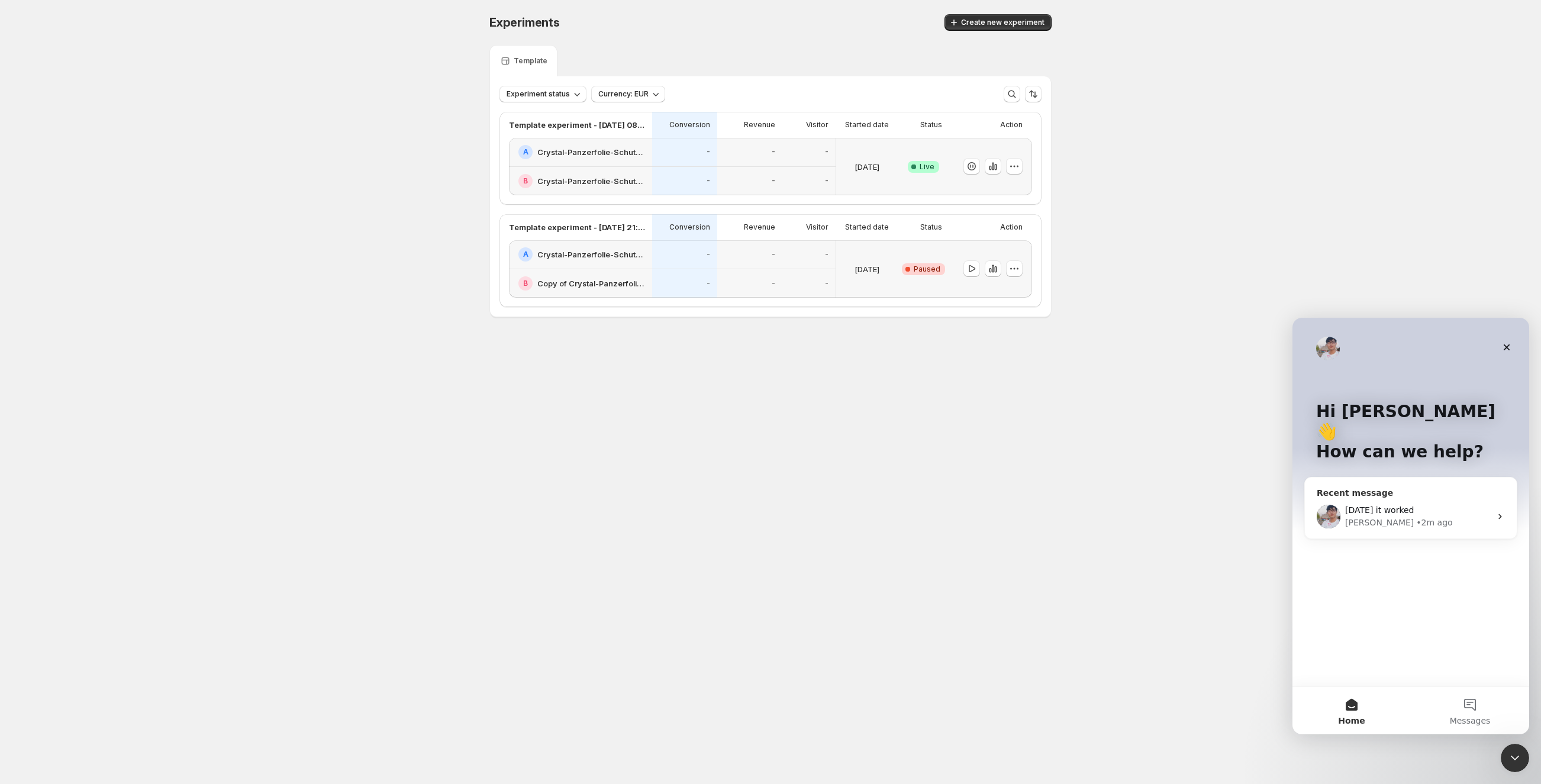
click at [1347, 495] on div "[DATE] it worked [PERSON_NAME] • 2m ago" at bounding box center [1411, 516] width 212 height 44
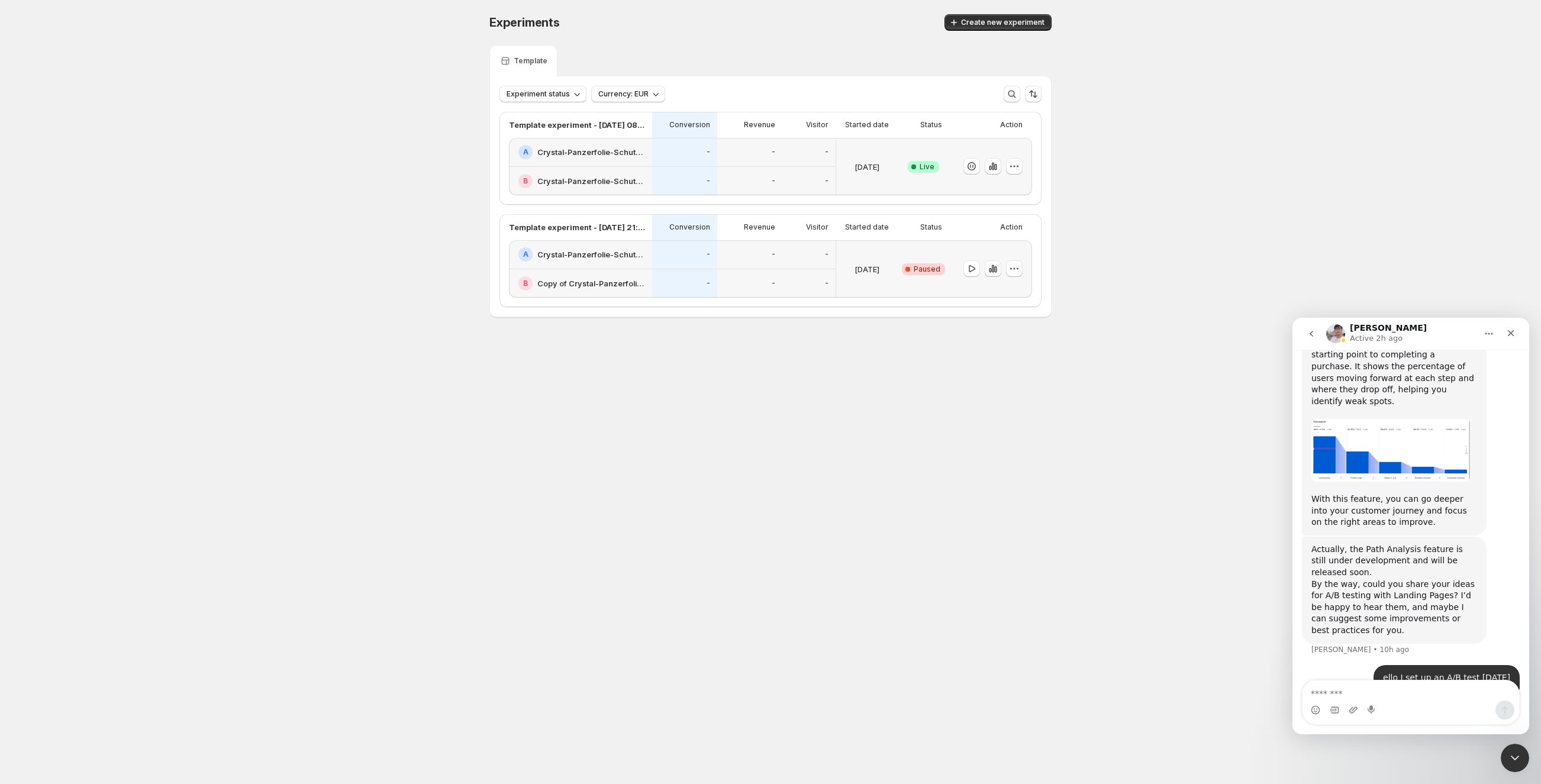
scroll to position [924, 0]
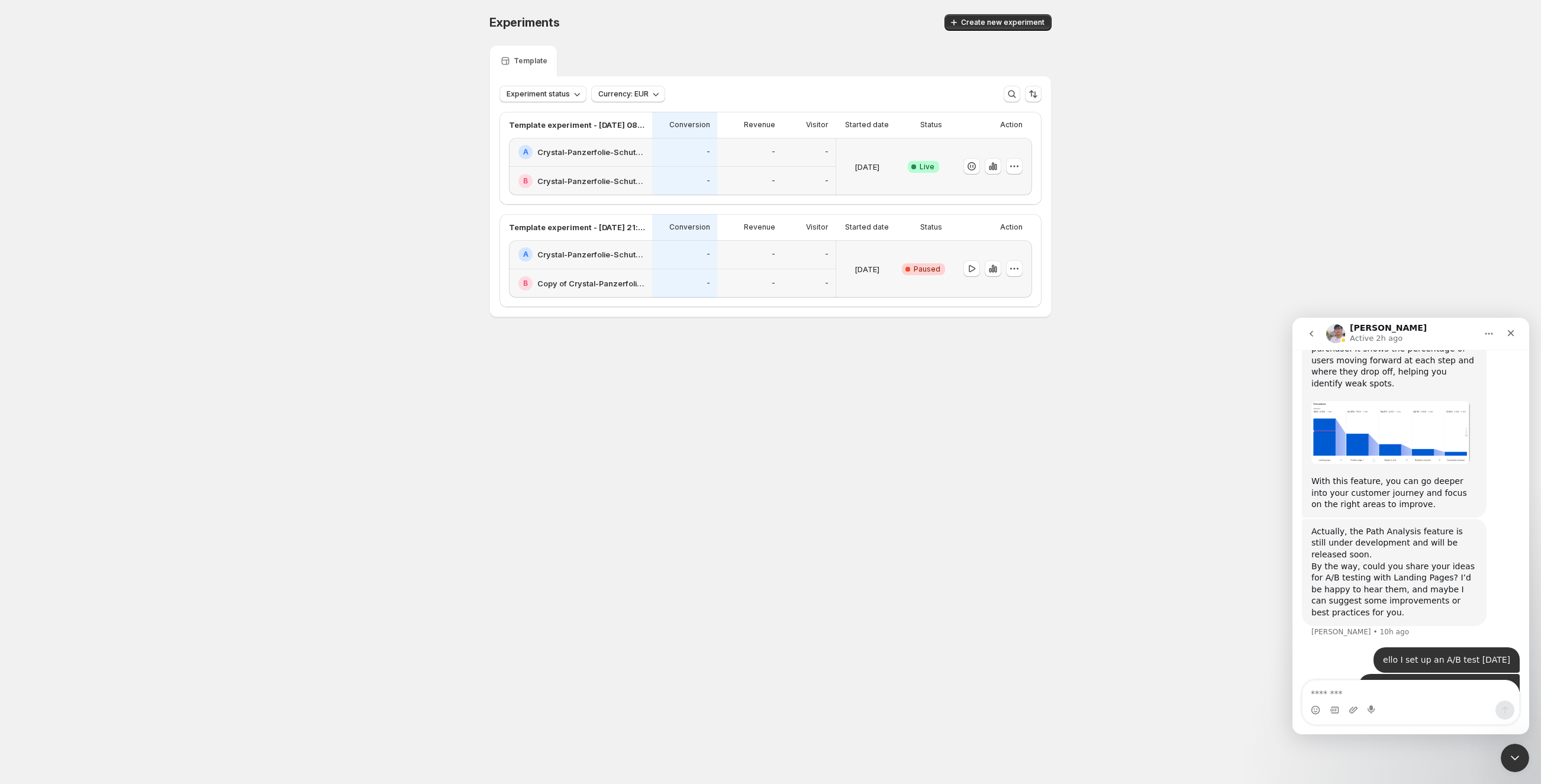
click at [1377, 707] on div "Intercom messenger" at bounding box center [1410, 710] width 217 height 19
click at [1377, 698] on textarea "Message…" at bounding box center [1410, 690] width 217 height 20
type textarea "**********"
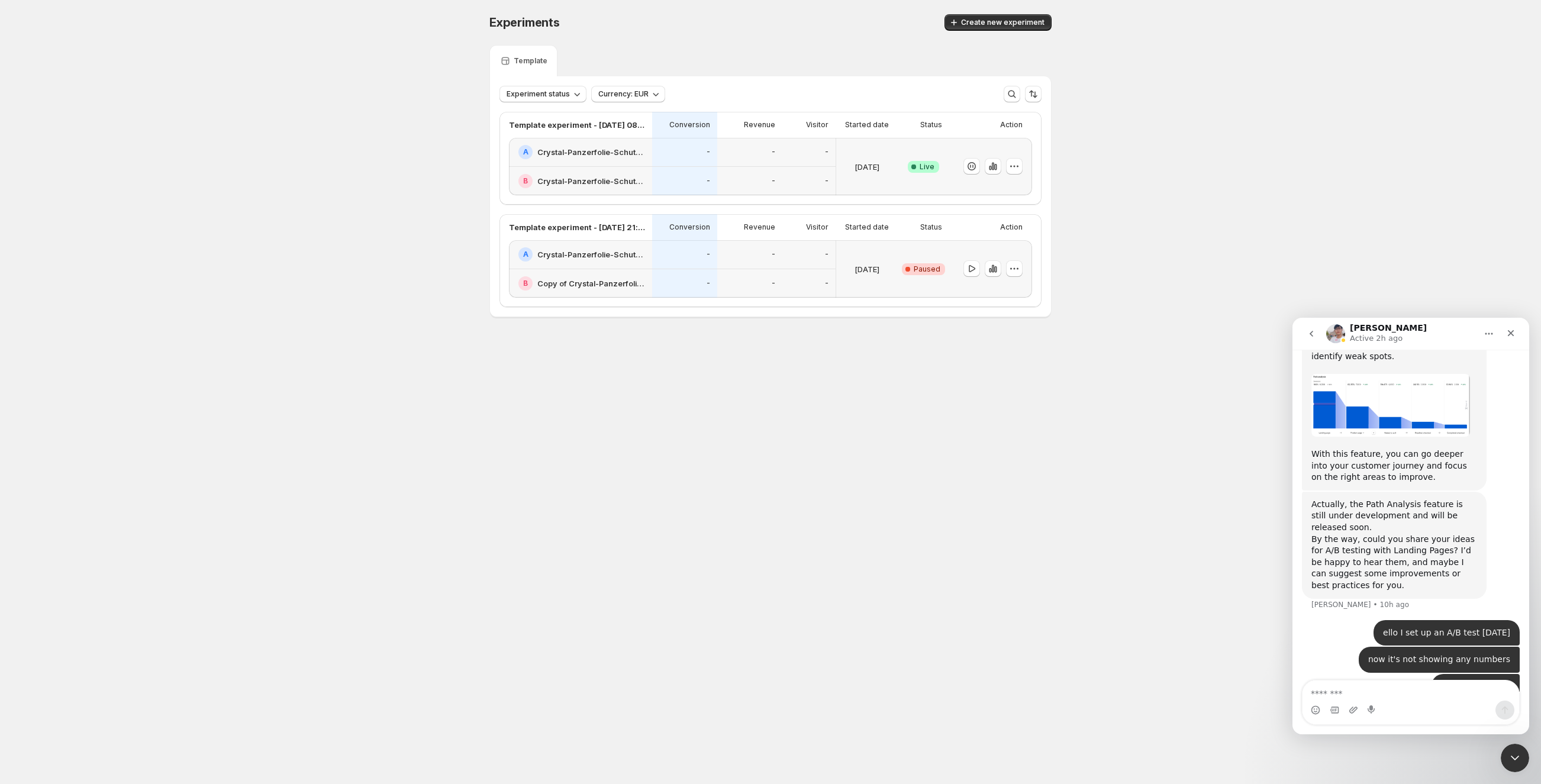
click at [745, 179] on div "-" at bounding box center [750, 181] width 51 height 15
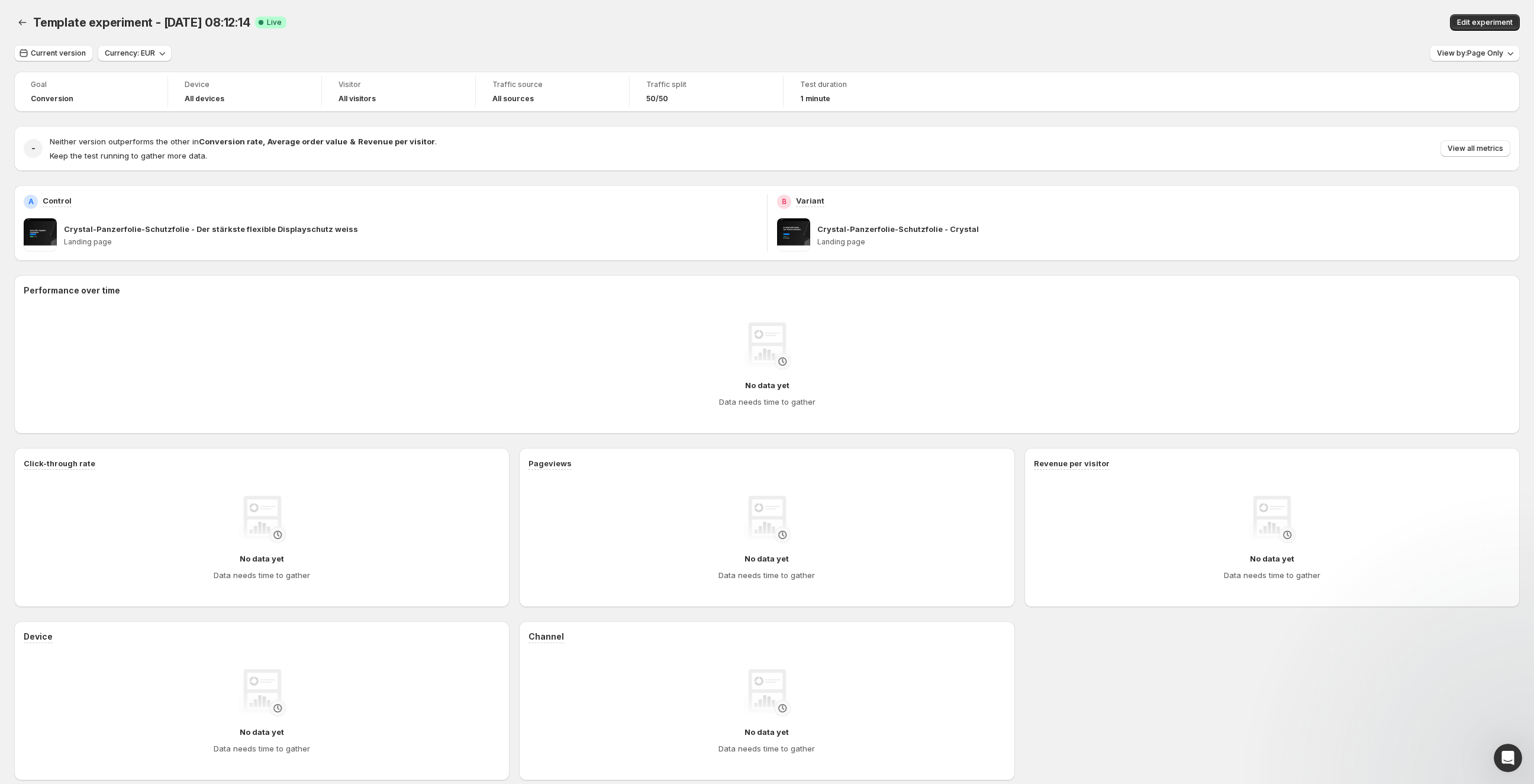
scroll to position [783, 0]
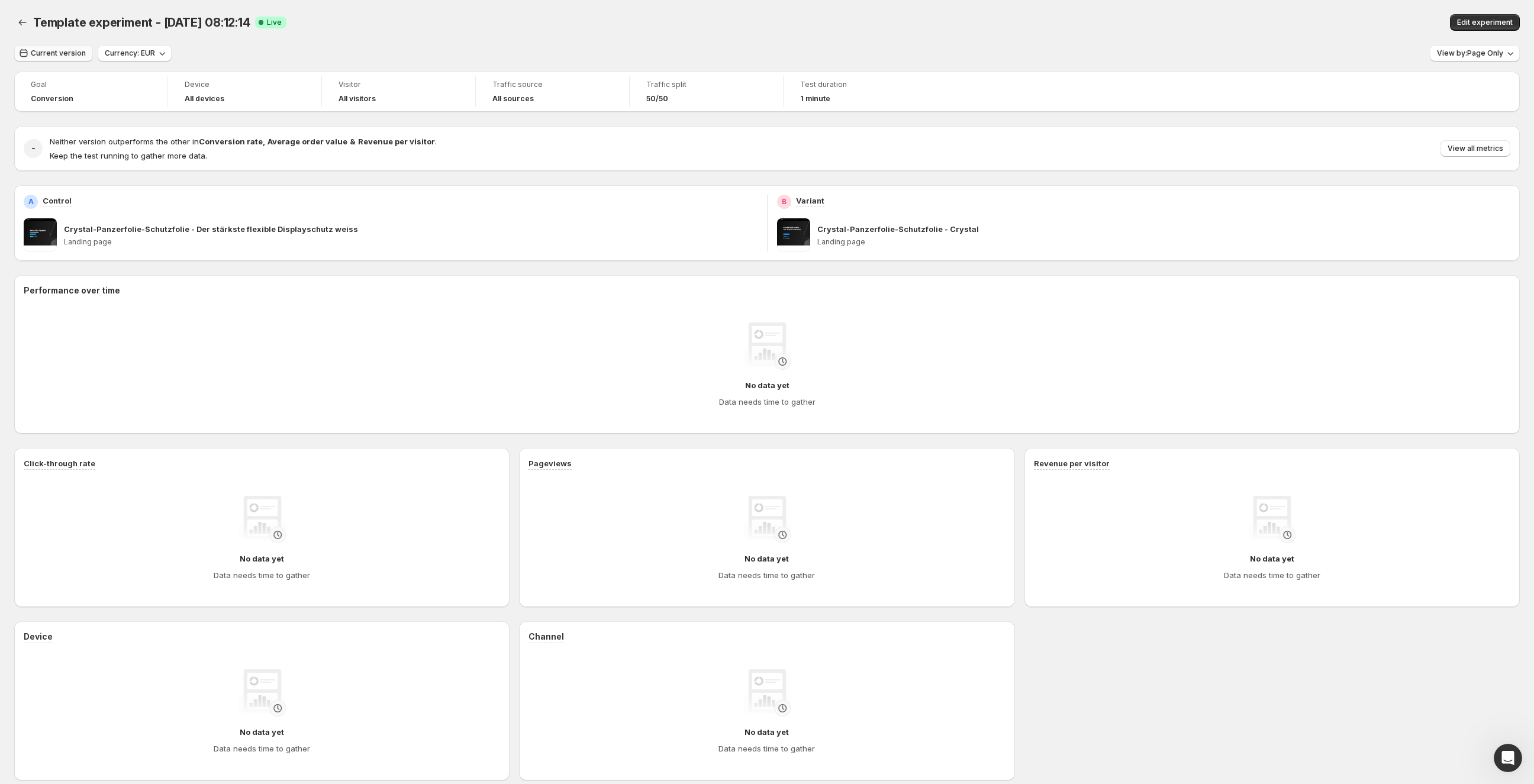
click at [59, 56] on span "Current version" at bounding box center [58, 53] width 55 height 10
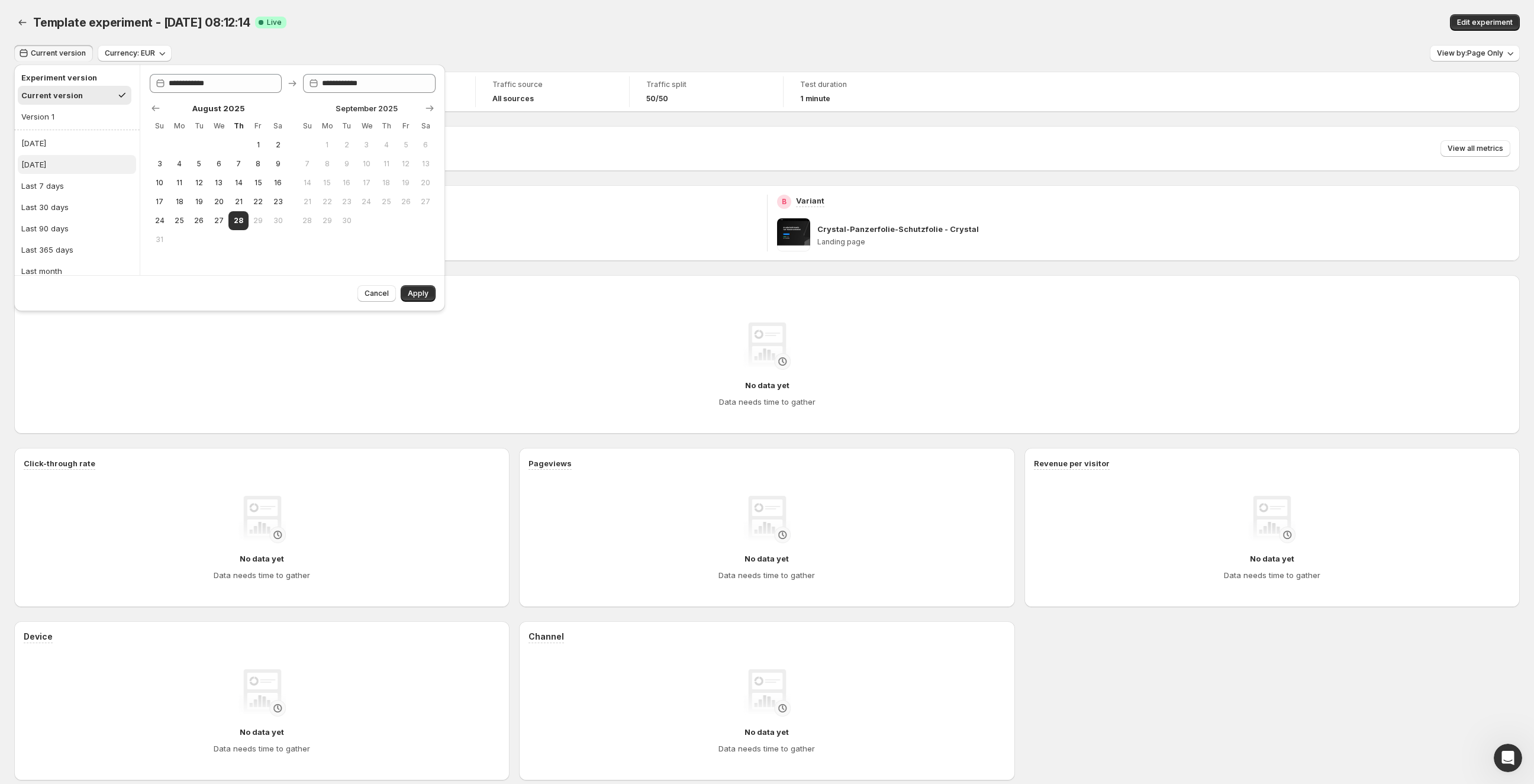
click at [62, 159] on button "[DATE]" at bounding box center [77, 164] width 118 height 19
type input "**********"
click at [232, 223] on button "28" at bounding box center [238, 220] width 20 height 19
click at [218, 220] on span "27" at bounding box center [218, 220] width 10 height 10
click at [233, 226] on button "28" at bounding box center [238, 220] width 20 height 19
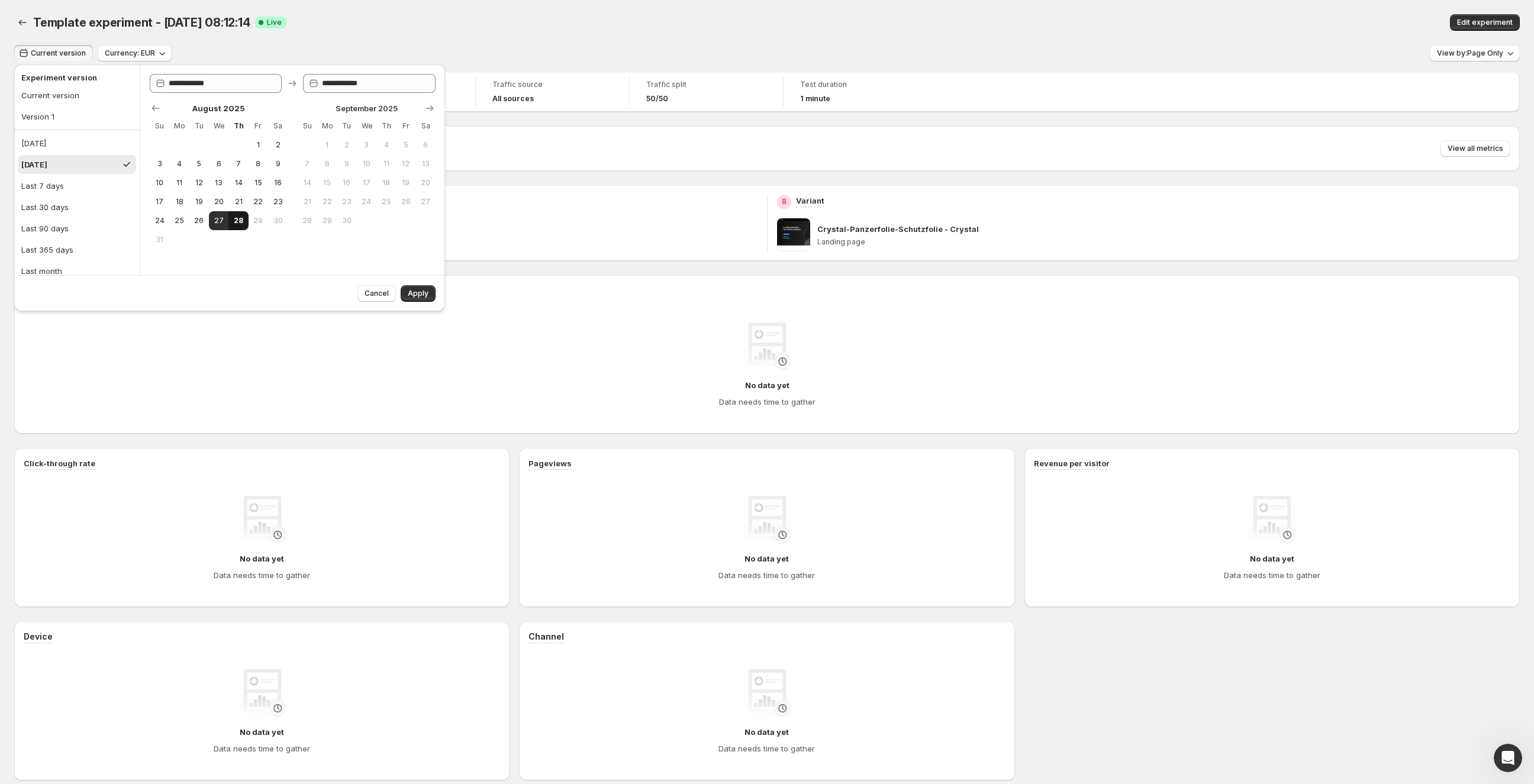
type input "**********"
click at [427, 296] on span "Apply" at bounding box center [418, 293] width 21 height 10
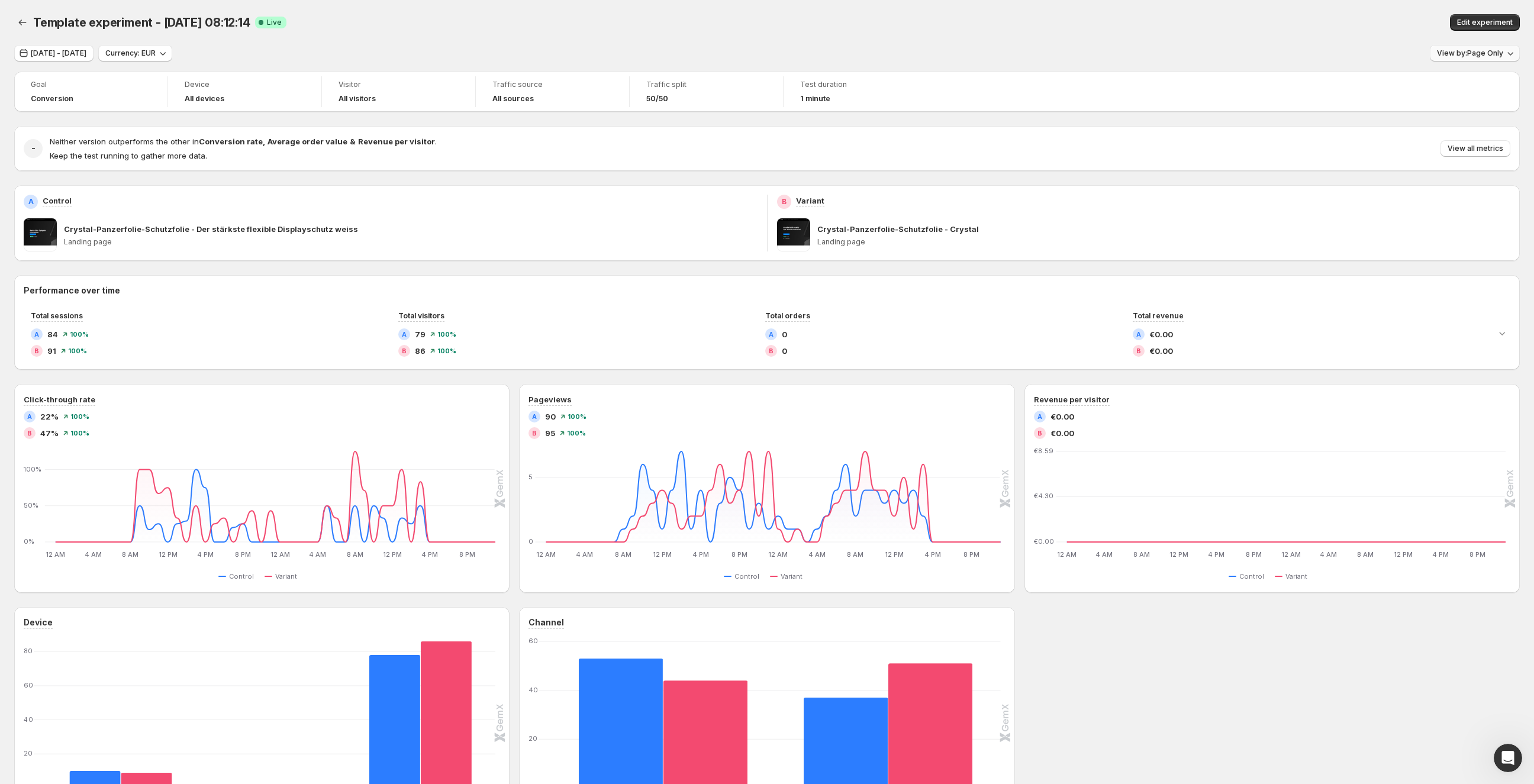
click at [1482, 58] on button "View by: Page Only" at bounding box center [1475, 53] width 90 height 16
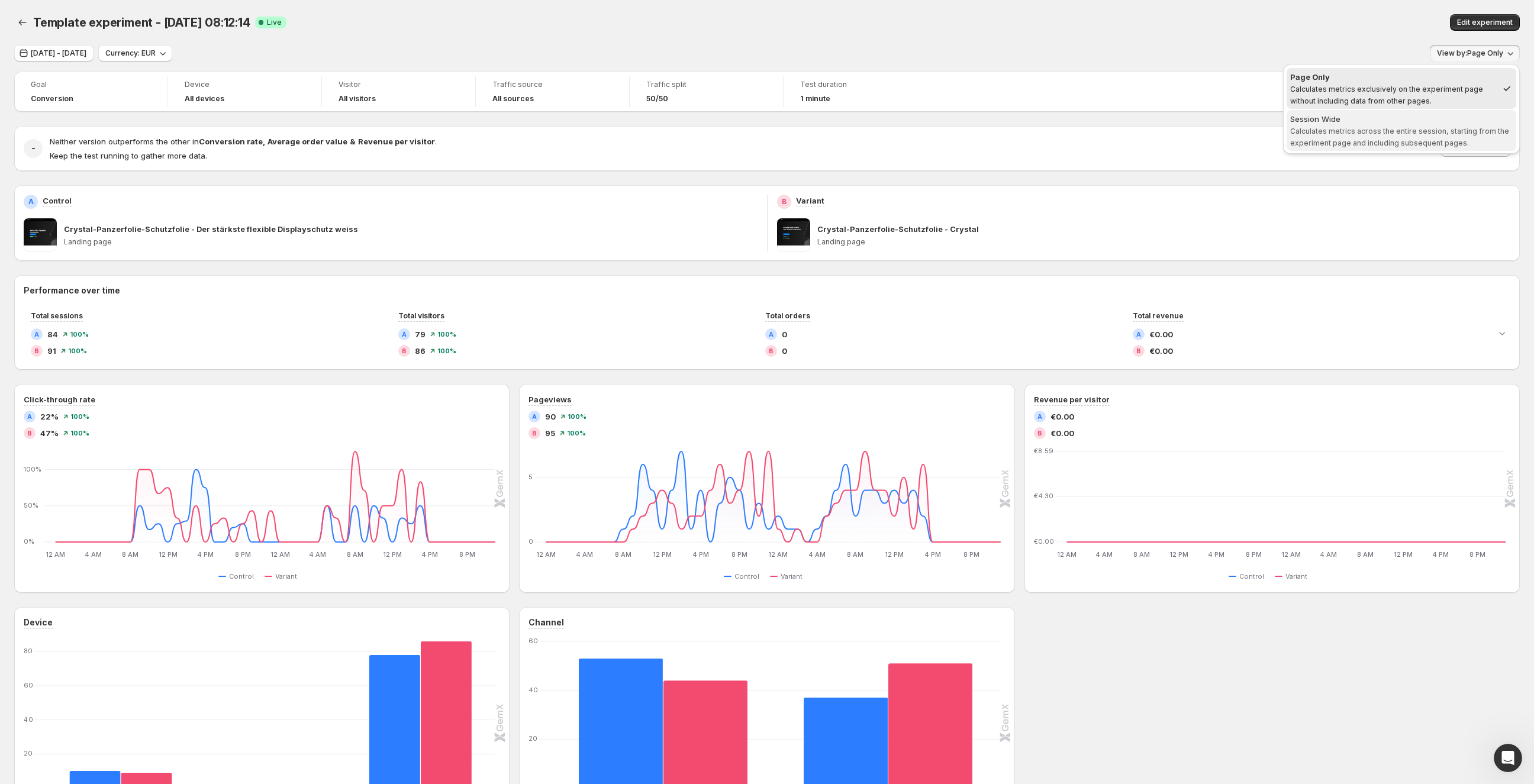
click at [1373, 138] on span "Calculates metrics across the entire session, starting from the experiment page…" at bounding box center [1399, 137] width 219 height 21
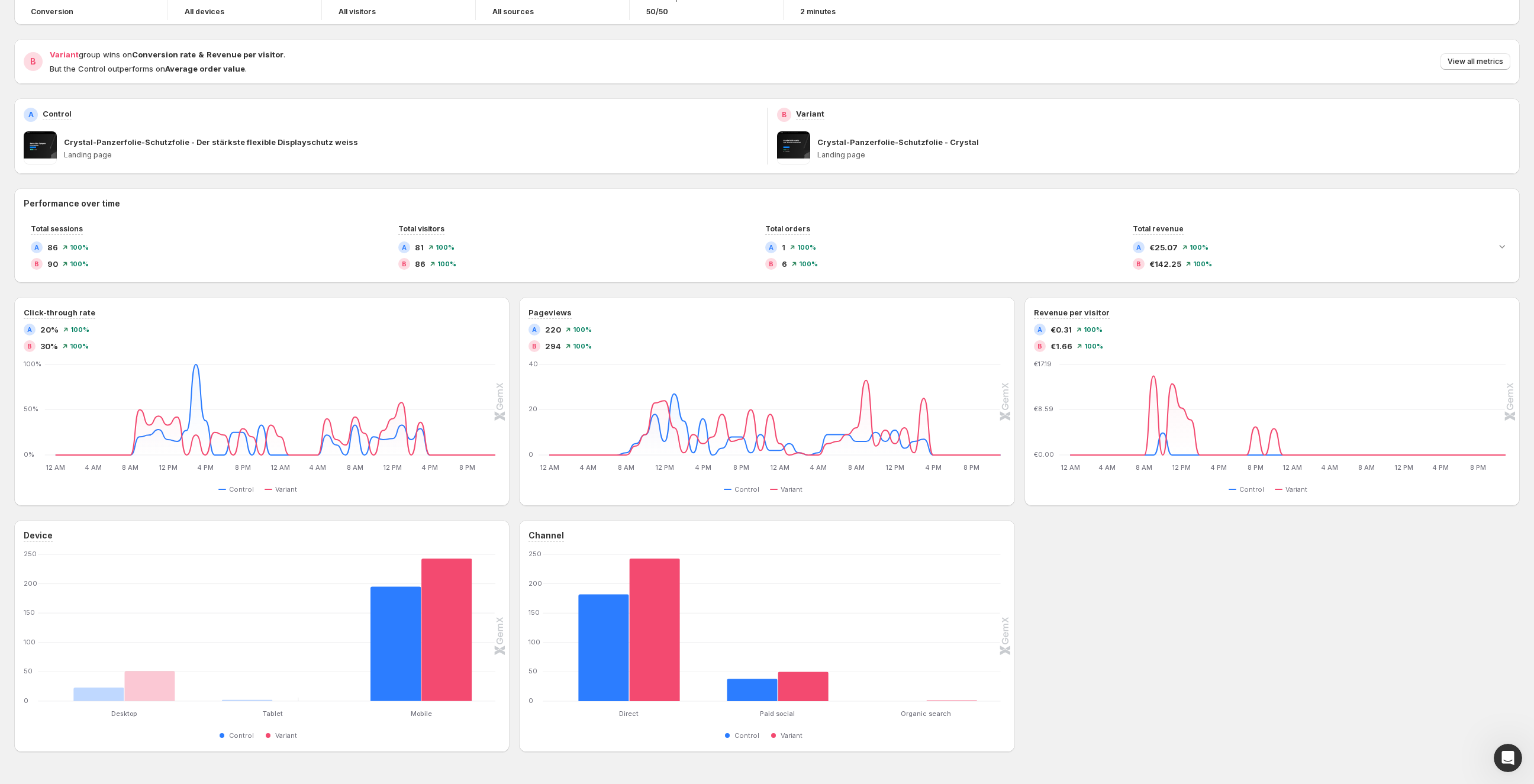
scroll to position [118, 0]
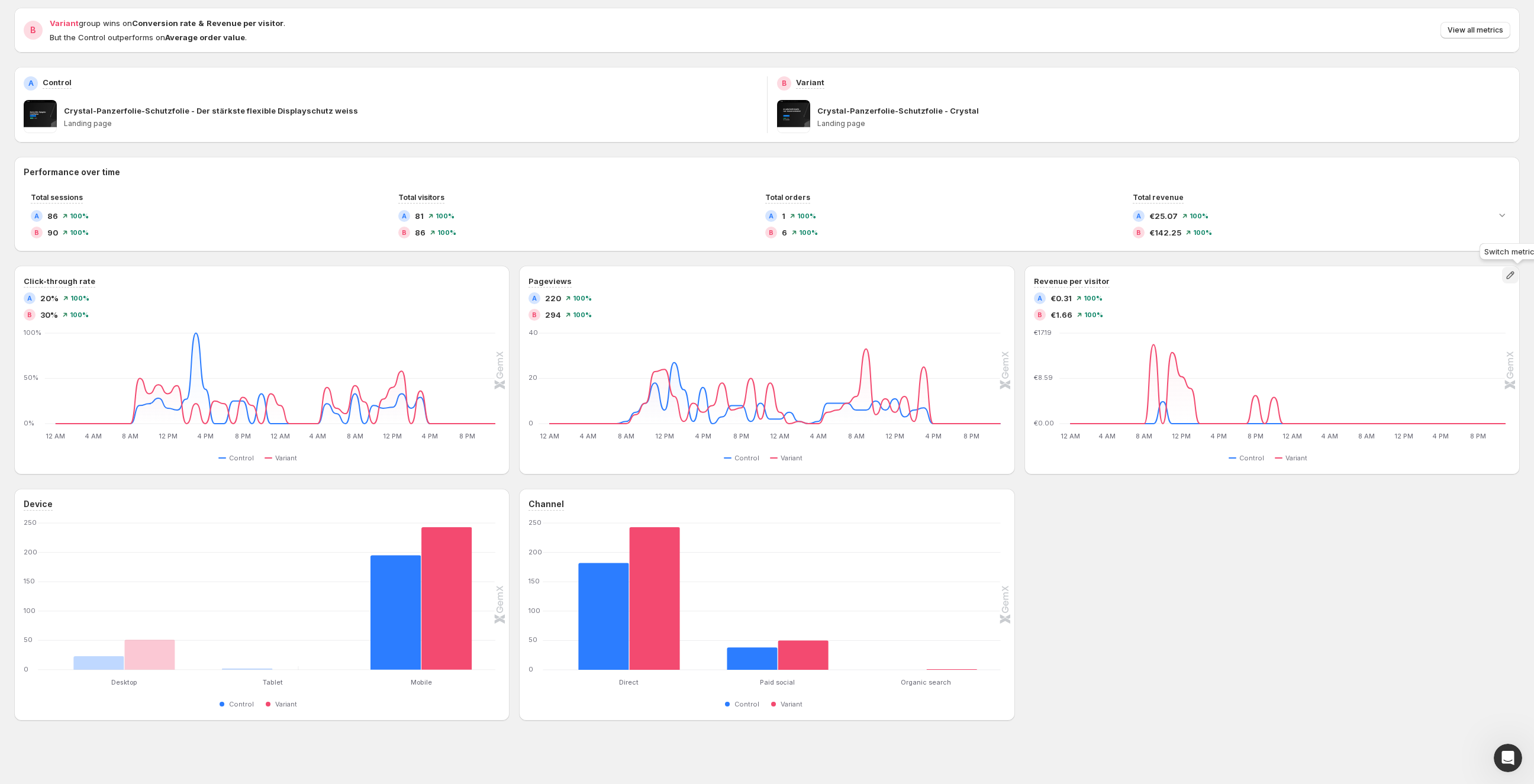
click at [1516, 280] on icon "button" at bounding box center [1511, 275] width 12 height 12
click at [1426, 318] on span "Conversion rate" at bounding box center [1448, 320] width 163 height 12
click at [1512, 278] on icon "button" at bounding box center [1511, 275] width 12 height 12
click at [1419, 297] on span "Average order value" at bounding box center [1404, 300] width 75 height 10
